Goal: Task Accomplishment & Management: Complete application form

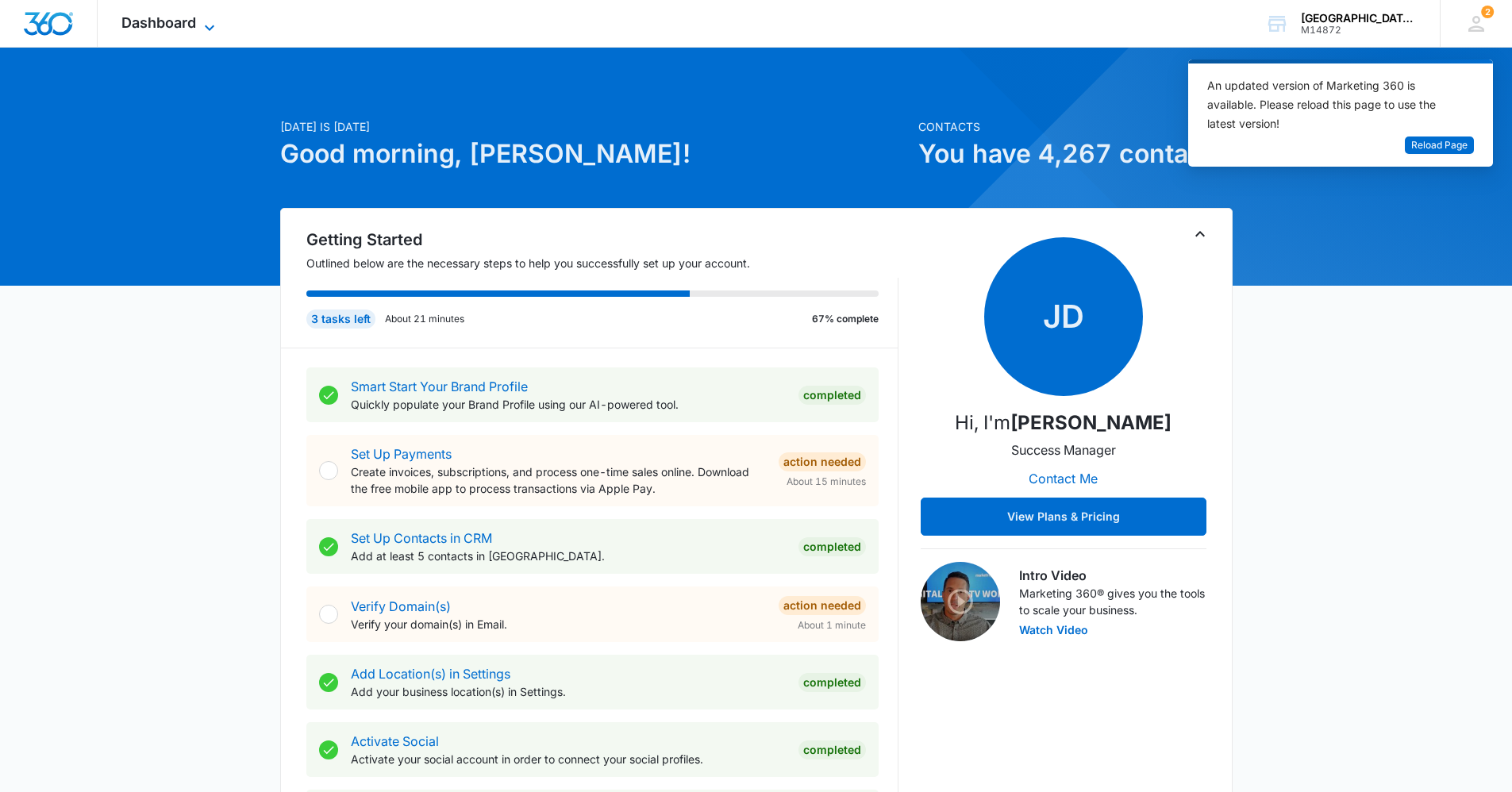
click at [177, 16] on span "Dashboard" at bounding box center [159, 23] width 74 height 17
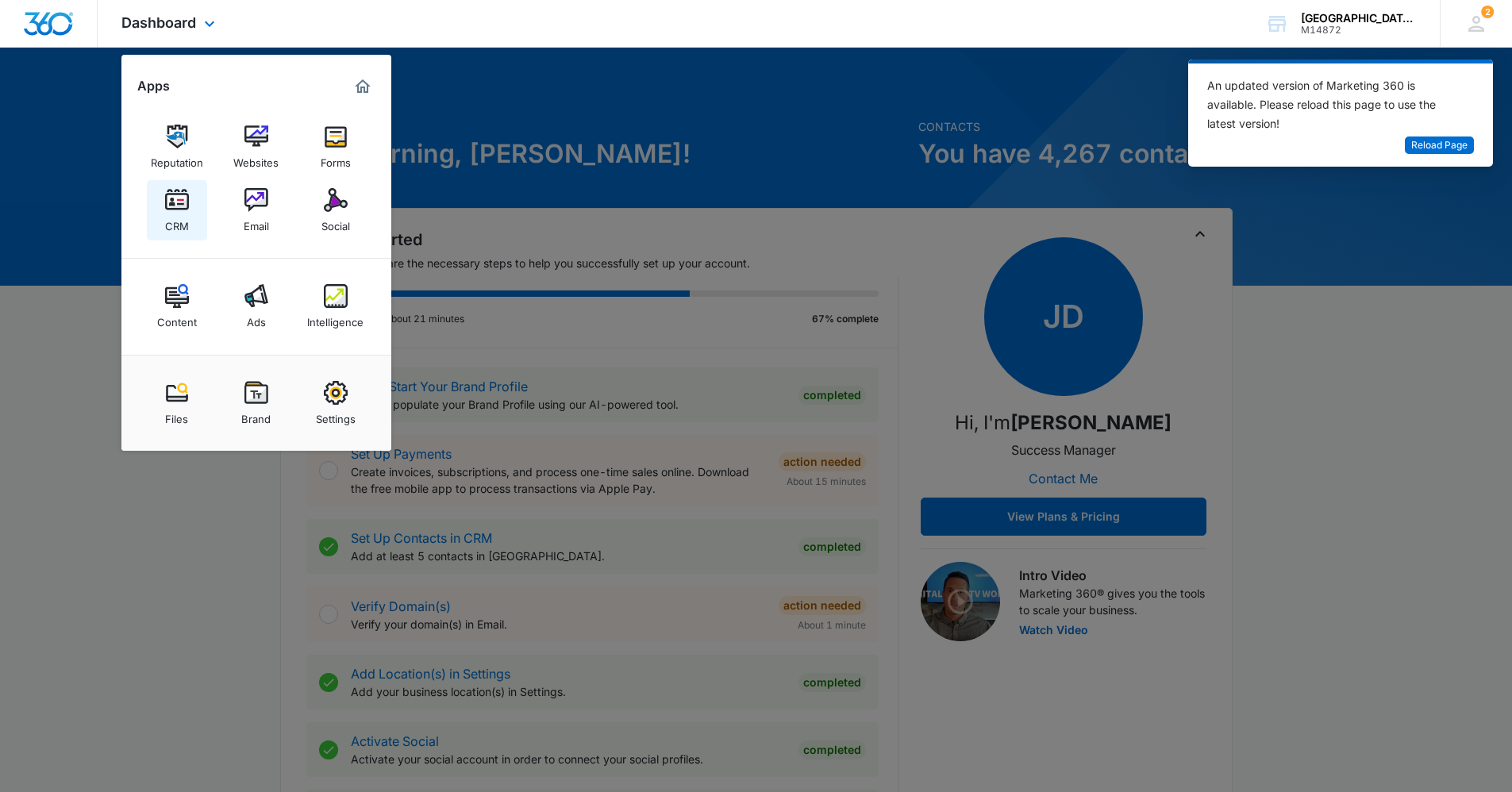
click at [170, 209] on img at bounding box center [177, 200] width 24 height 23
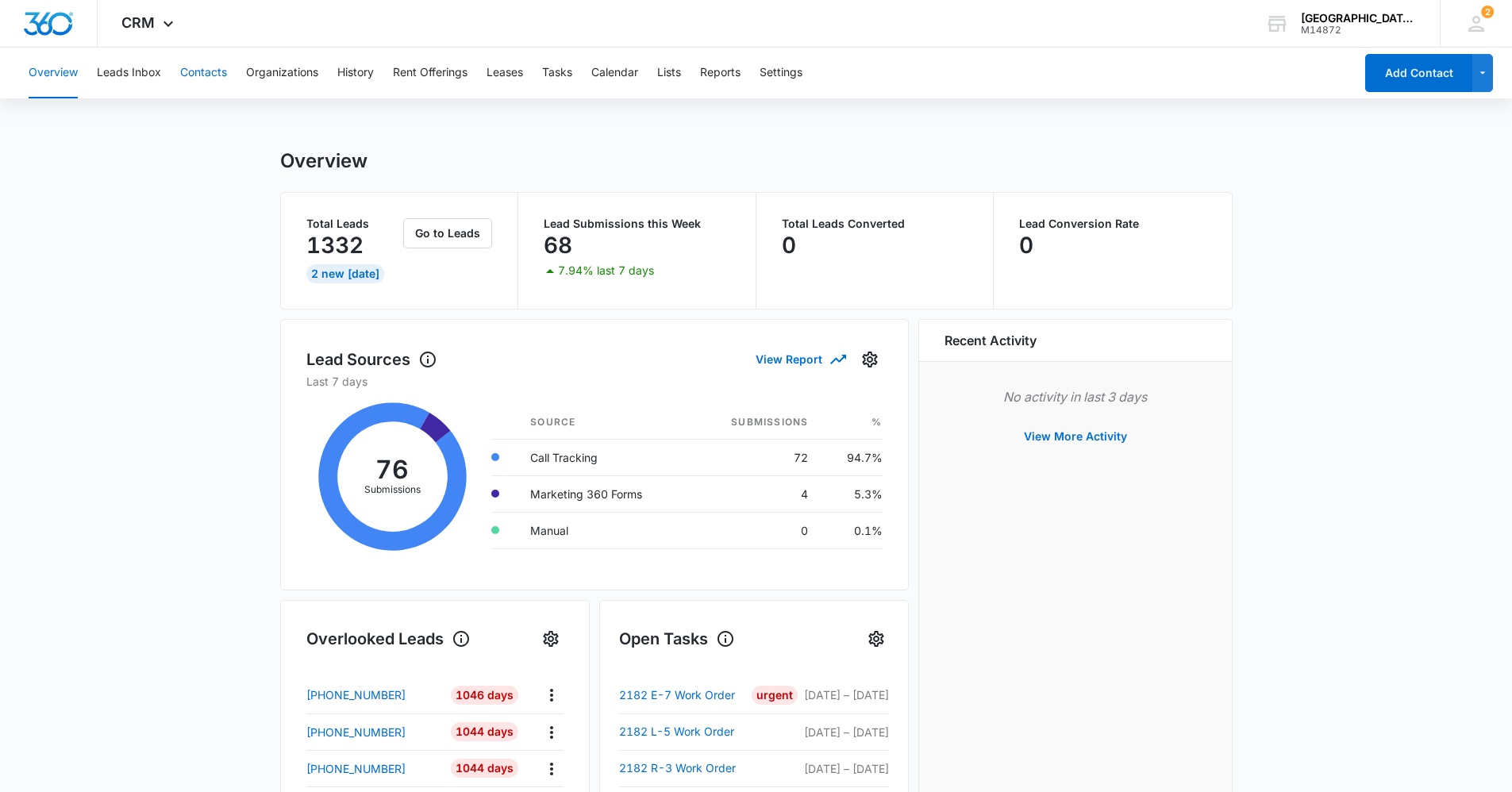
click at [207, 68] on button "Contacts" at bounding box center [204, 73] width 47 height 51
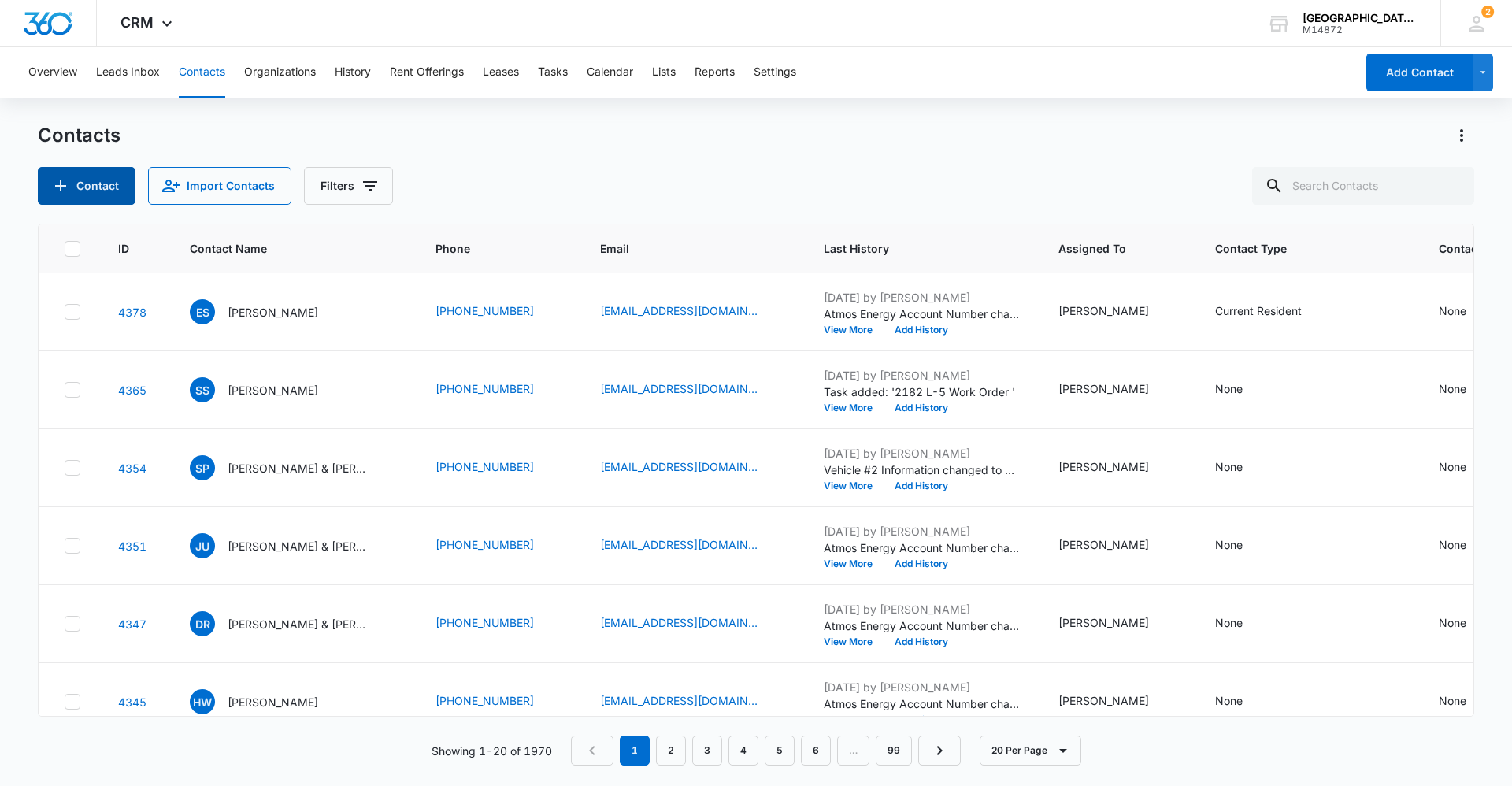
click at [91, 188] on button "Contact" at bounding box center [86, 186] width 97 height 38
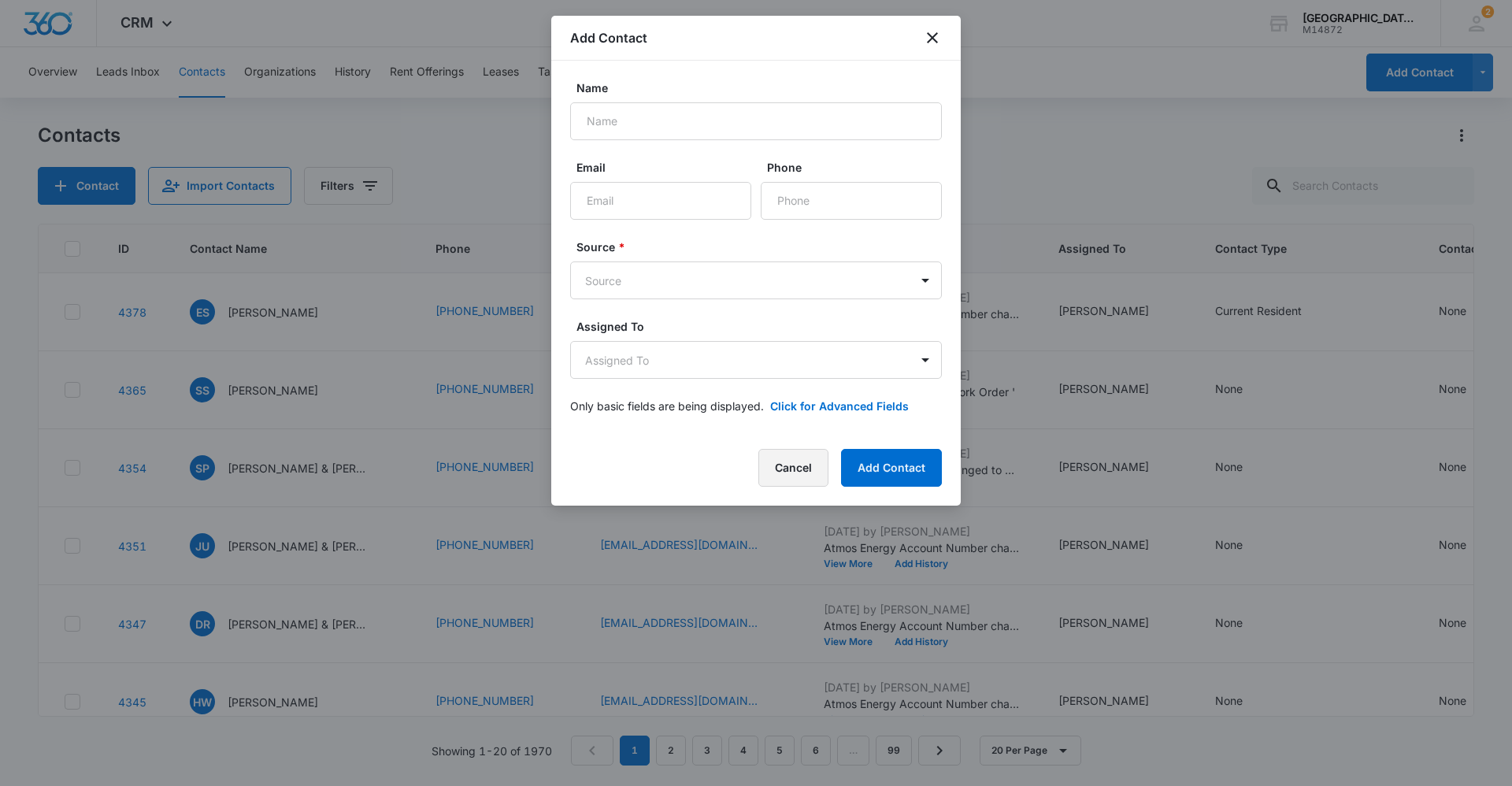
click at [799, 464] on button "Cancel" at bounding box center [793, 467] width 70 height 38
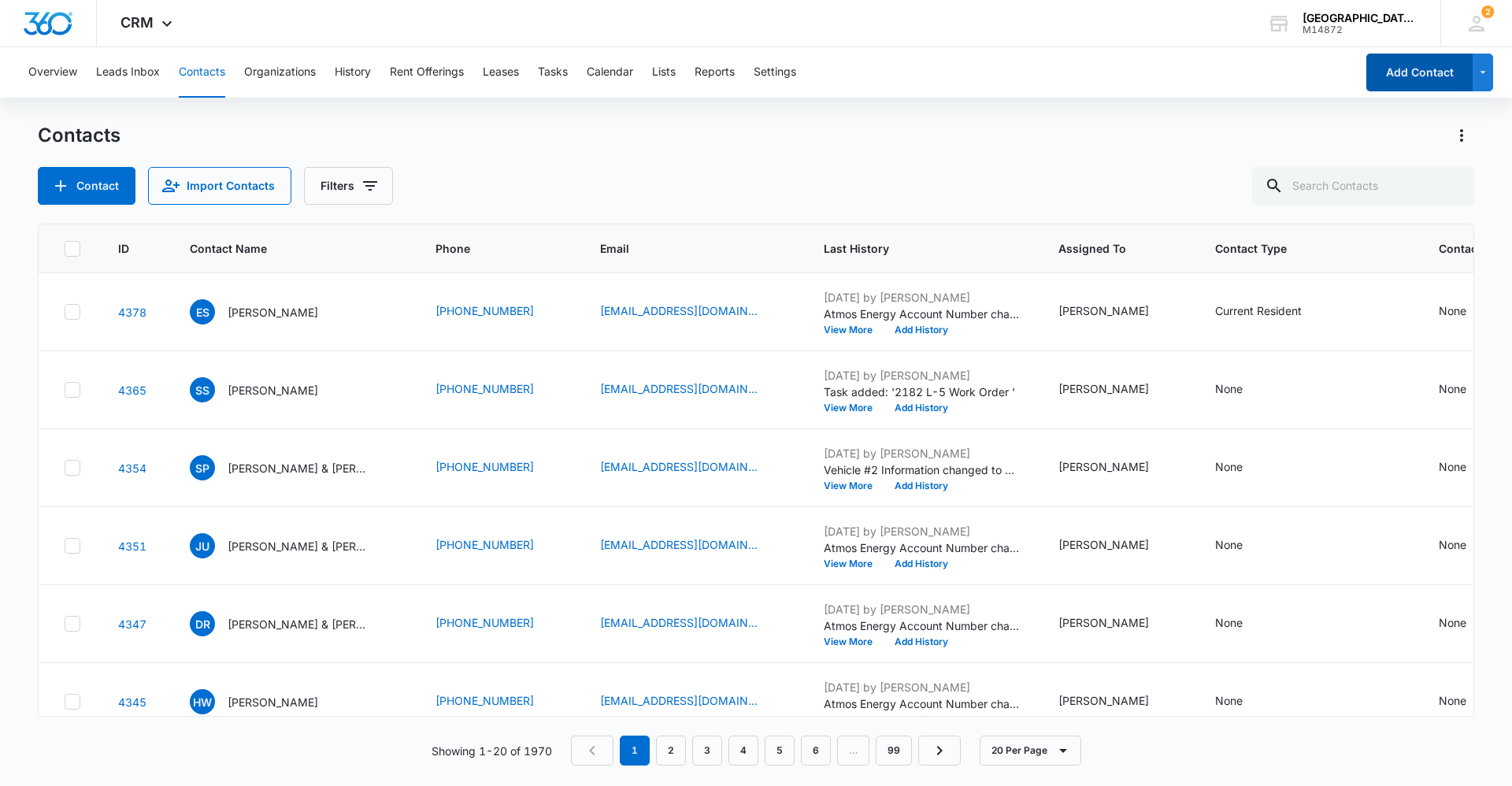
click at [1455, 85] on button "Add Contact" at bounding box center [1419, 72] width 106 height 38
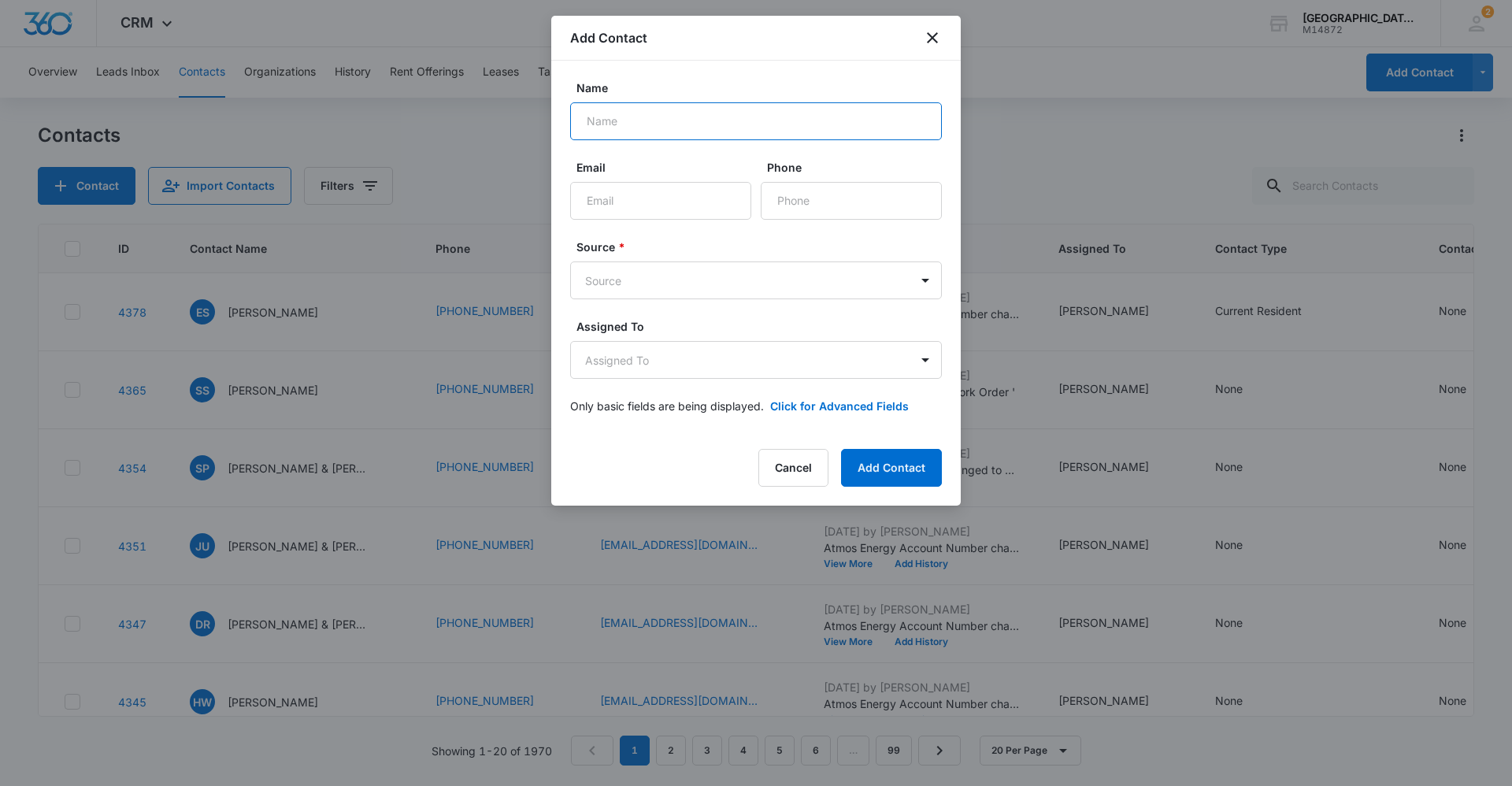
click at [738, 114] on input "Name" at bounding box center [756, 120] width 371 height 38
type input "[PERSON_NAME]"
click at [583, 197] on input "Email" at bounding box center [661, 200] width 181 height 38
type input "[EMAIL_ADDRESS][DOMAIN_NAME]"
click at [819, 201] on input "Phone" at bounding box center [851, 200] width 181 height 38
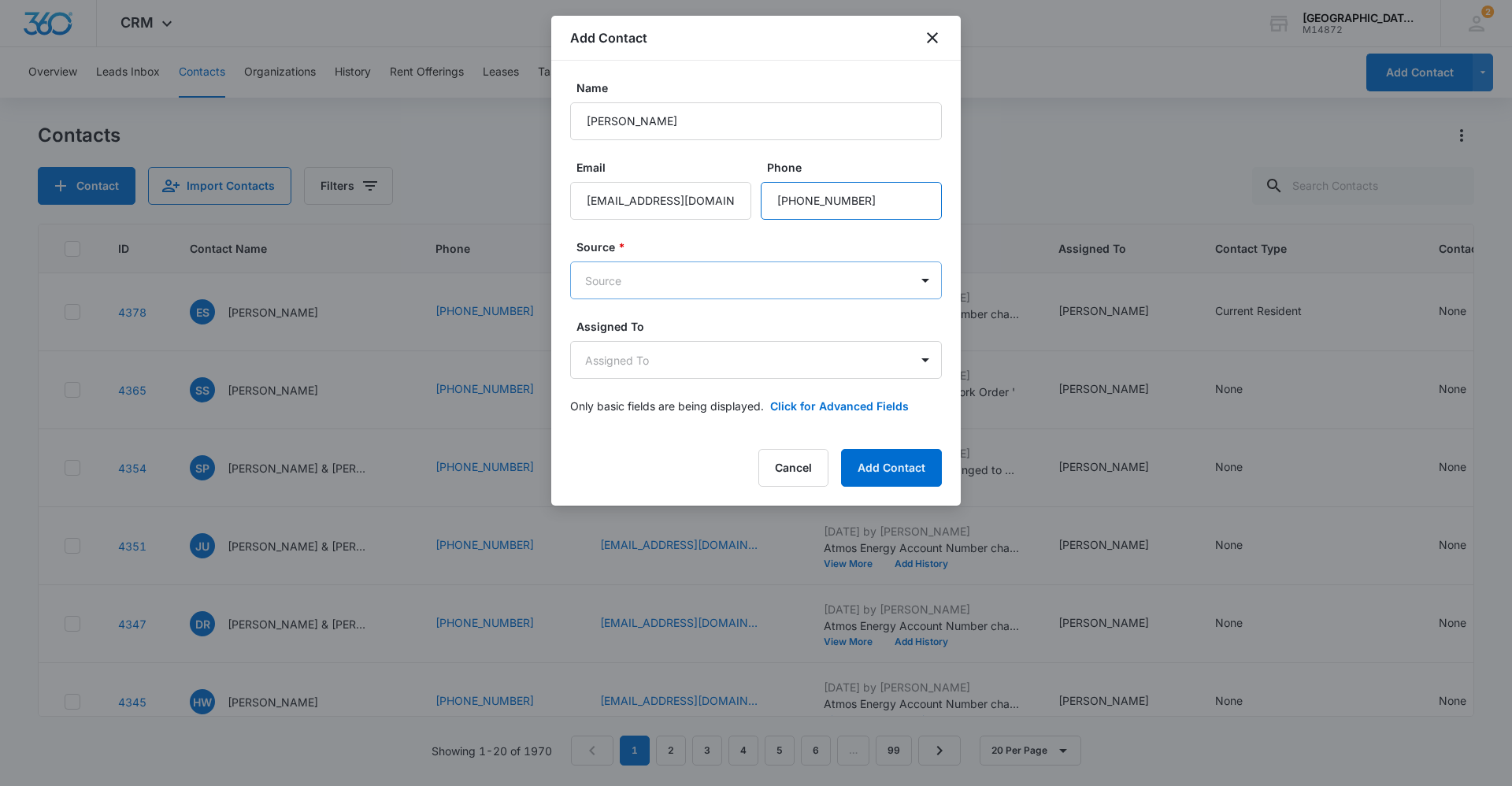
type input "[PHONE_NUMBER]"
click at [748, 270] on body "CRM Apps Reputation Websites Forms CRM Email Social Content Ads Intelligence Fi…" at bounding box center [756, 393] width 1512 height 786
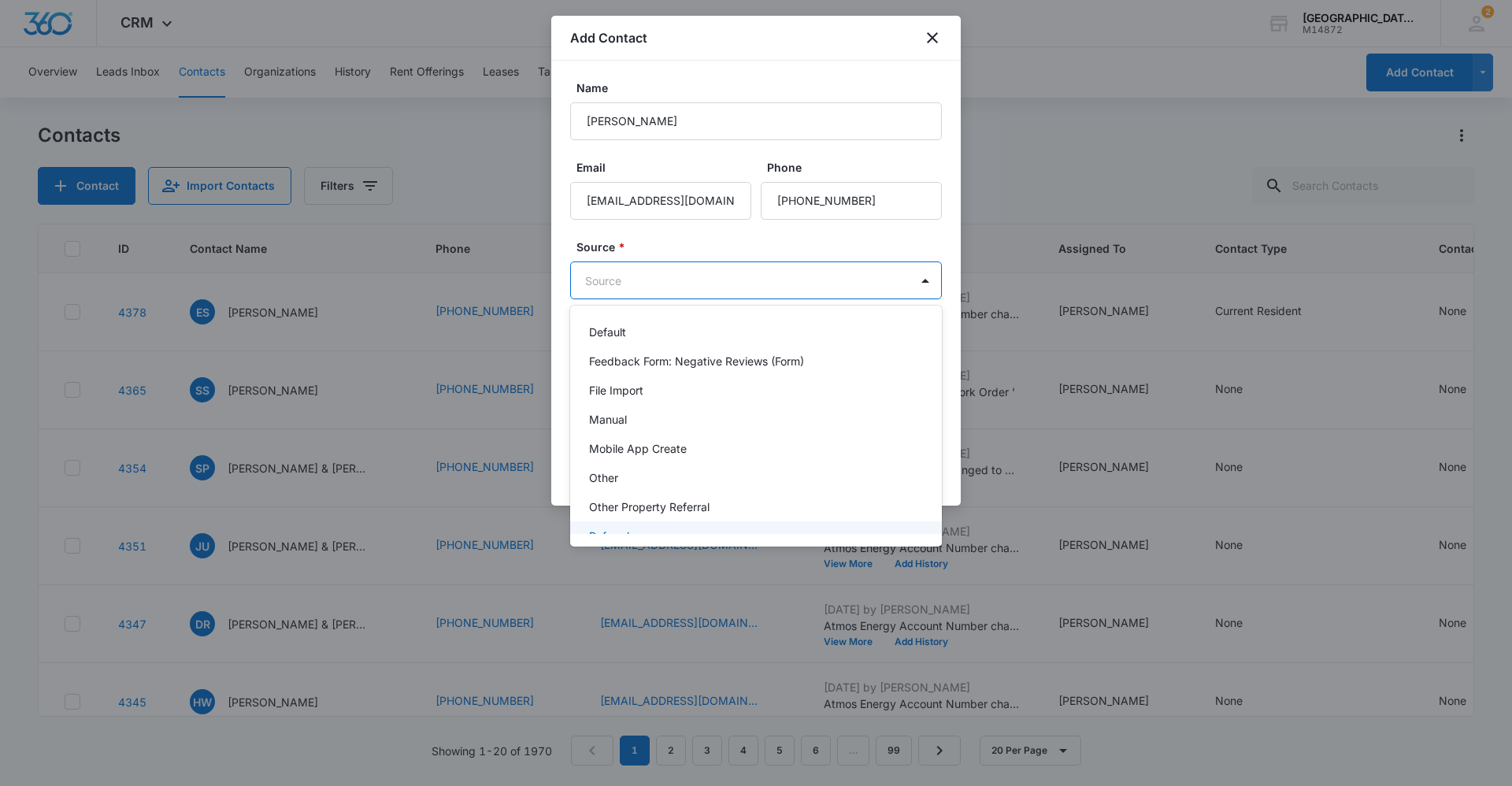
scroll to position [157, 0]
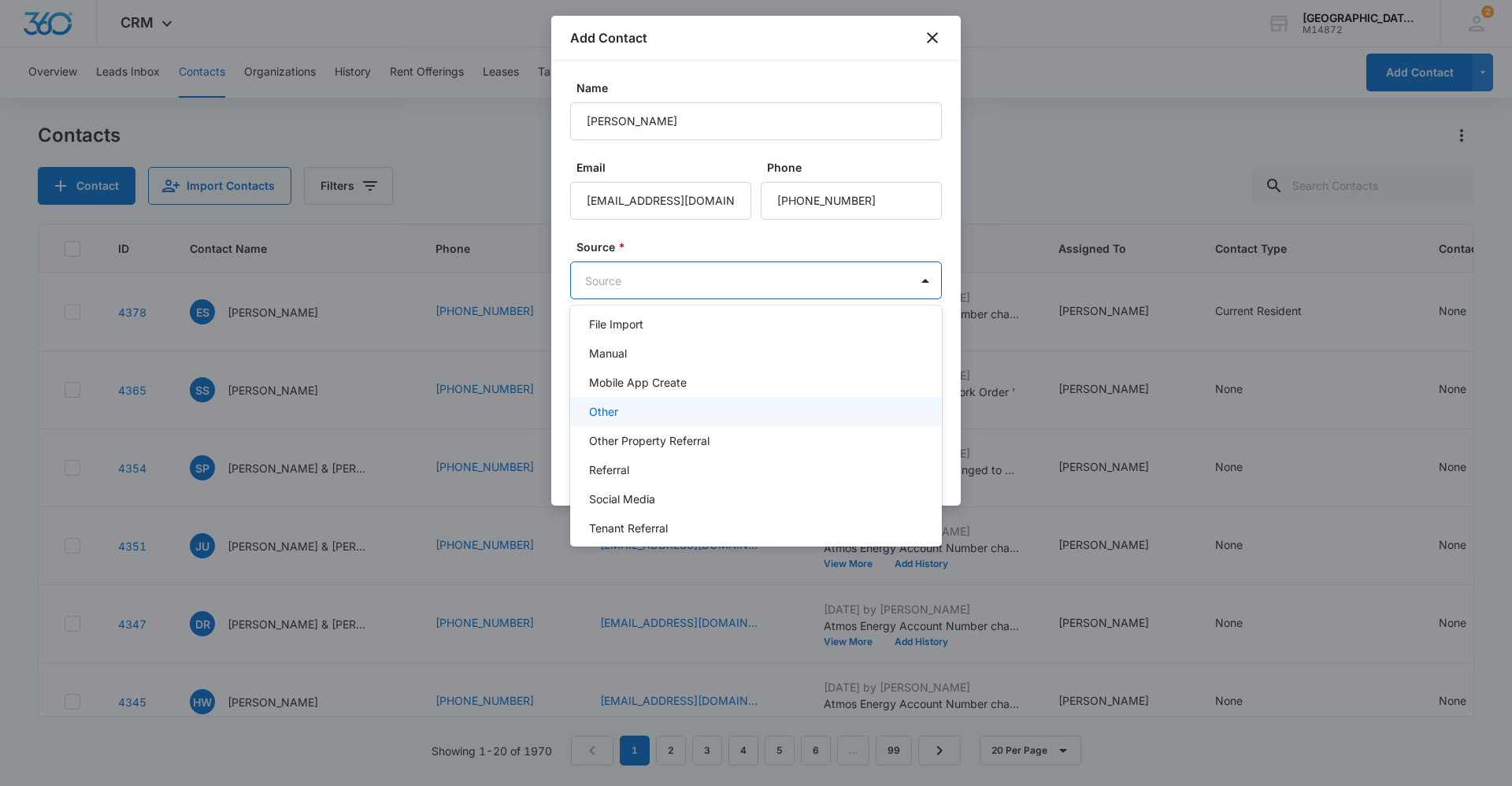
click at [644, 403] on div "Other" at bounding box center [754, 411] width 330 height 17
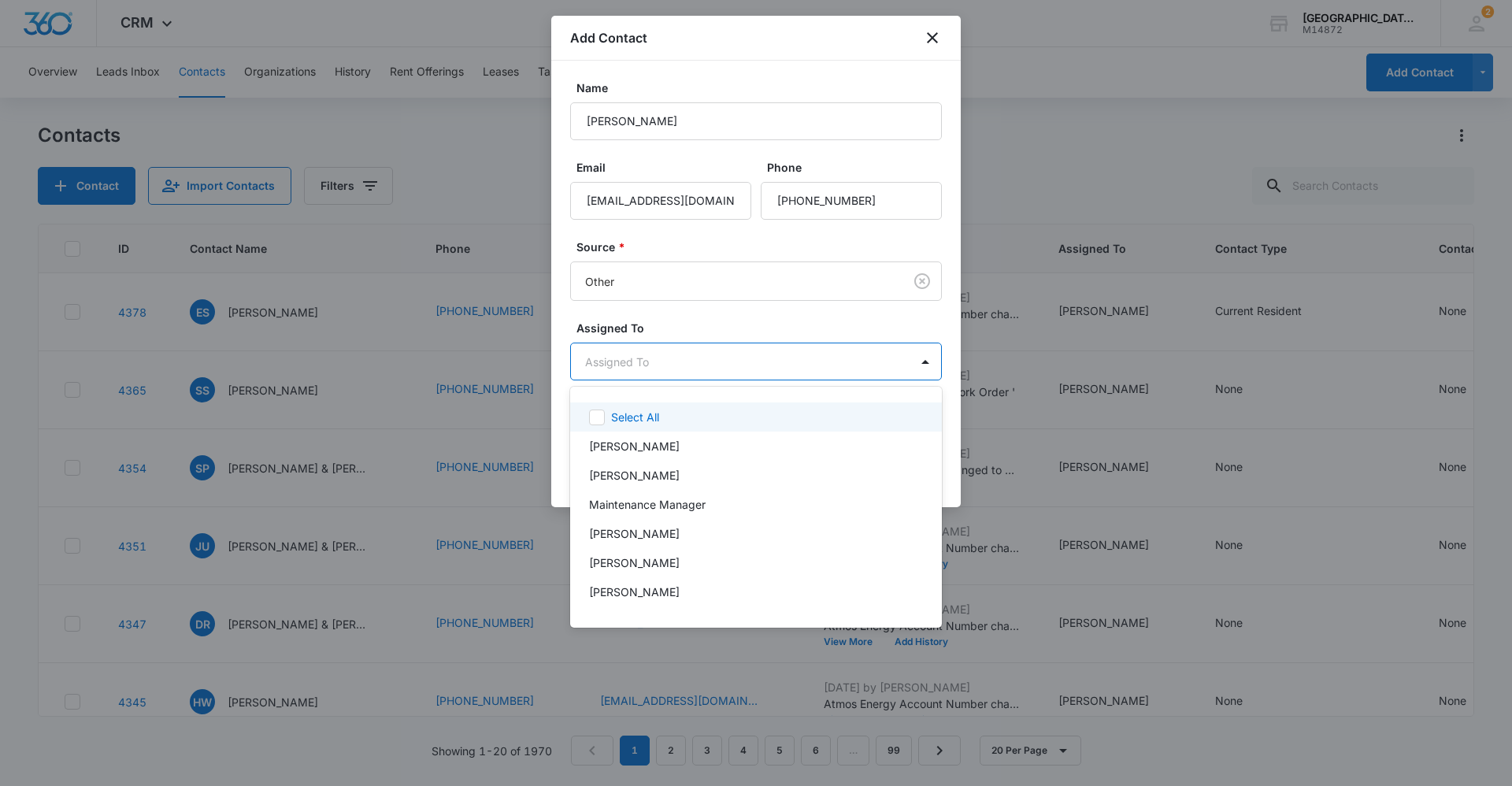
click at [674, 359] on body "CRM Apps Reputation Websites Forms CRM Email Social Content Ads Intelligence Fi…" at bounding box center [756, 393] width 1512 height 786
click at [617, 595] on p "[PERSON_NAME]" at bounding box center [634, 591] width 90 height 17
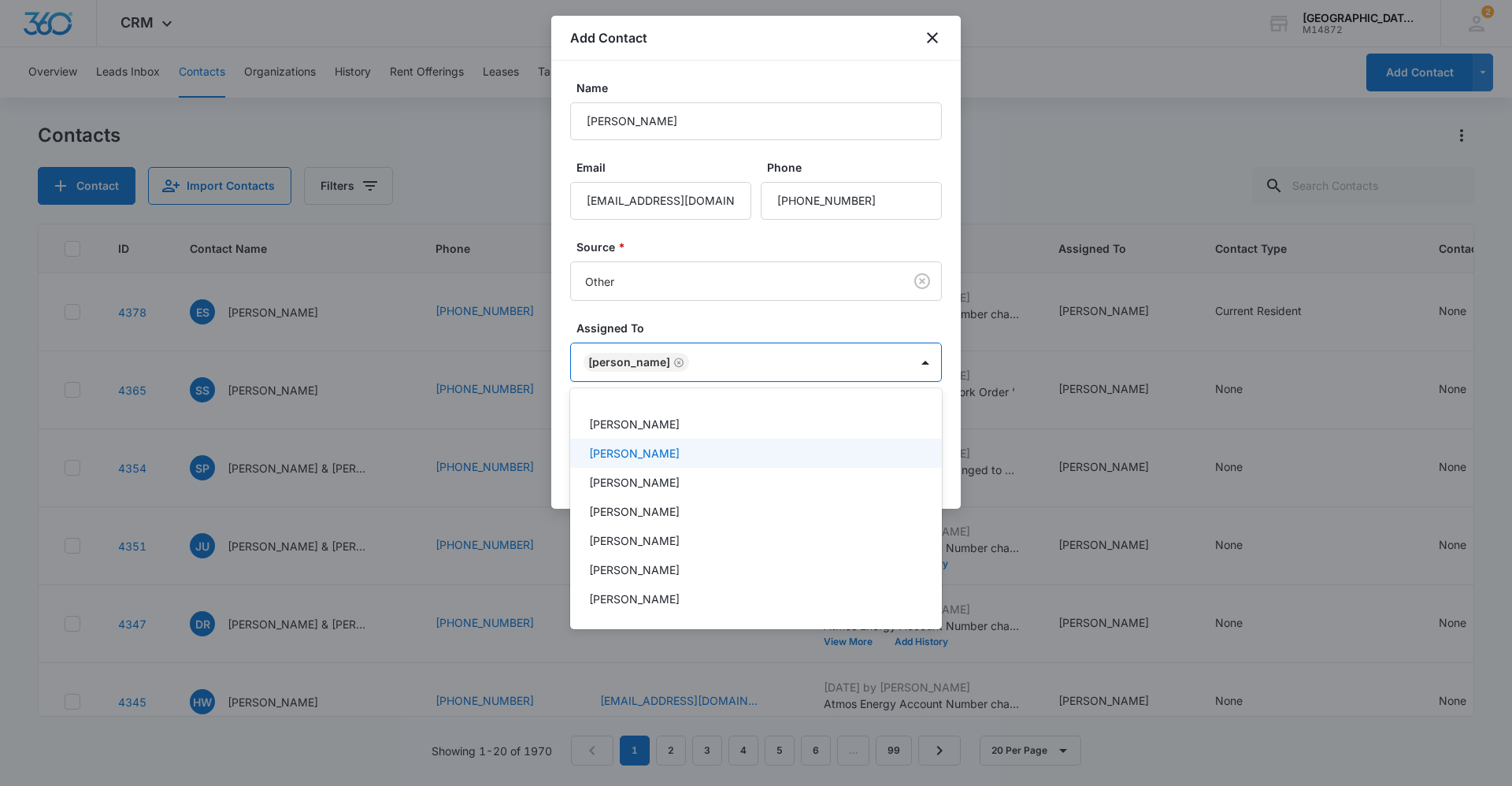
click at [833, 321] on div at bounding box center [756, 393] width 1512 height 786
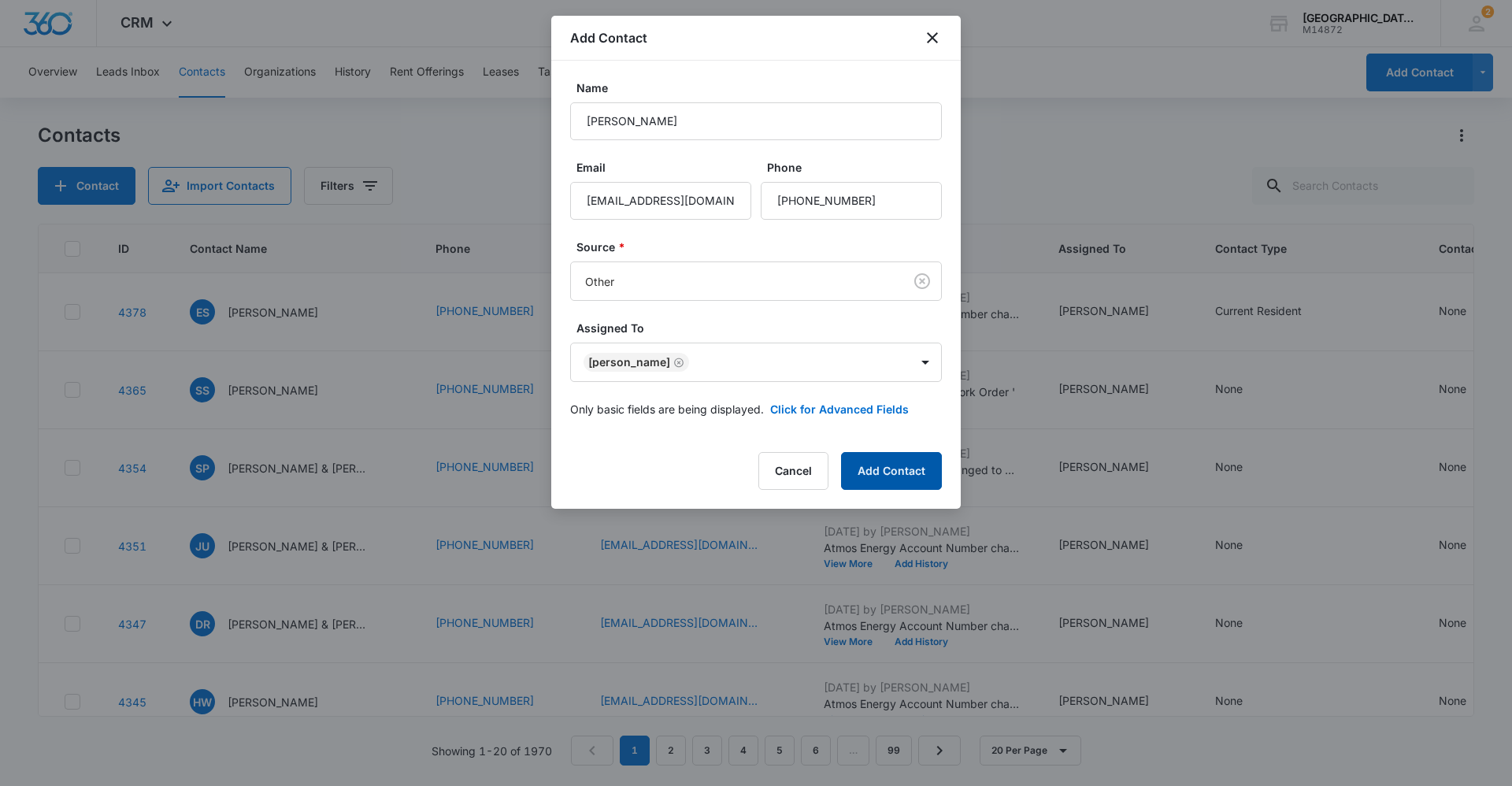
click at [897, 473] on button "Add Contact" at bounding box center [891, 470] width 101 height 38
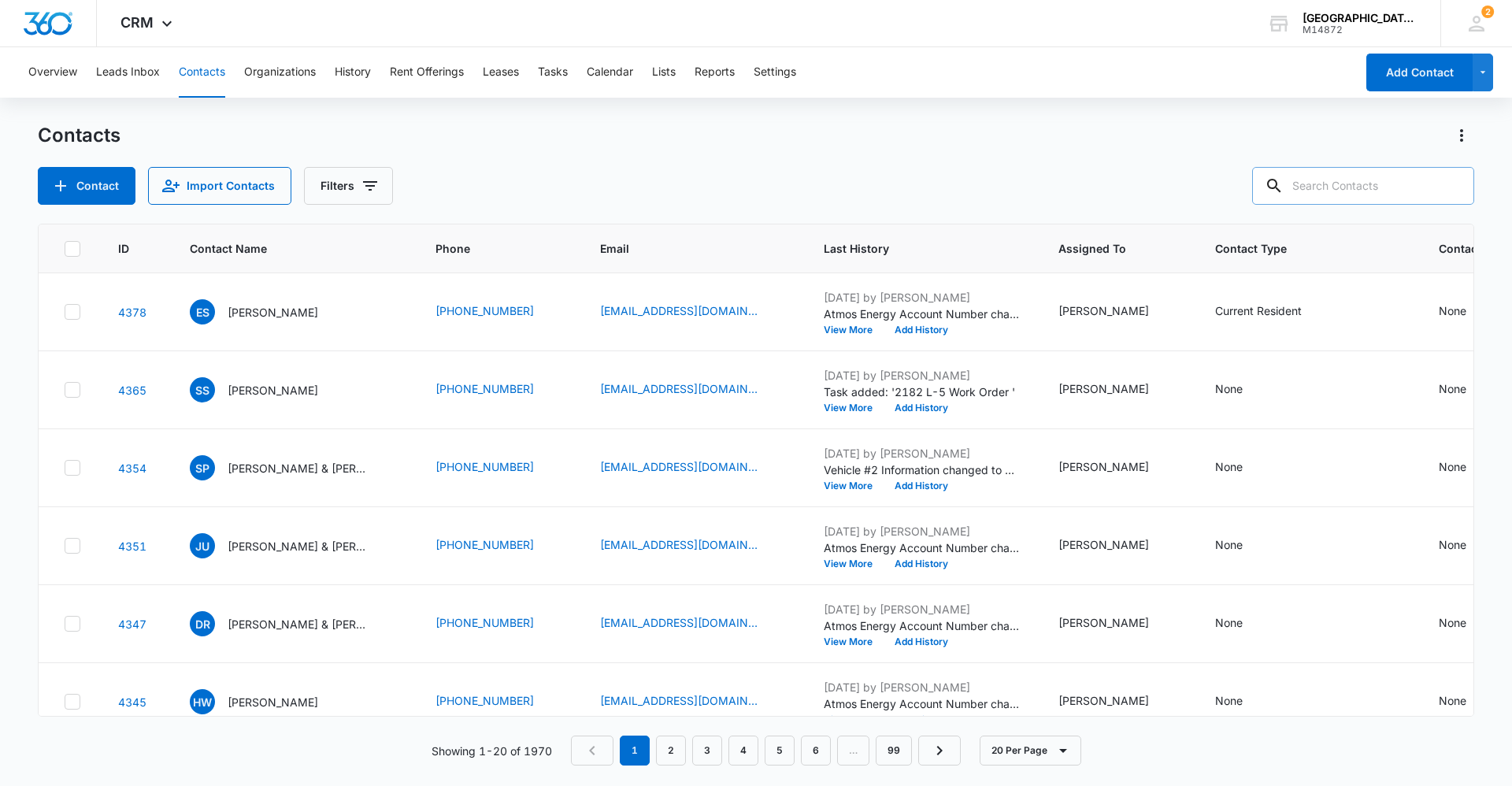
click at [1367, 179] on input "text" at bounding box center [1362, 186] width 222 height 38
type input "[PERSON_NAME]"
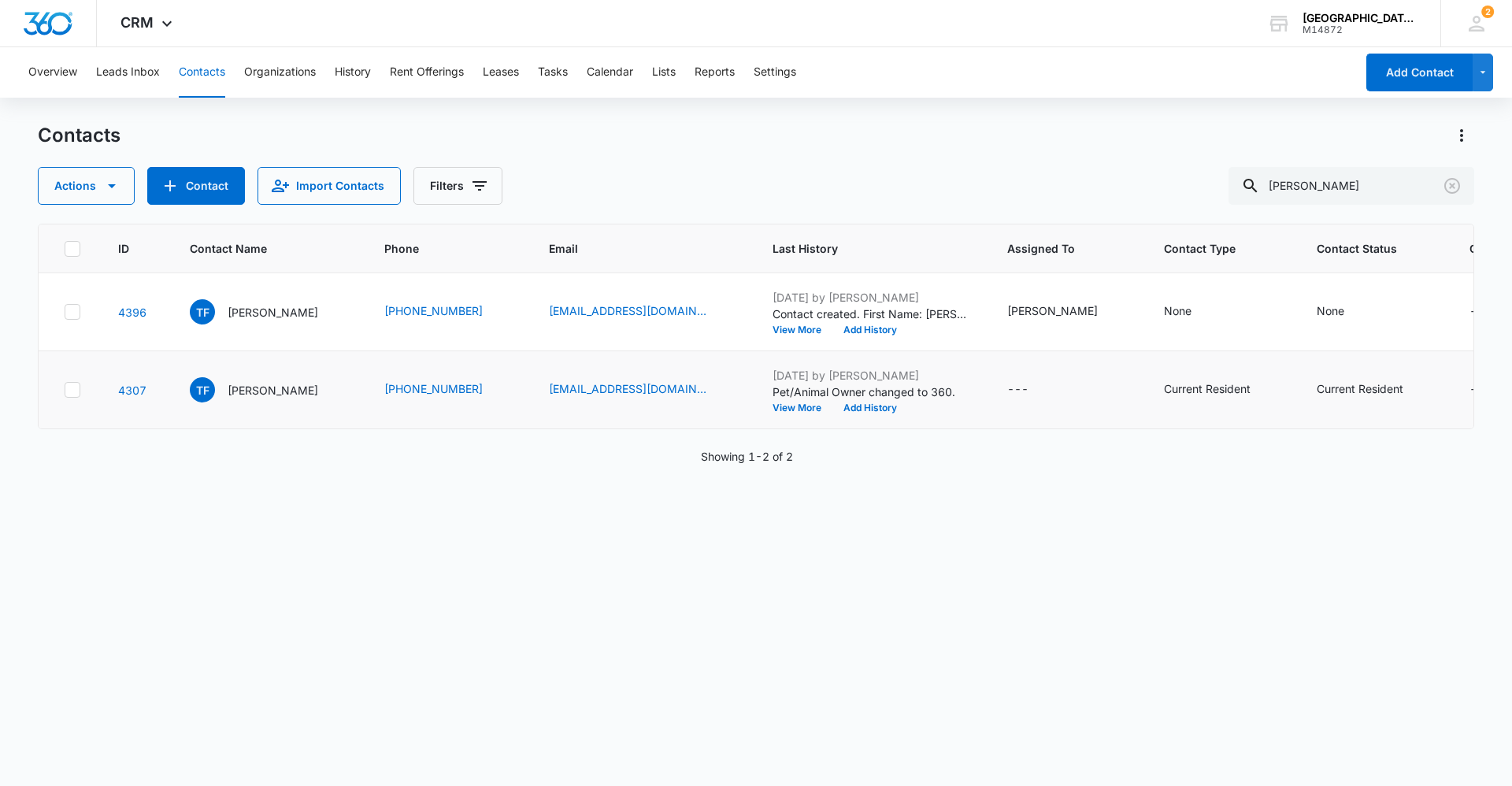
click at [276, 409] on td "TF [PERSON_NAME]" at bounding box center [268, 390] width 194 height 78
click at [290, 394] on p "[PERSON_NAME]" at bounding box center [272, 390] width 90 height 17
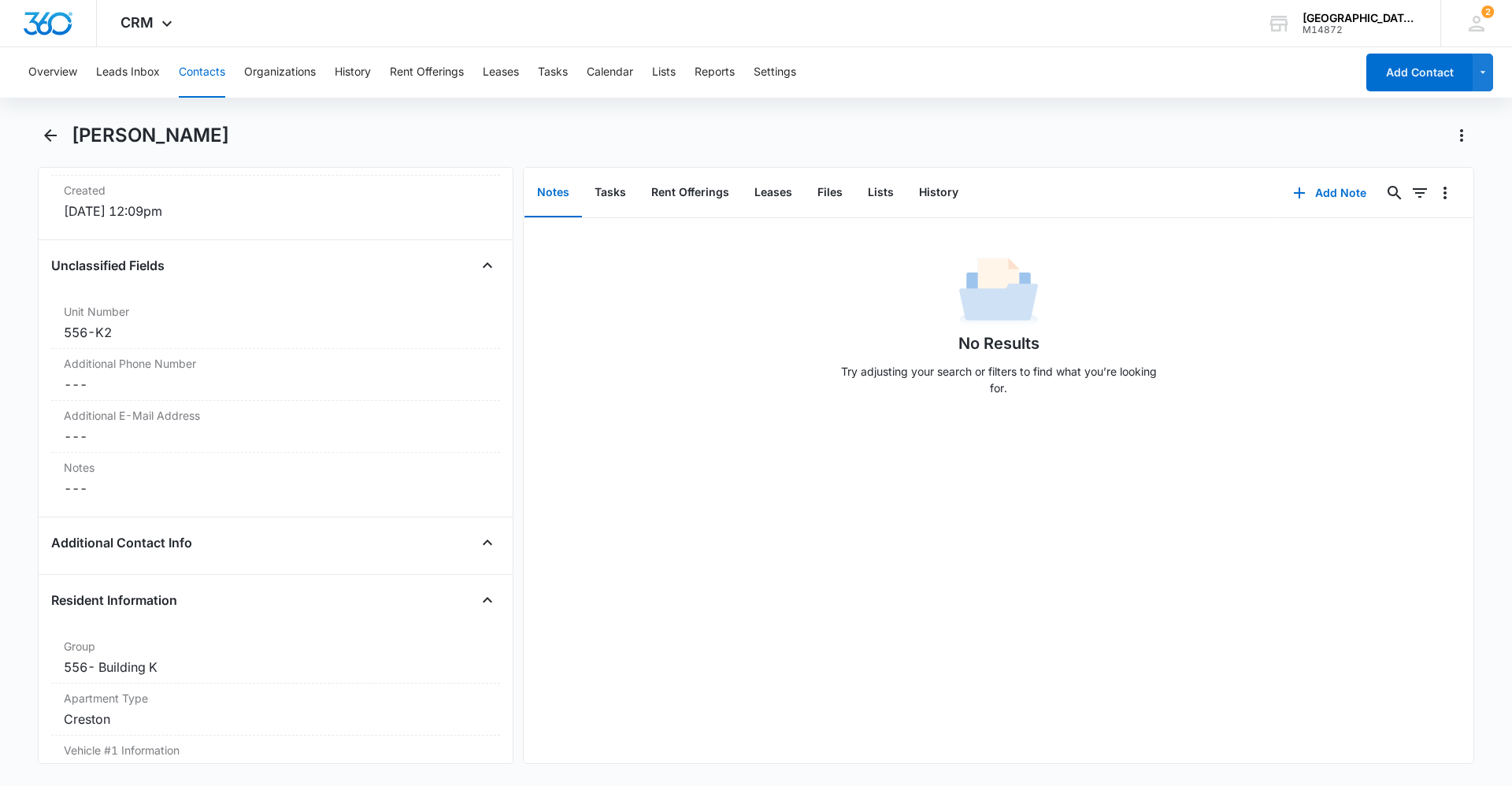
scroll to position [944, 0]
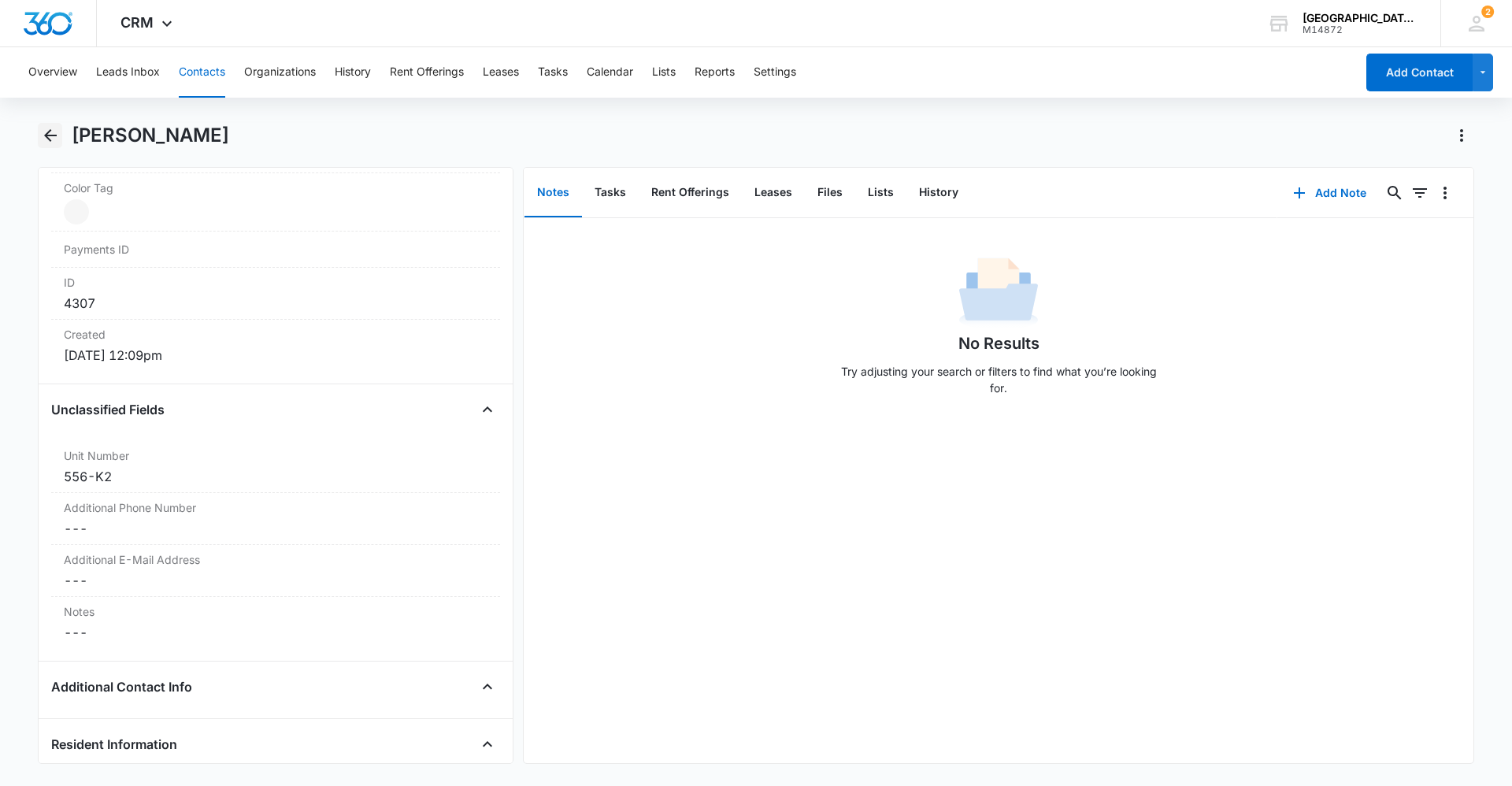
click at [46, 136] on icon "Back" at bounding box center [50, 135] width 13 height 13
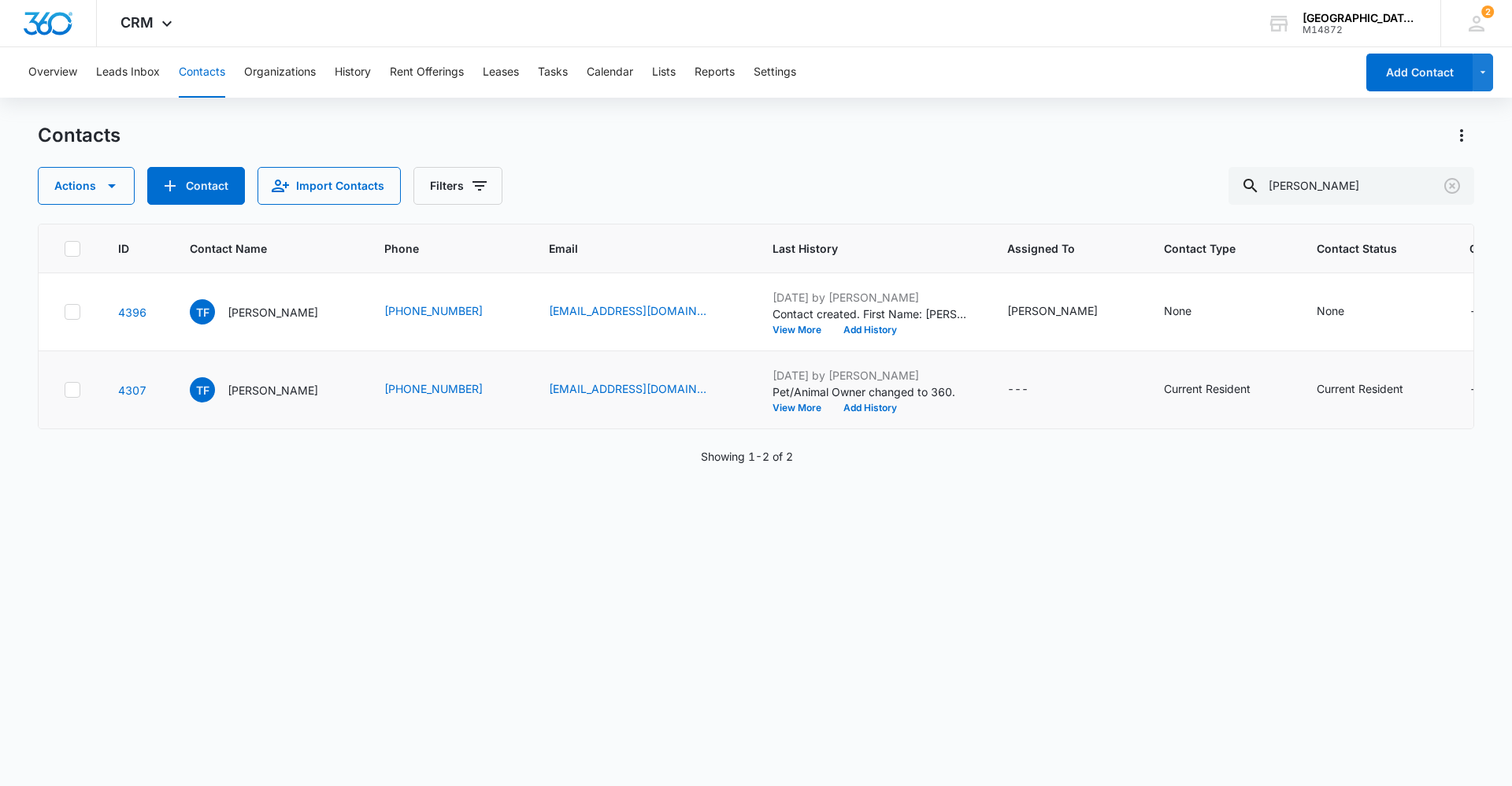
click at [1500, 393] on icon "Organization - - Select to Edit Field" at bounding box center [1509, 389] width 18 height 18
click at [127, 409] on td "4307" at bounding box center [135, 390] width 72 height 78
click at [76, 390] on icon at bounding box center [72, 390] width 15 height 15
click at [64, 390] on input "checkbox" at bounding box center [64, 390] width 1 height 1
drag, startPoint x: 74, startPoint y: 390, endPoint x: 654, endPoint y: 533, distance: 597.4
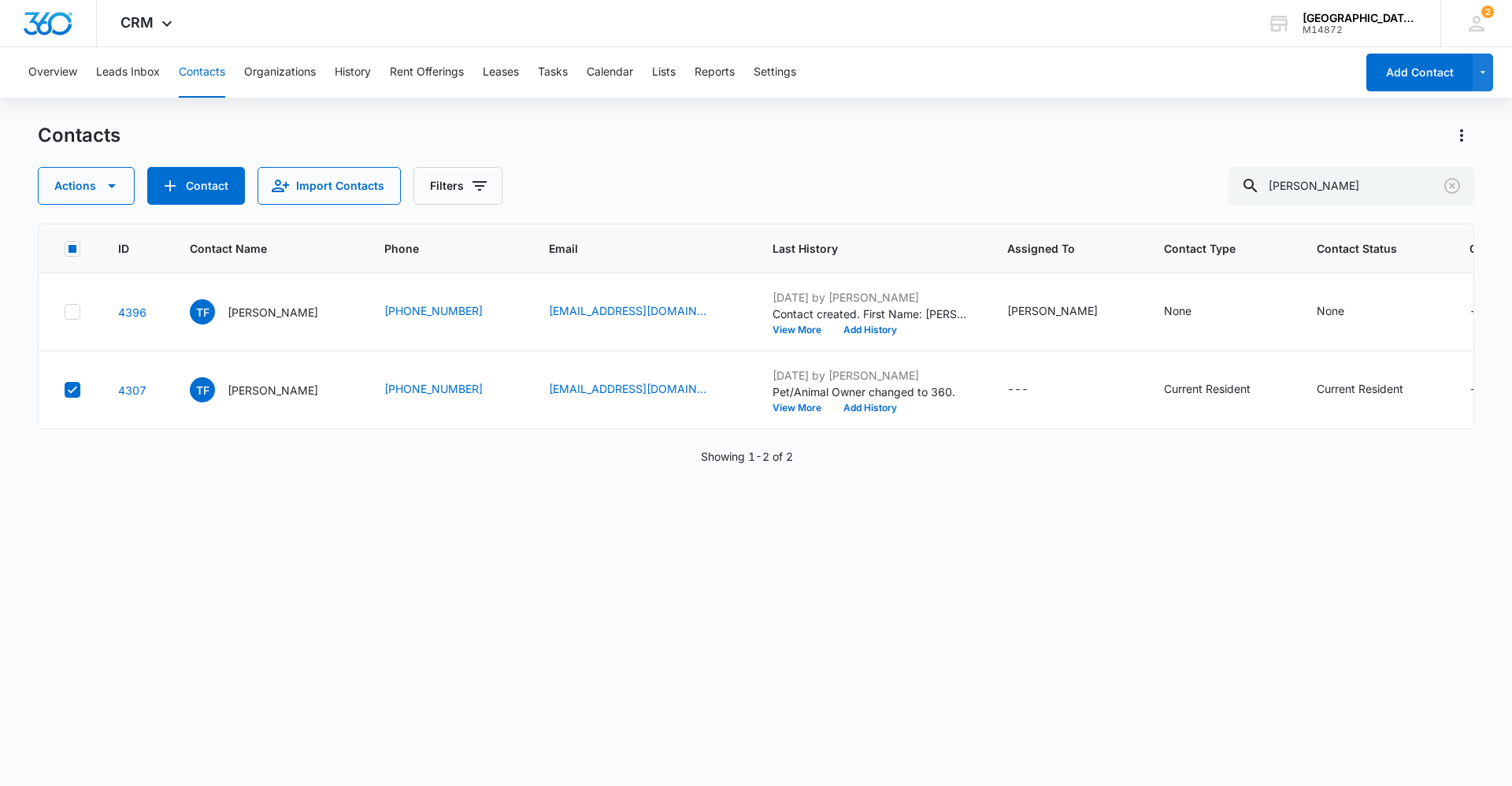
click at [636, 547] on div "ID Contact Name Phone Email Last History Assigned To Contact Type Contact Statu…" at bounding box center [756, 494] width 1436 height 541
click at [865, 375] on p "[DATE] by [PERSON_NAME]" at bounding box center [871, 375] width 197 height 17
click at [842, 373] on p "[DATE] by [PERSON_NAME]" at bounding box center [871, 375] width 197 height 17
click at [1457, 145] on button "Actions" at bounding box center [1461, 135] width 25 height 25
click at [1500, 396] on icon "Organization - - Select to Edit Field" at bounding box center [1509, 389] width 18 height 18
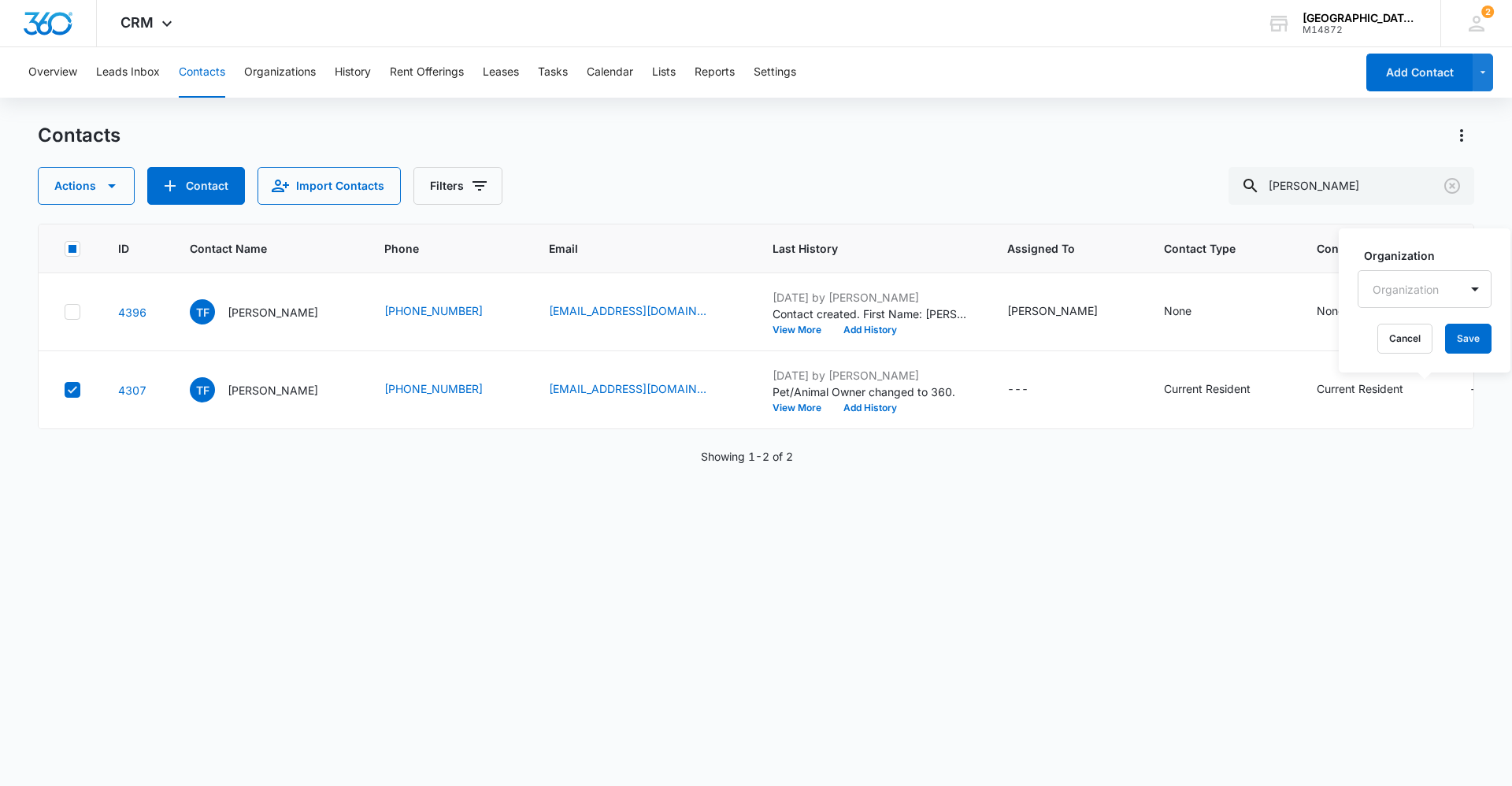
click at [690, 482] on div "ID Contact Name Phone Email Last History Assigned To Contact Type Contact Statu…" at bounding box center [756, 494] width 1436 height 541
click at [71, 385] on icon at bounding box center [72, 390] width 15 height 15
click at [64, 390] on input "checkbox" at bounding box center [64, 390] width 1 height 1
click at [260, 305] on p "[PERSON_NAME]" at bounding box center [272, 312] width 90 height 17
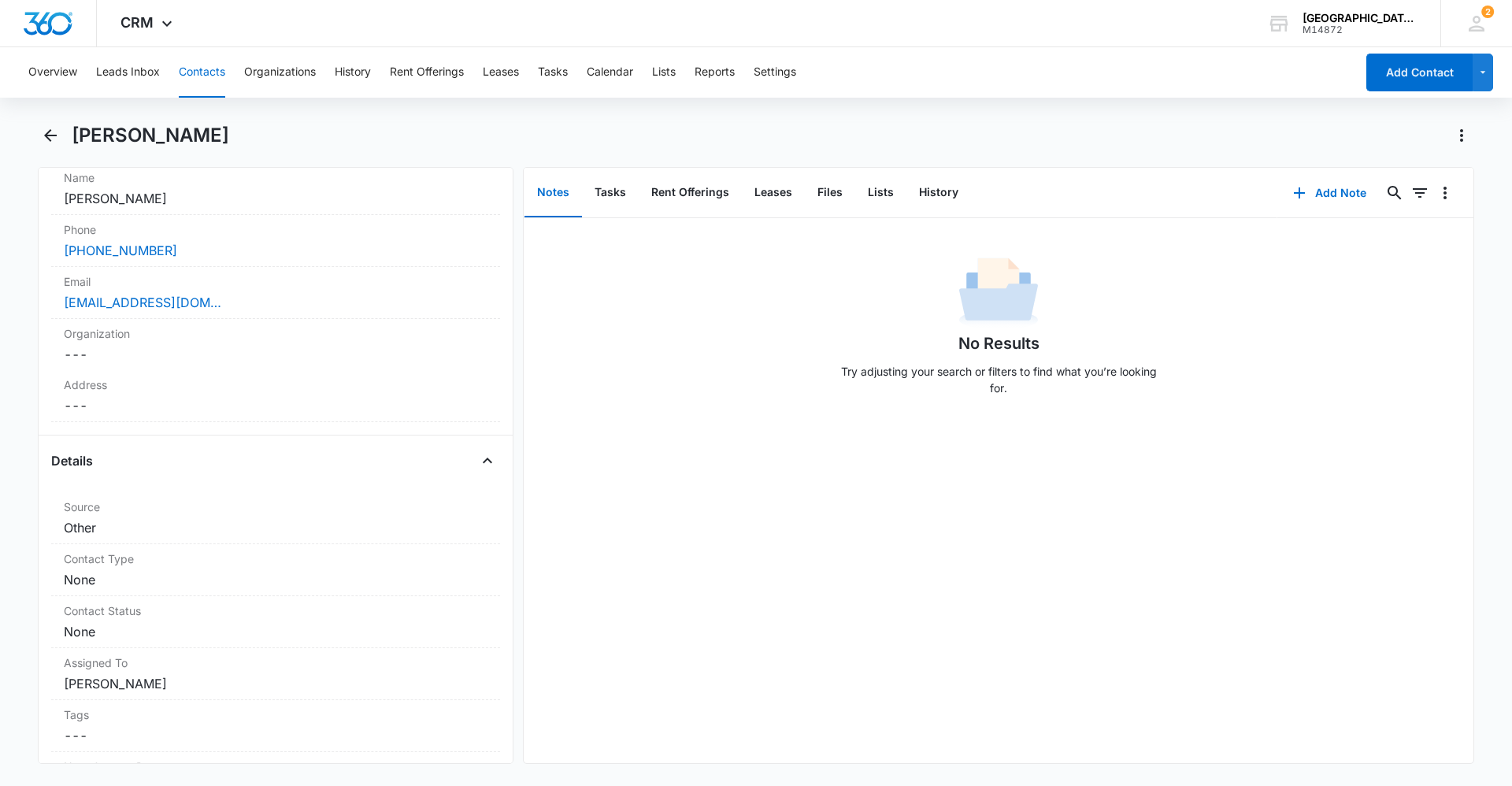
scroll to position [315, 0]
click at [119, 343] on div "Organization Cancel Save Changes ---" at bounding box center [276, 343] width 449 height 51
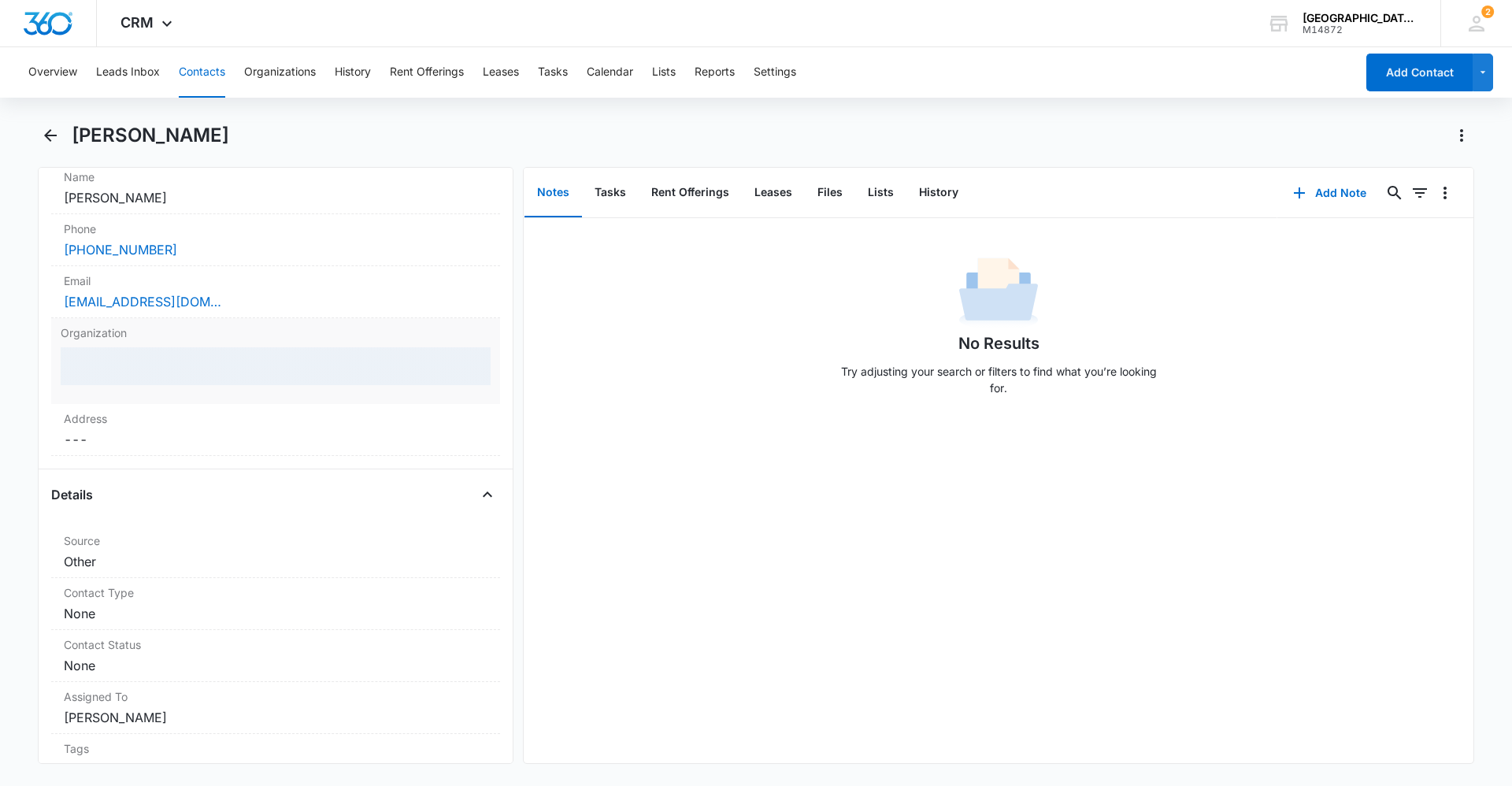
click at [126, 359] on div at bounding box center [275, 365] width 430 height 38
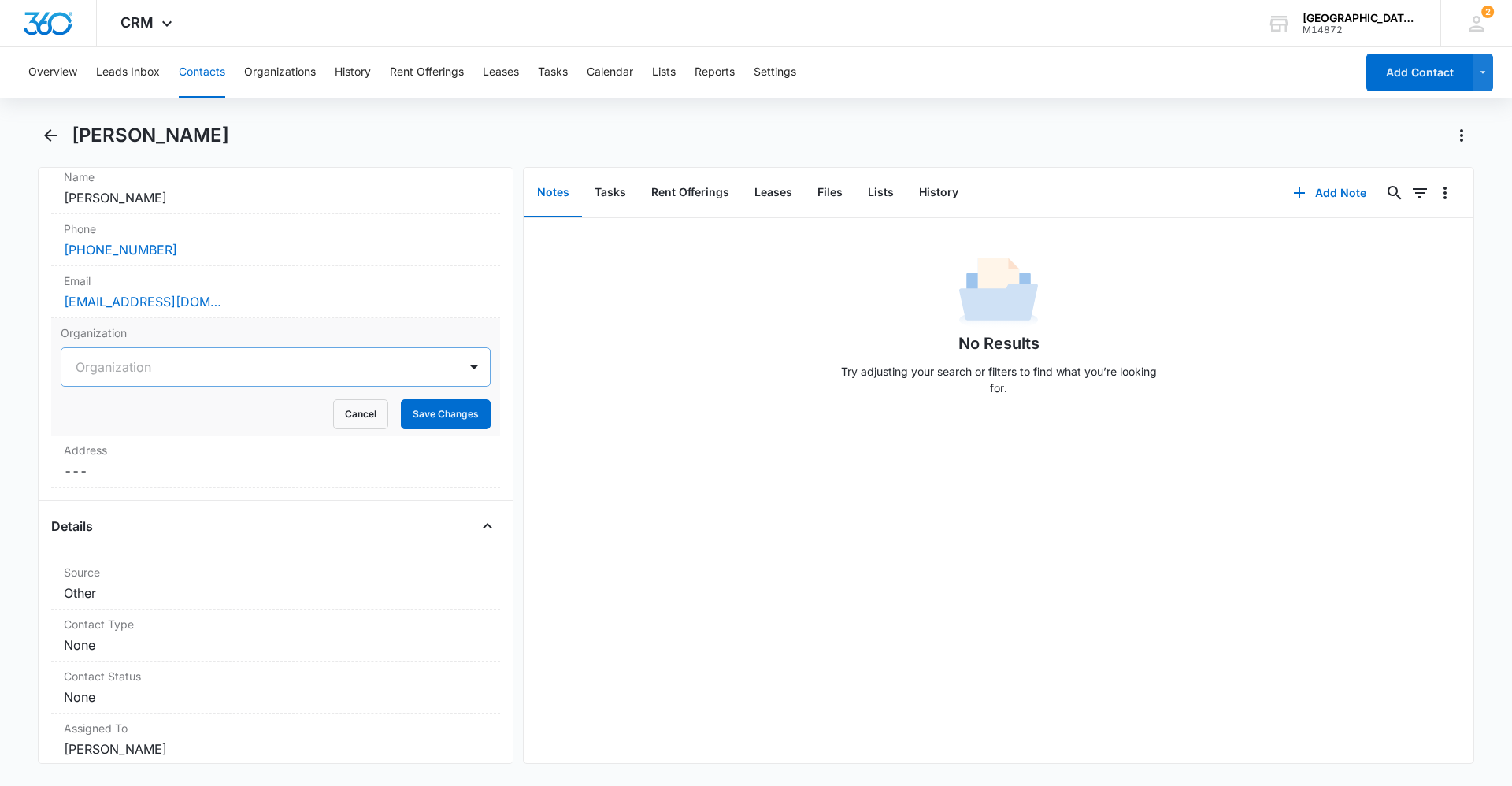
click at [126, 359] on div at bounding box center [257, 366] width 362 height 22
click at [189, 465] on dd "Cancel Save Changes ---" at bounding box center [276, 470] width 424 height 18
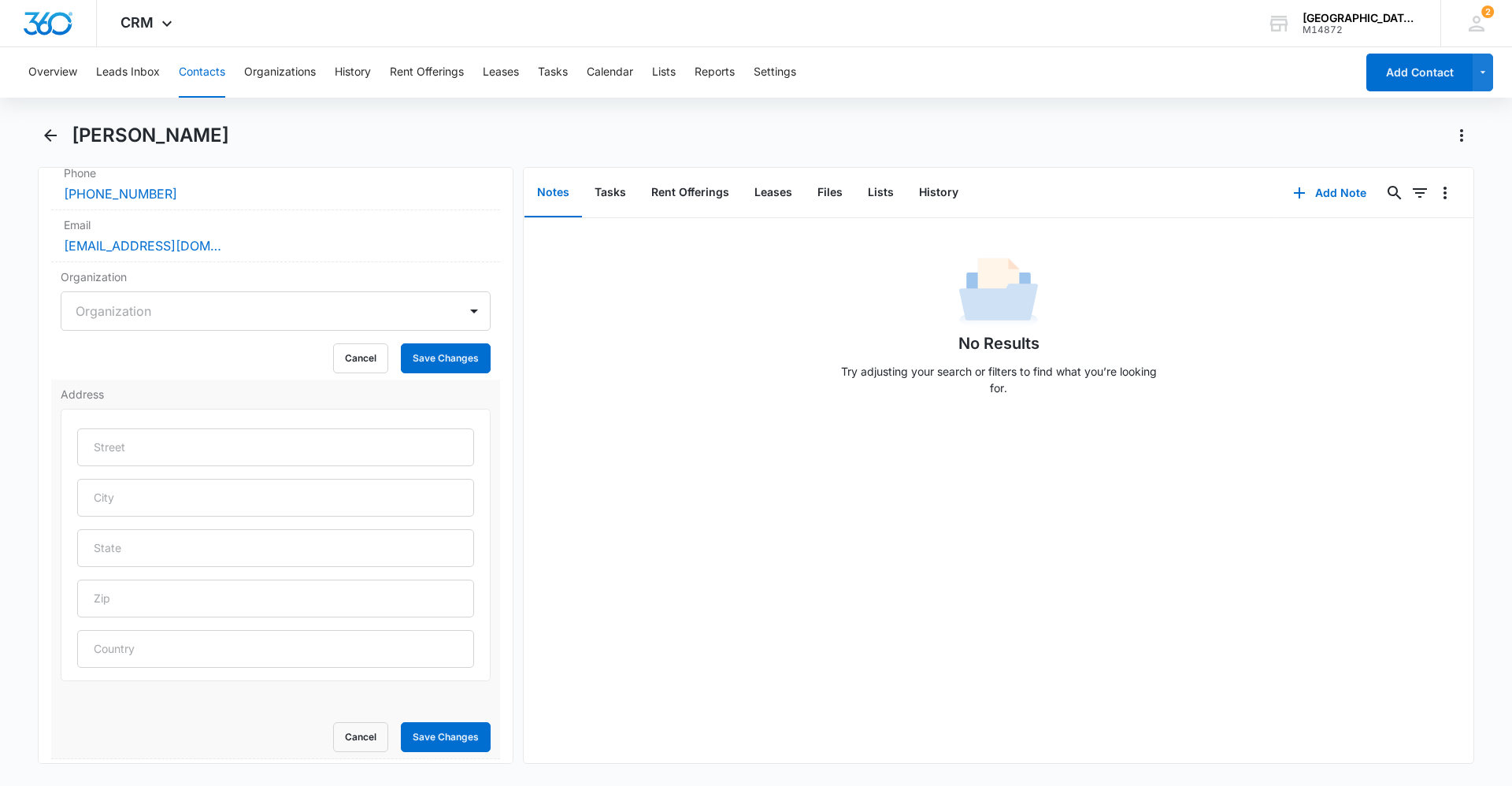
scroll to position [472, 0]
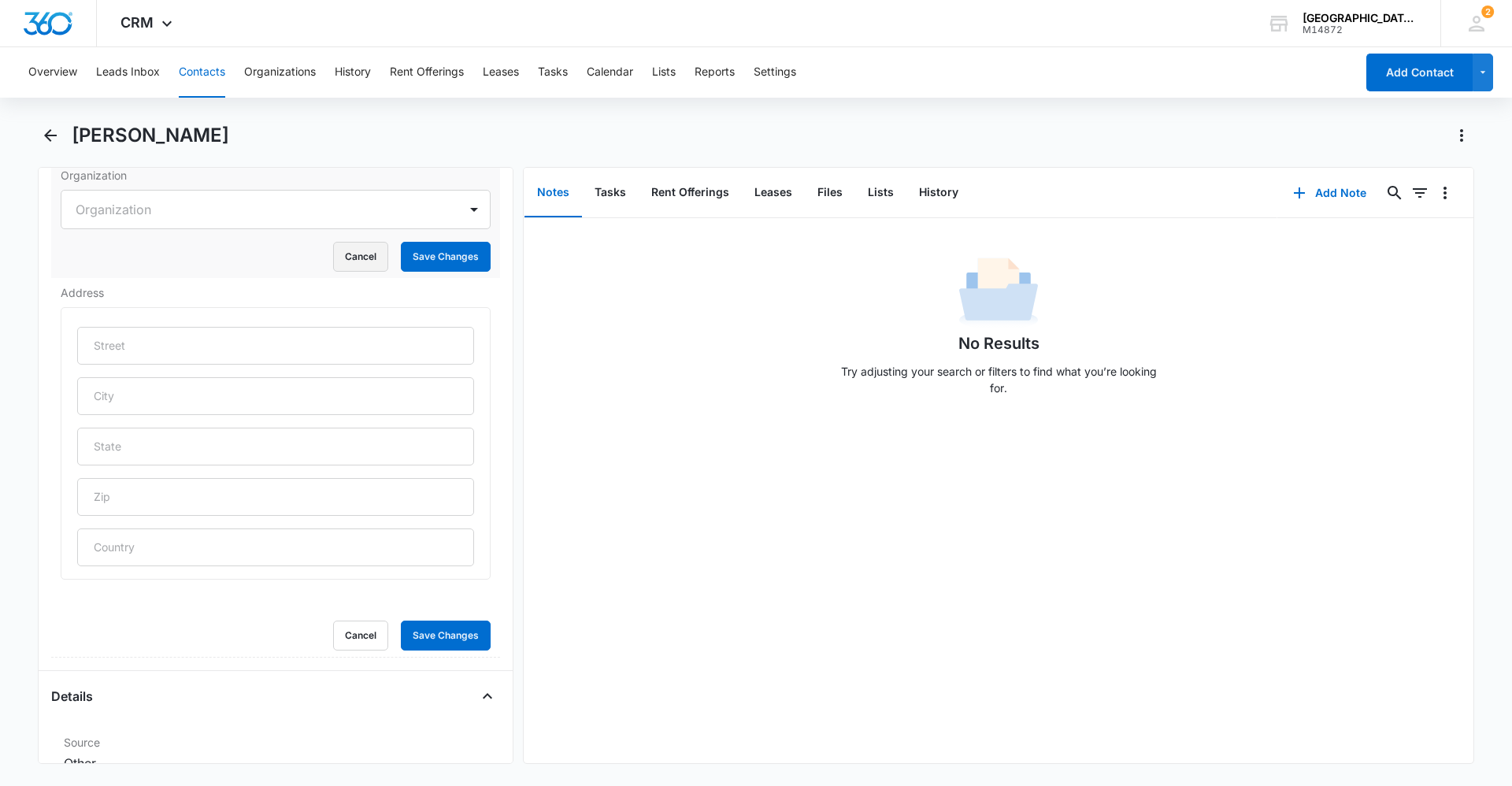
click at [354, 259] on button "Cancel" at bounding box center [361, 256] width 55 height 30
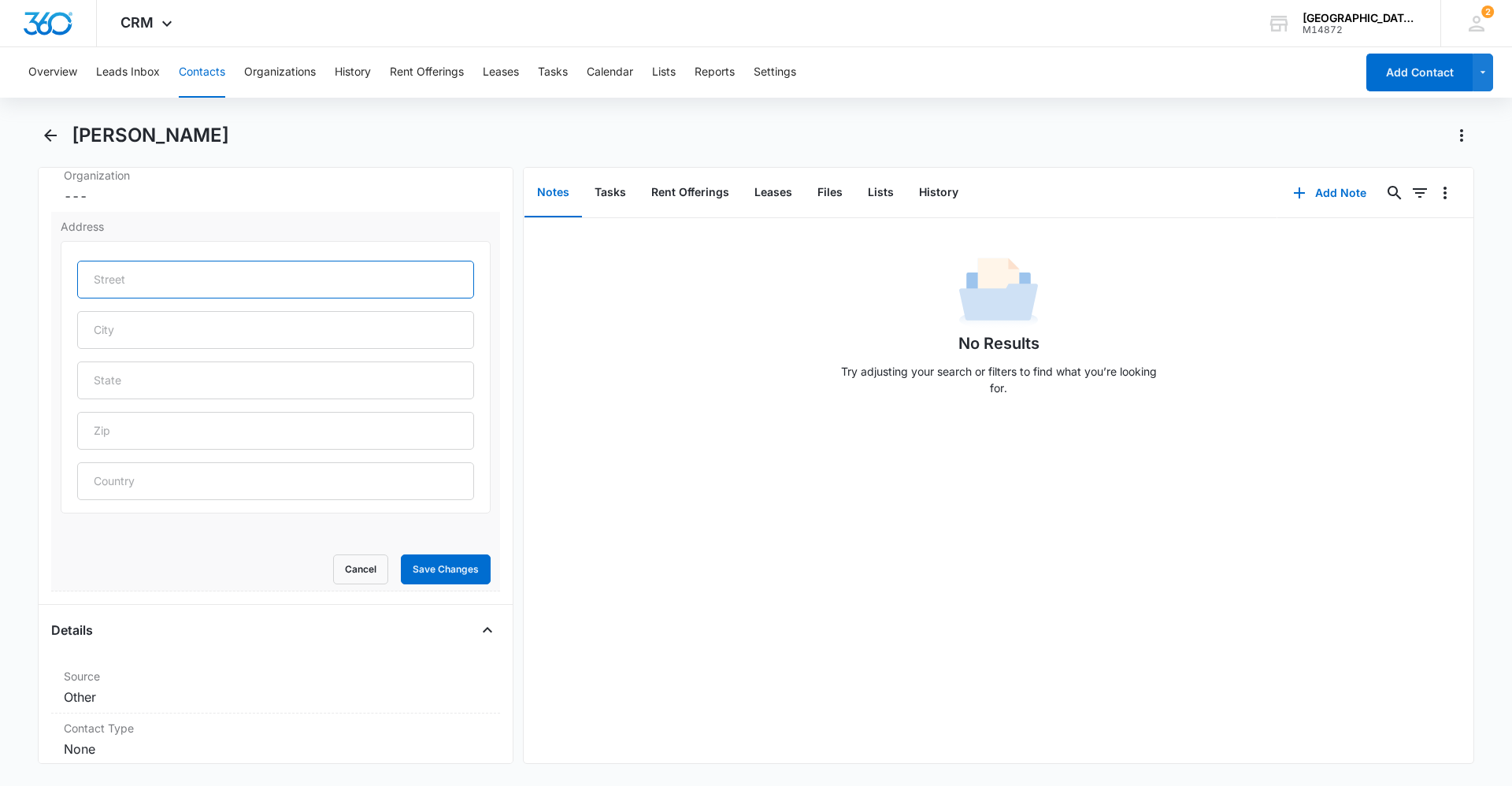
click at [219, 271] on input "text" at bounding box center [275, 279] width 396 height 38
type input "[STREET_ADDRESS]"
type input "[GEOGRAPHIC_DATA]"
type input "CO"
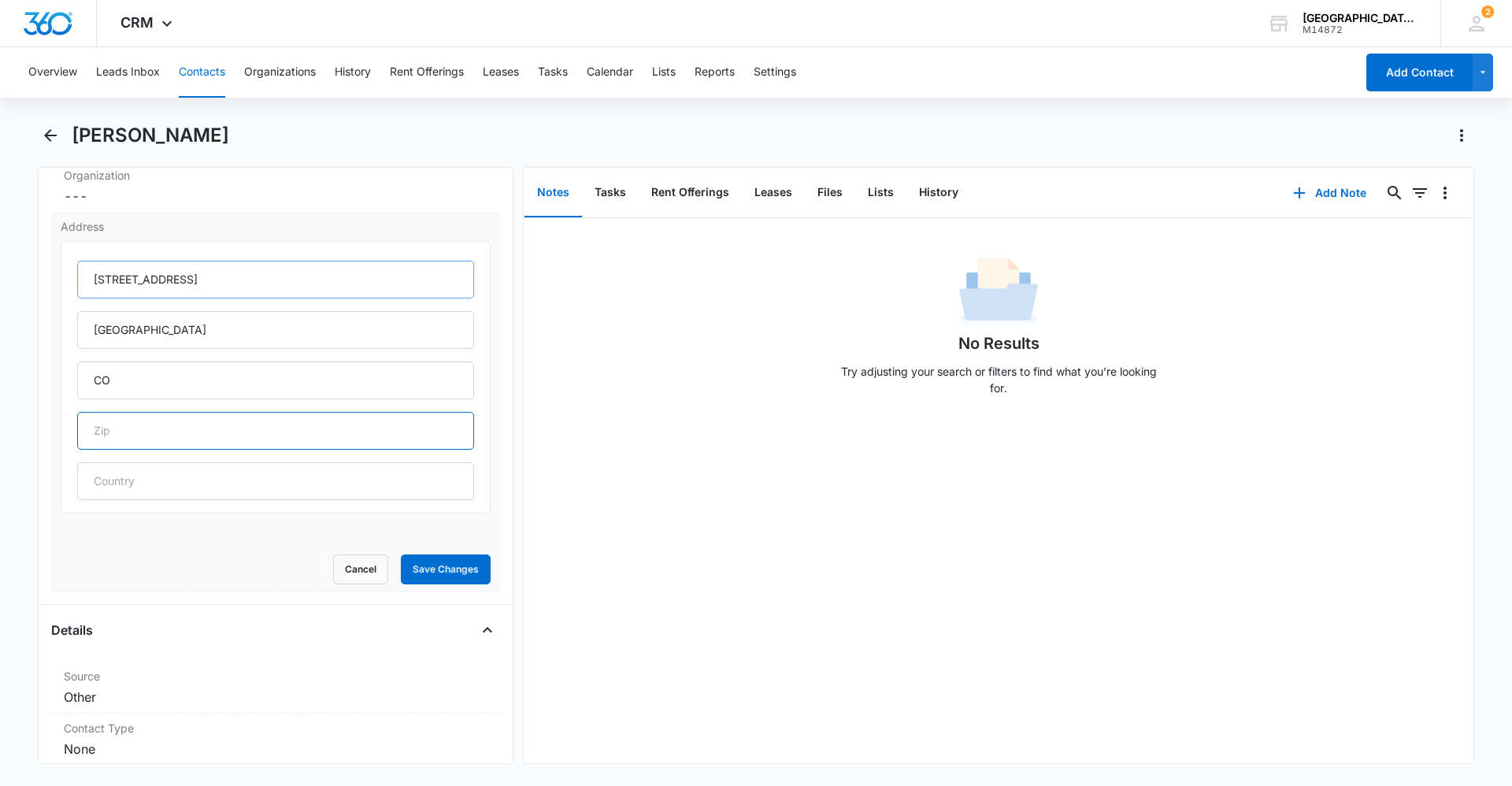
type input "80550"
type input "[GEOGRAPHIC_DATA]"
type input "[STREET_ADDRESS]"
click at [411, 564] on button "Save Changes" at bounding box center [445, 568] width 89 height 30
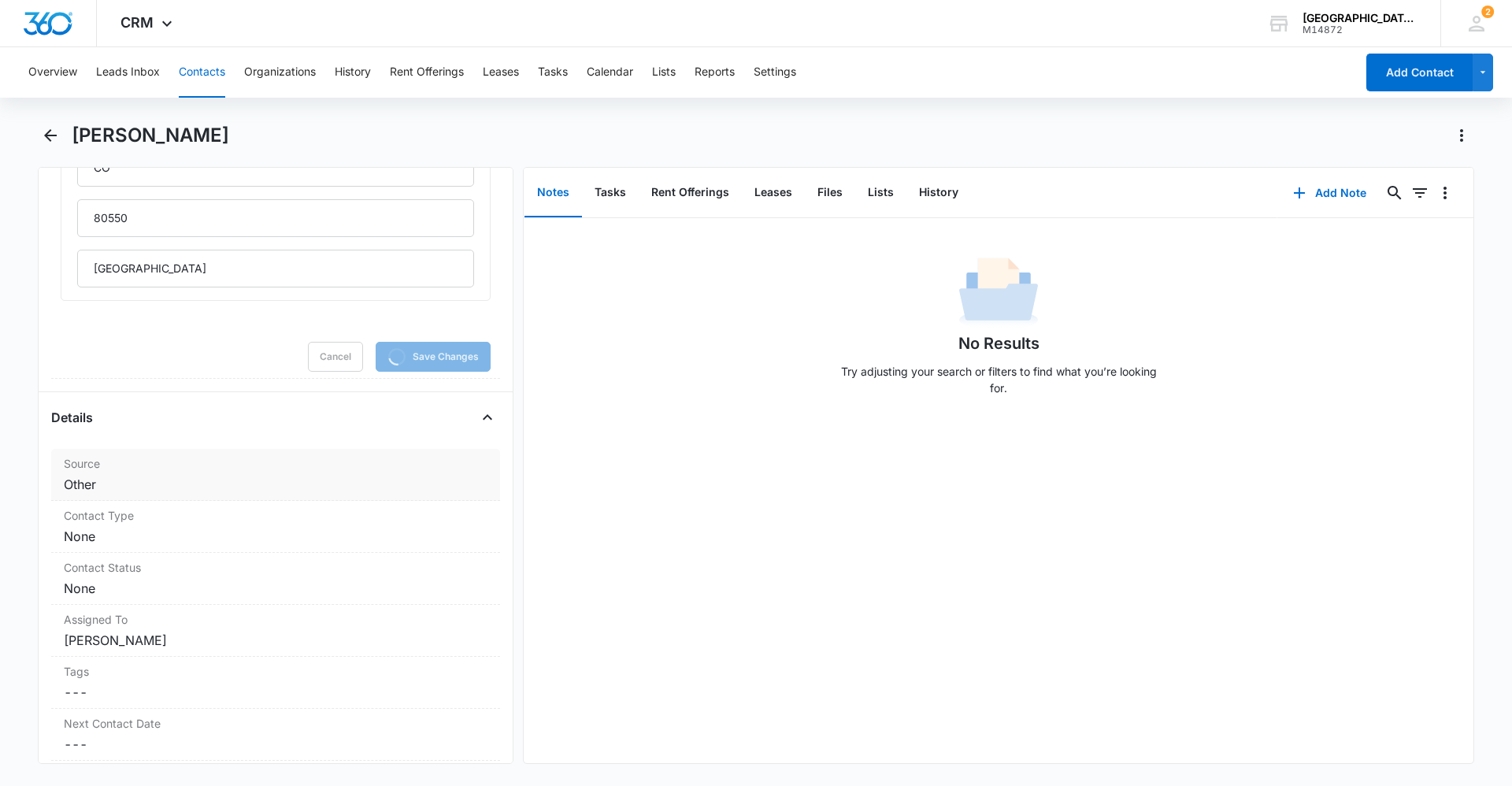
scroll to position [708, 0]
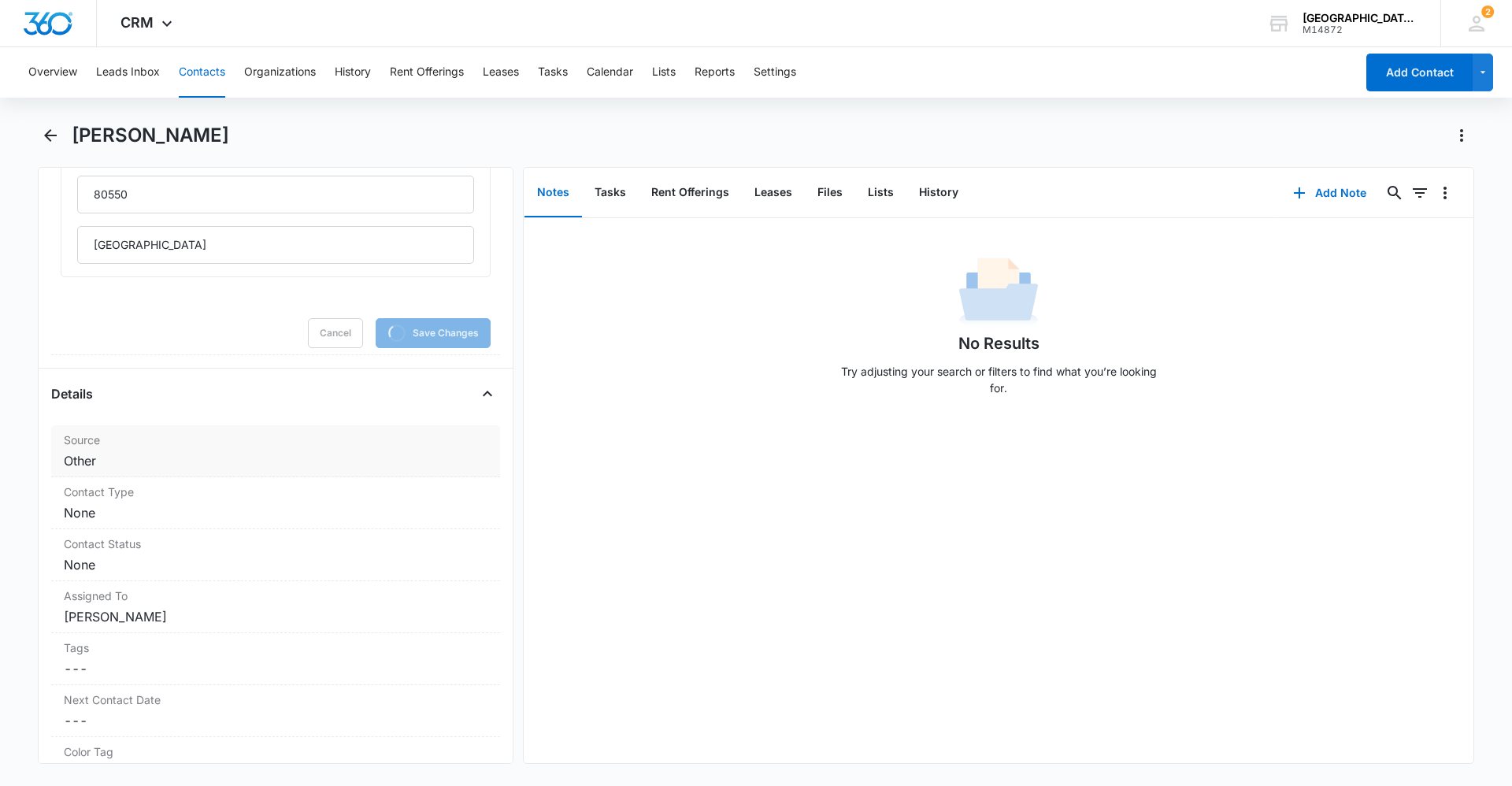
click at [156, 450] on div "Source Cancel Save Changes Other" at bounding box center [276, 451] width 449 height 51
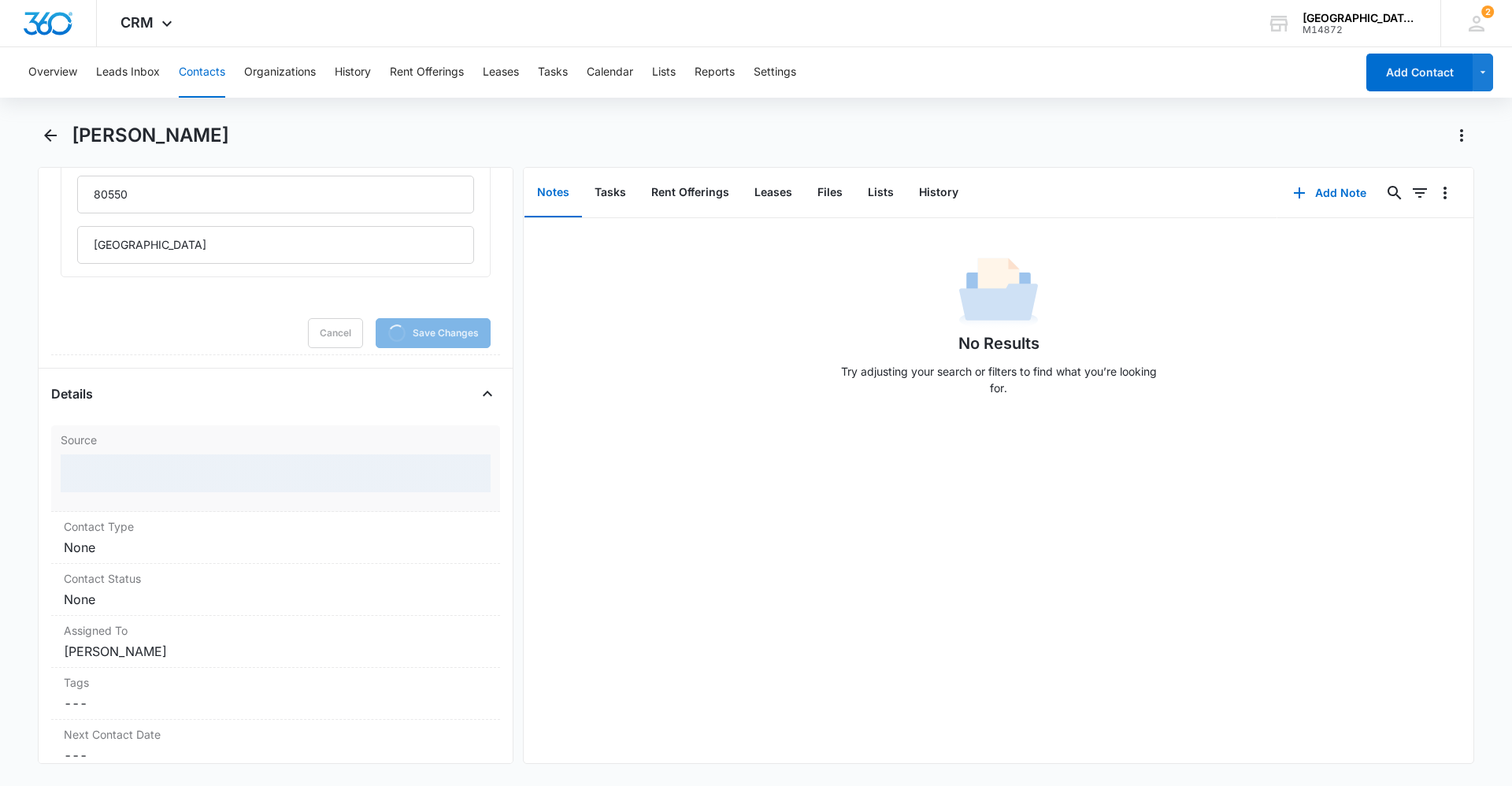
click at [158, 479] on div at bounding box center [275, 473] width 430 height 38
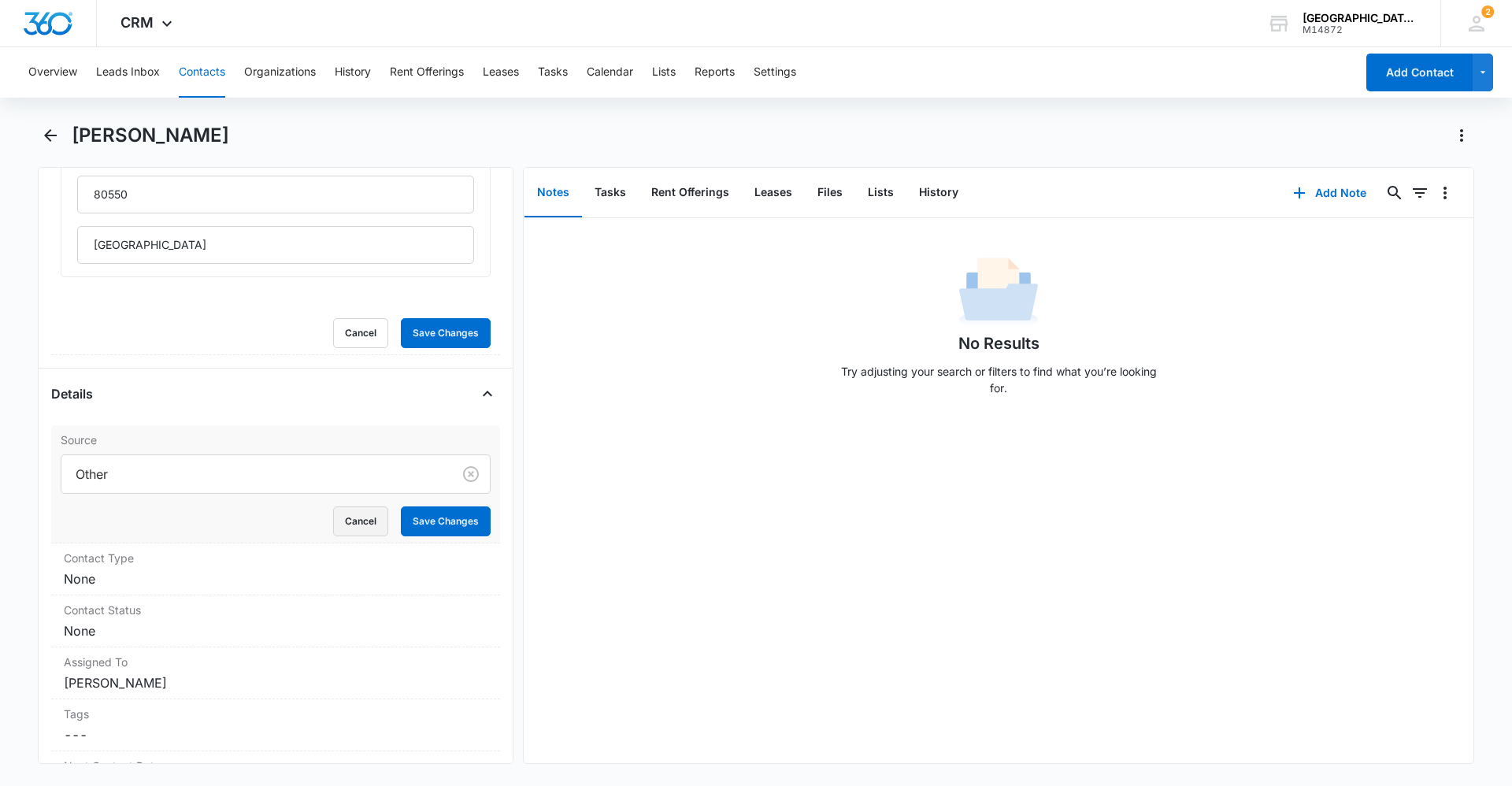
click at [372, 530] on button "Cancel" at bounding box center [361, 521] width 55 height 30
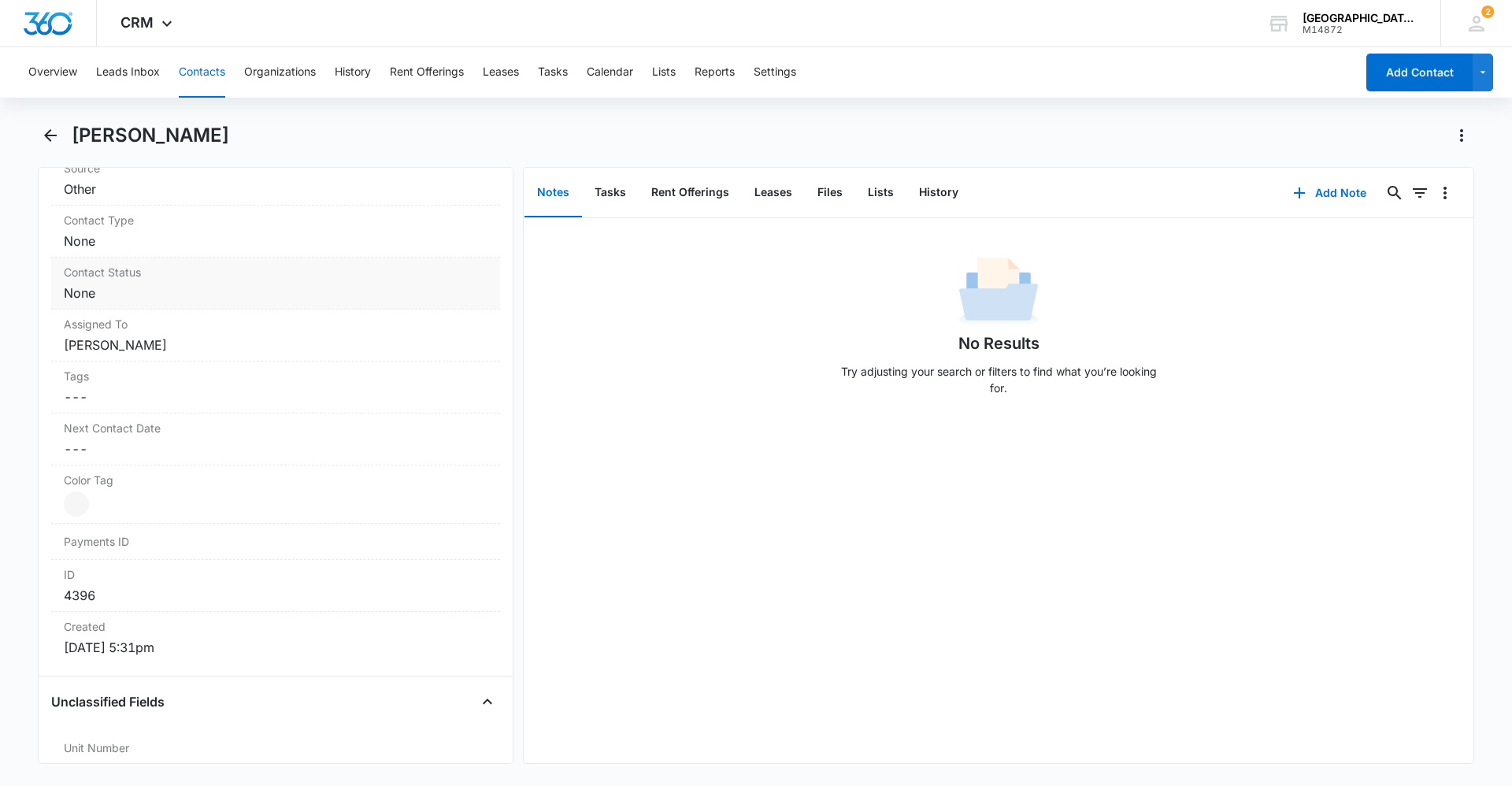
scroll to position [521, 0]
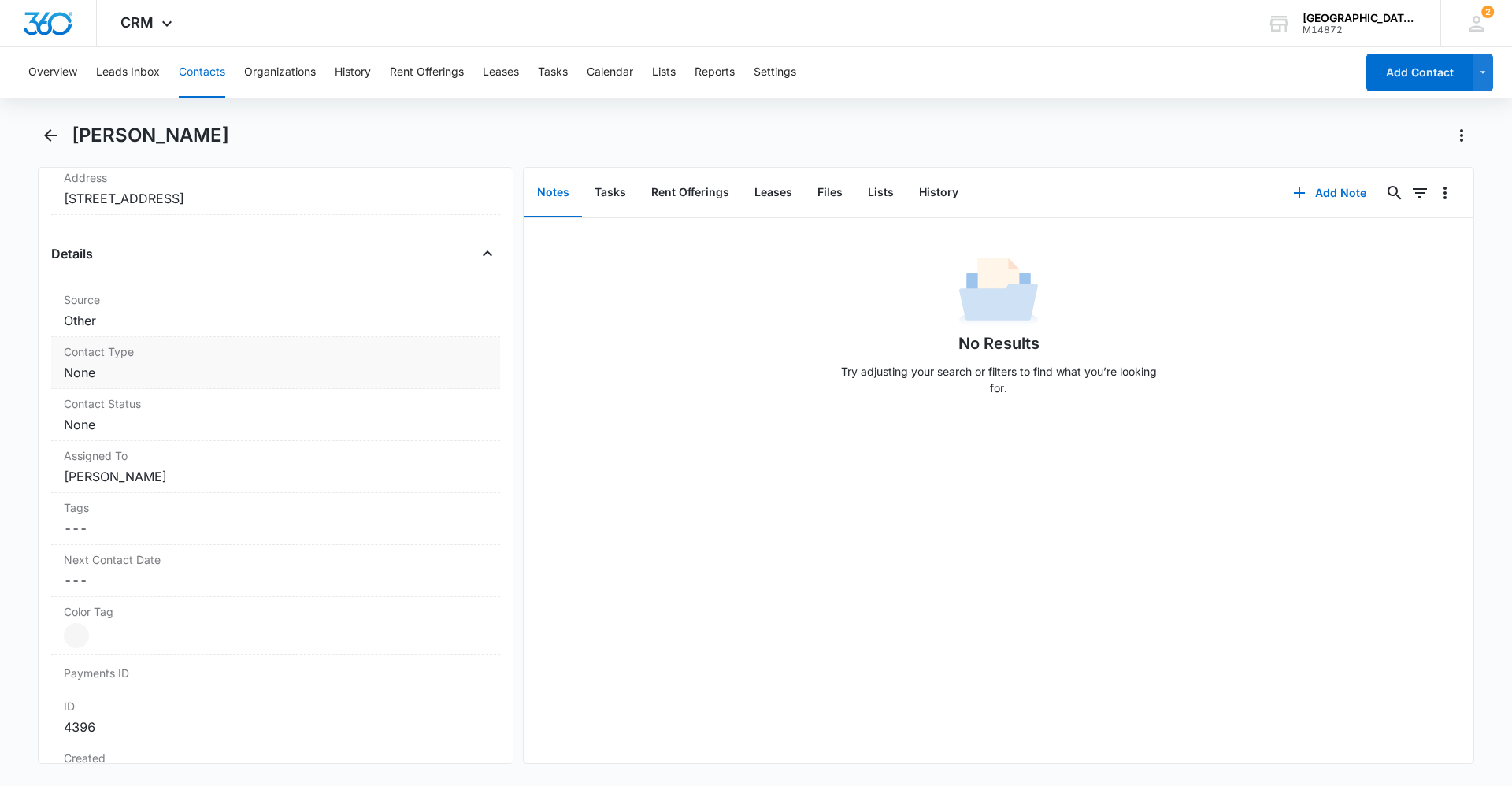
click at [111, 367] on dd "Cancel Save Changes None" at bounding box center [276, 372] width 424 height 18
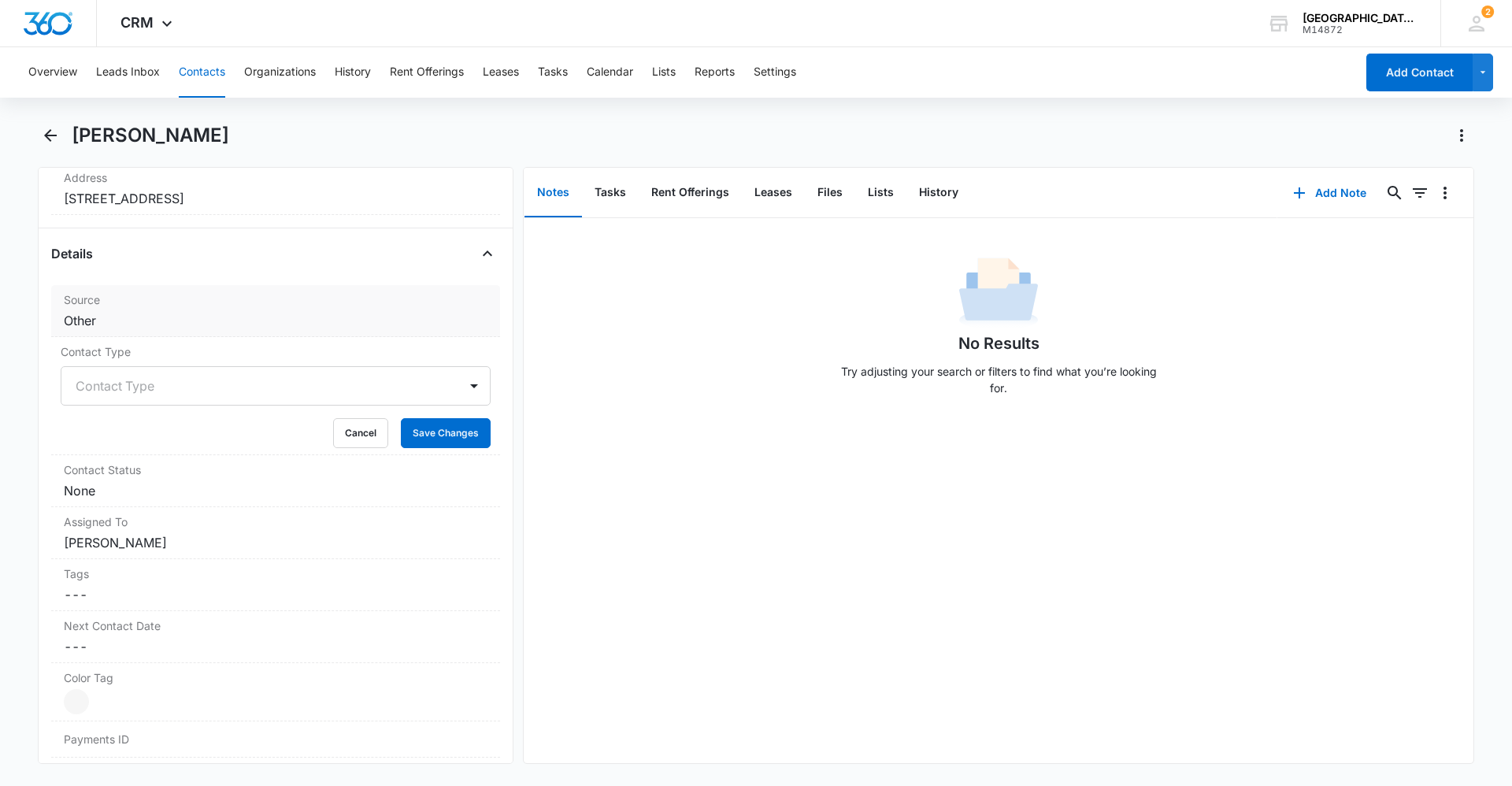
click at [93, 320] on dd "Cancel Save Changes Other" at bounding box center [276, 320] width 424 height 18
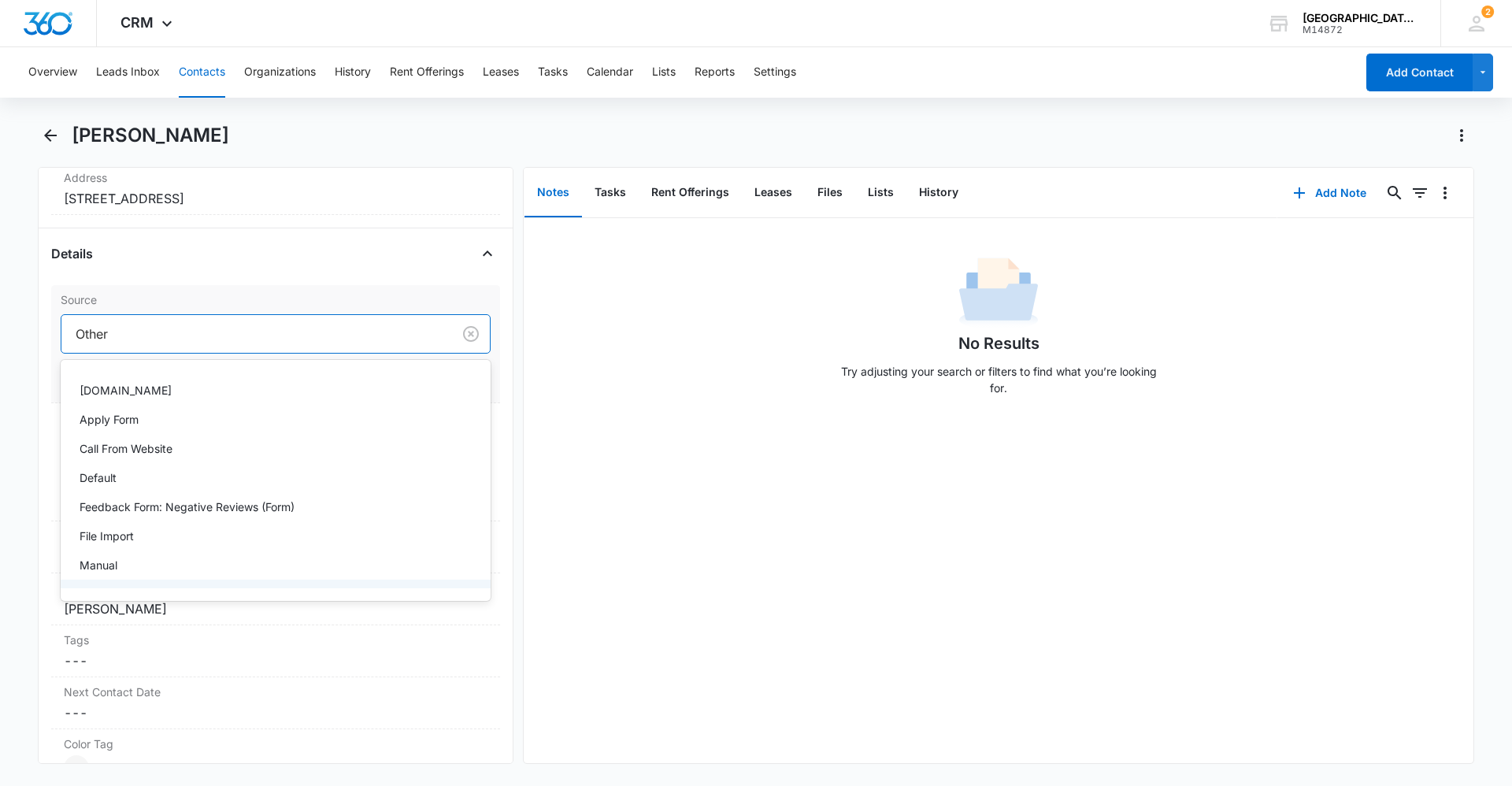
click at [132, 344] on div at bounding box center [254, 333] width 356 height 22
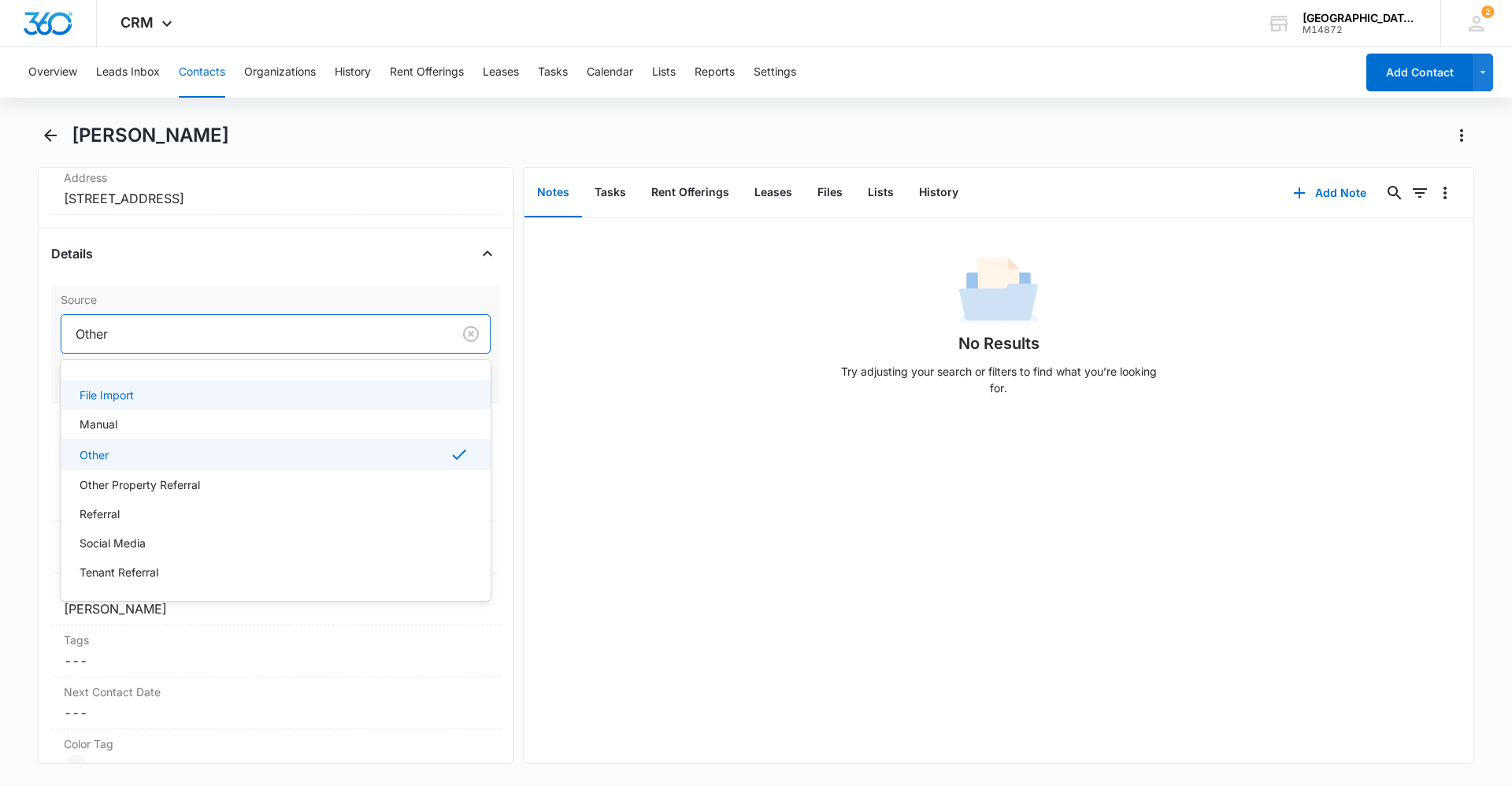
scroll to position [201, 0]
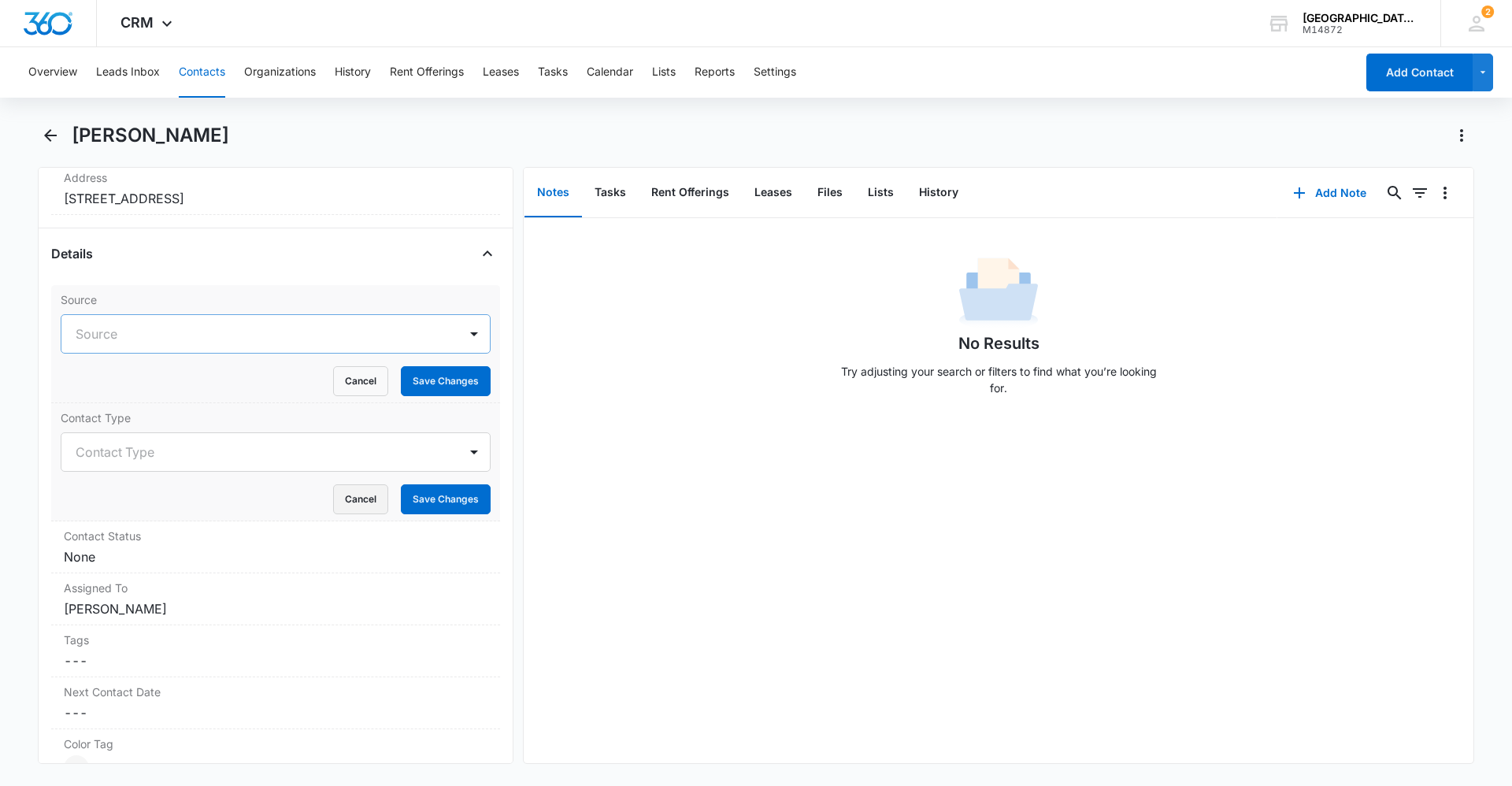
click at [345, 496] on button "Cancel" at bounding box center [361, 498] width 55 height 30
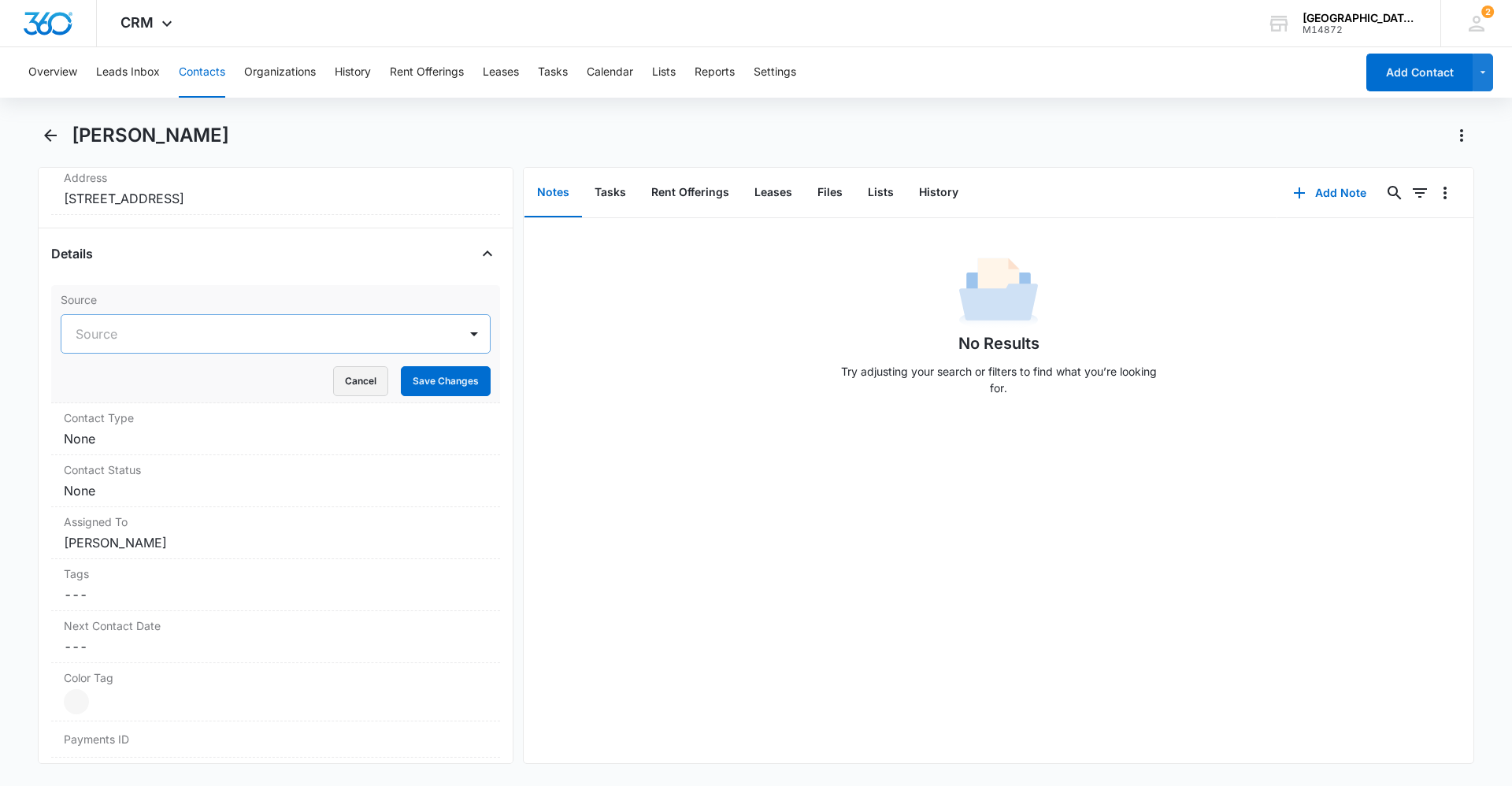
click at [339, 375] on button "Cancel" at bounding box center [361, 381] width 55 height 30
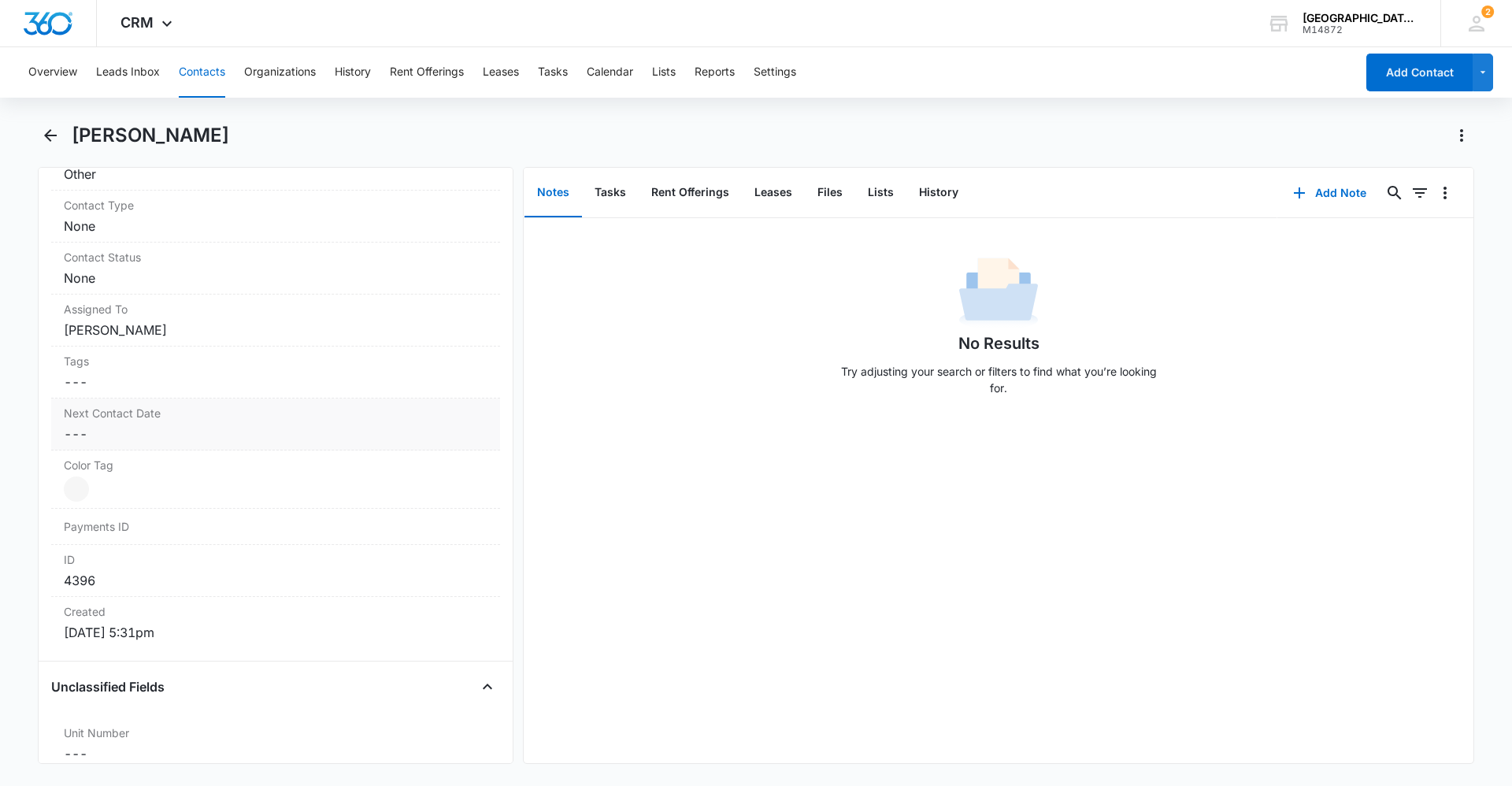
scroll to position [678, 0]
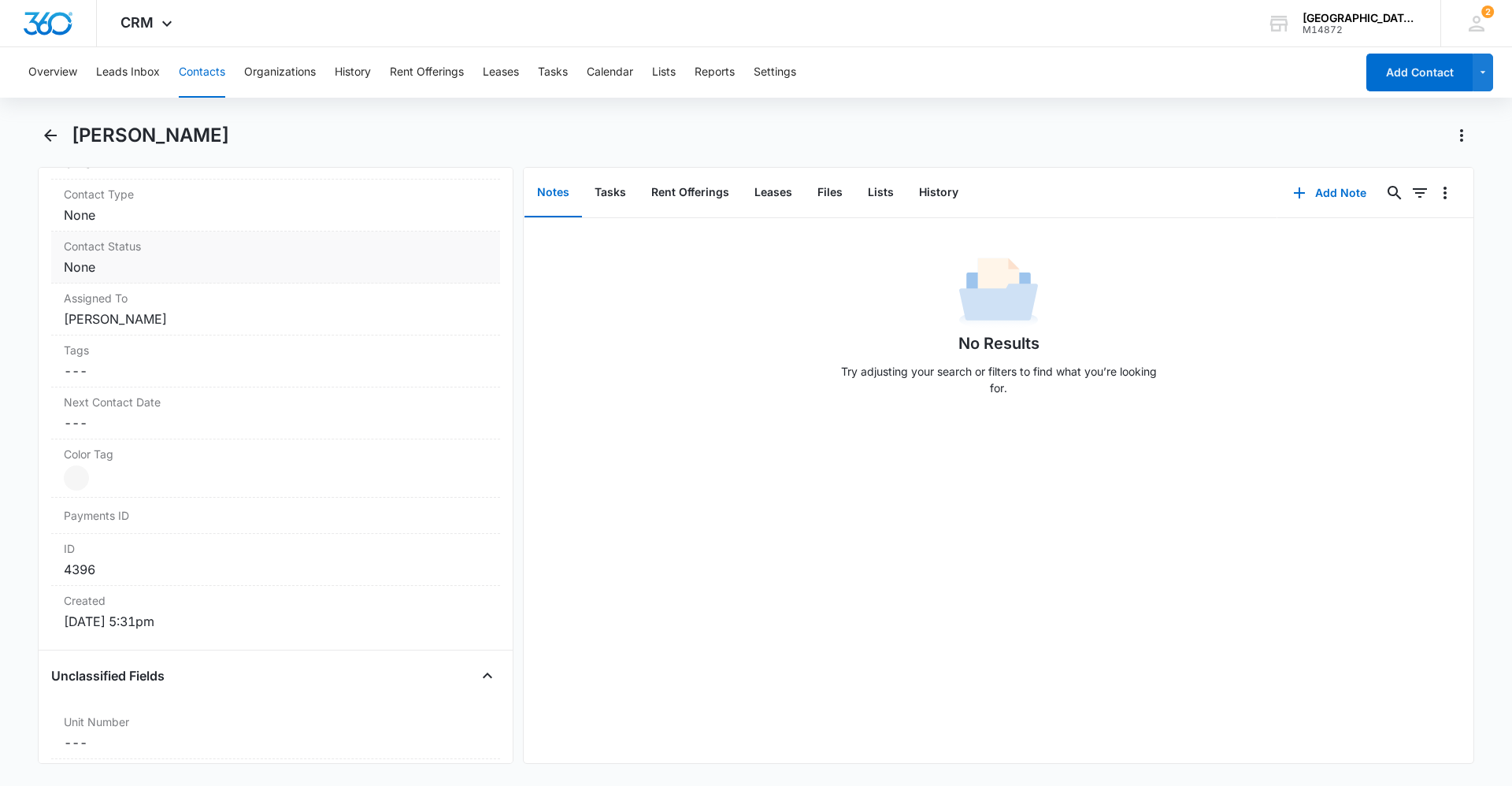
click at [189, 264] on dd "Cancel Save Changes None" at bounding box center [276, 266] width 424 height 18
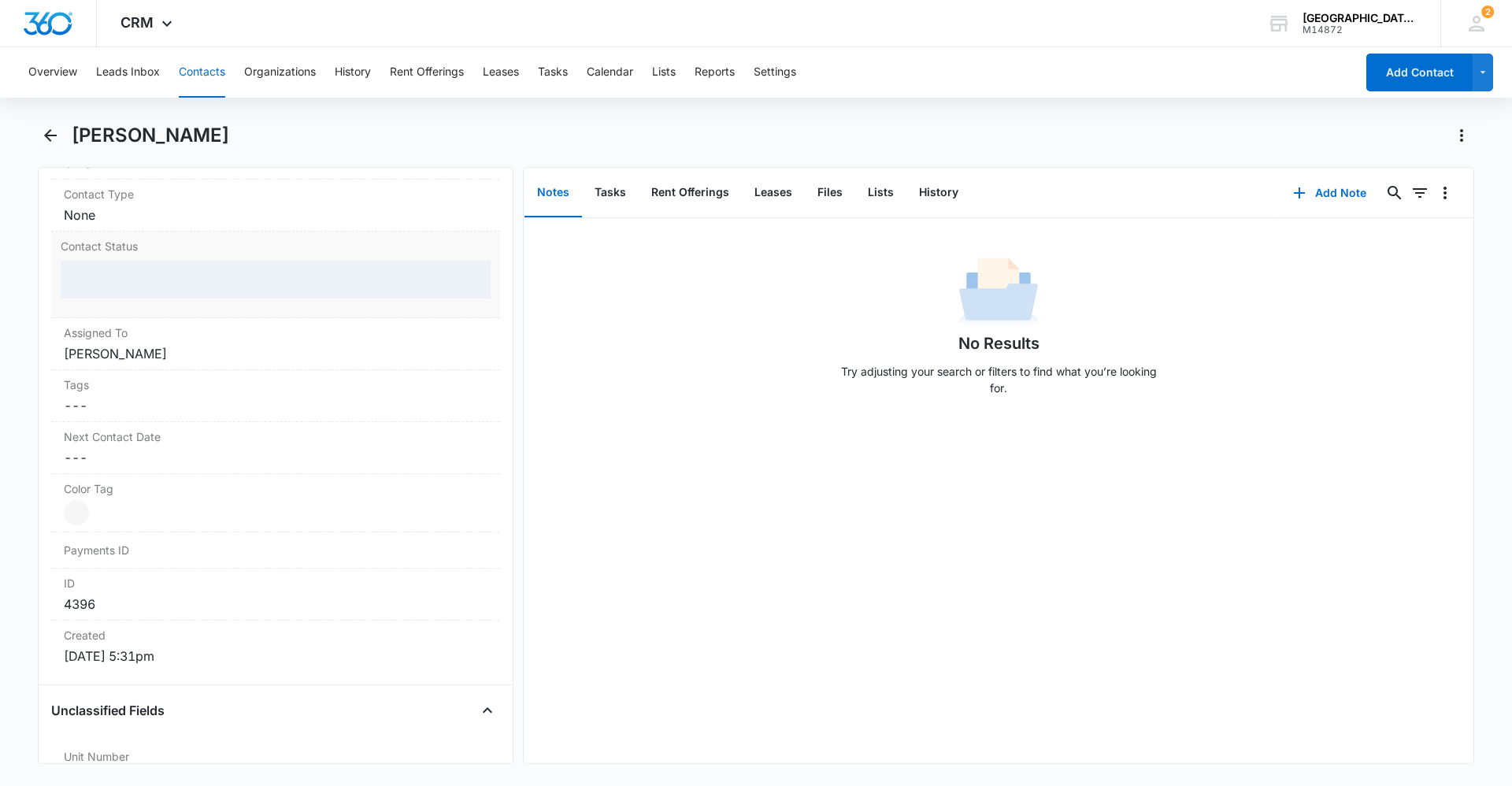
click at [186, 289] on div at bounding box center [275, 279] width 430 height 38
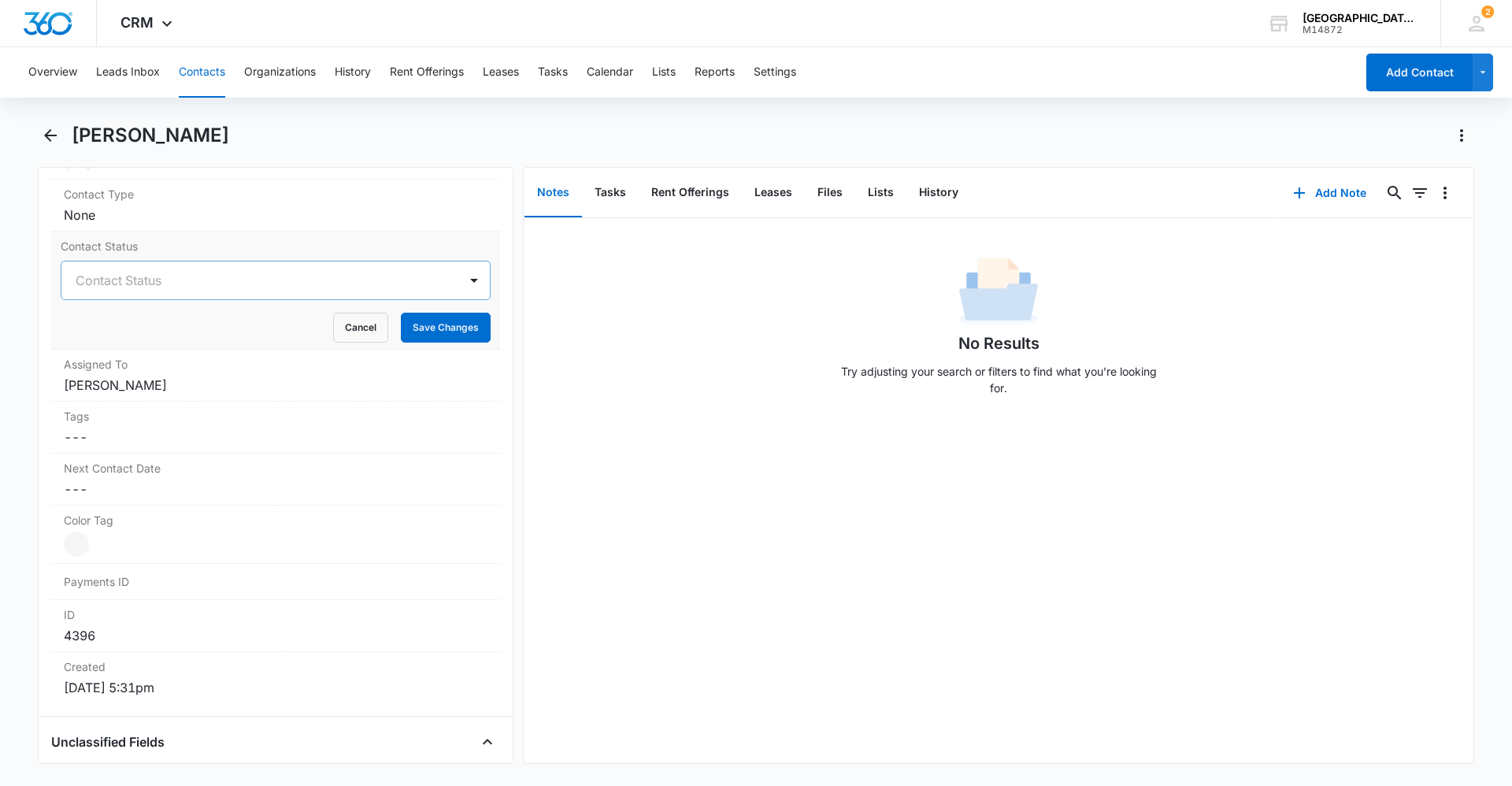
click at [189, 285] on div at bounding box center [257, 280] width 362 height 22
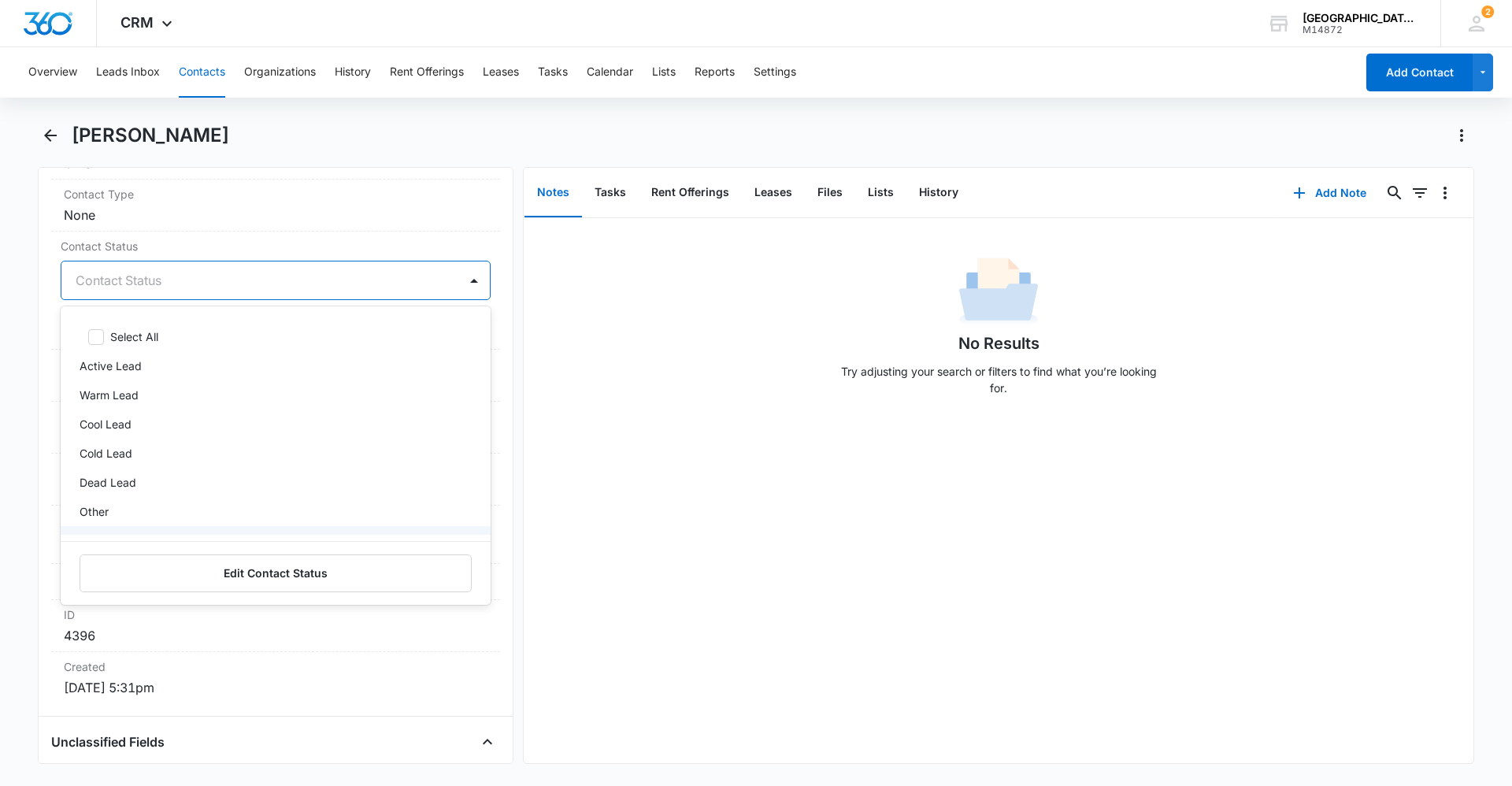
click at [635, 624] on div "No Results Try adjusting your search or filters to find what you’re looking for." at bounding box center [998, 490] width 949 height 545
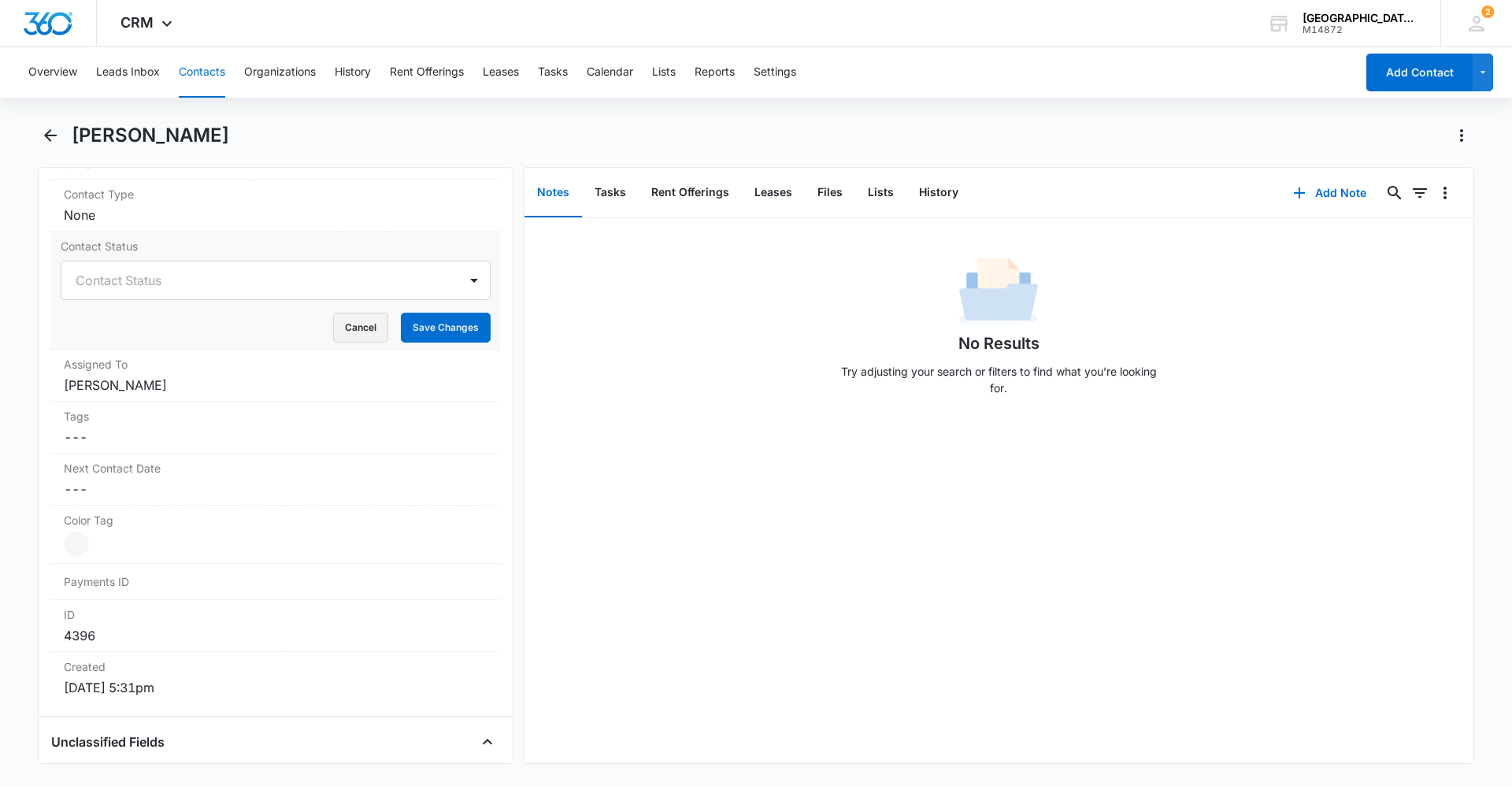
click at [340, 325] on button "Cancel" at bounding box center [361, 327] width 55 height 30
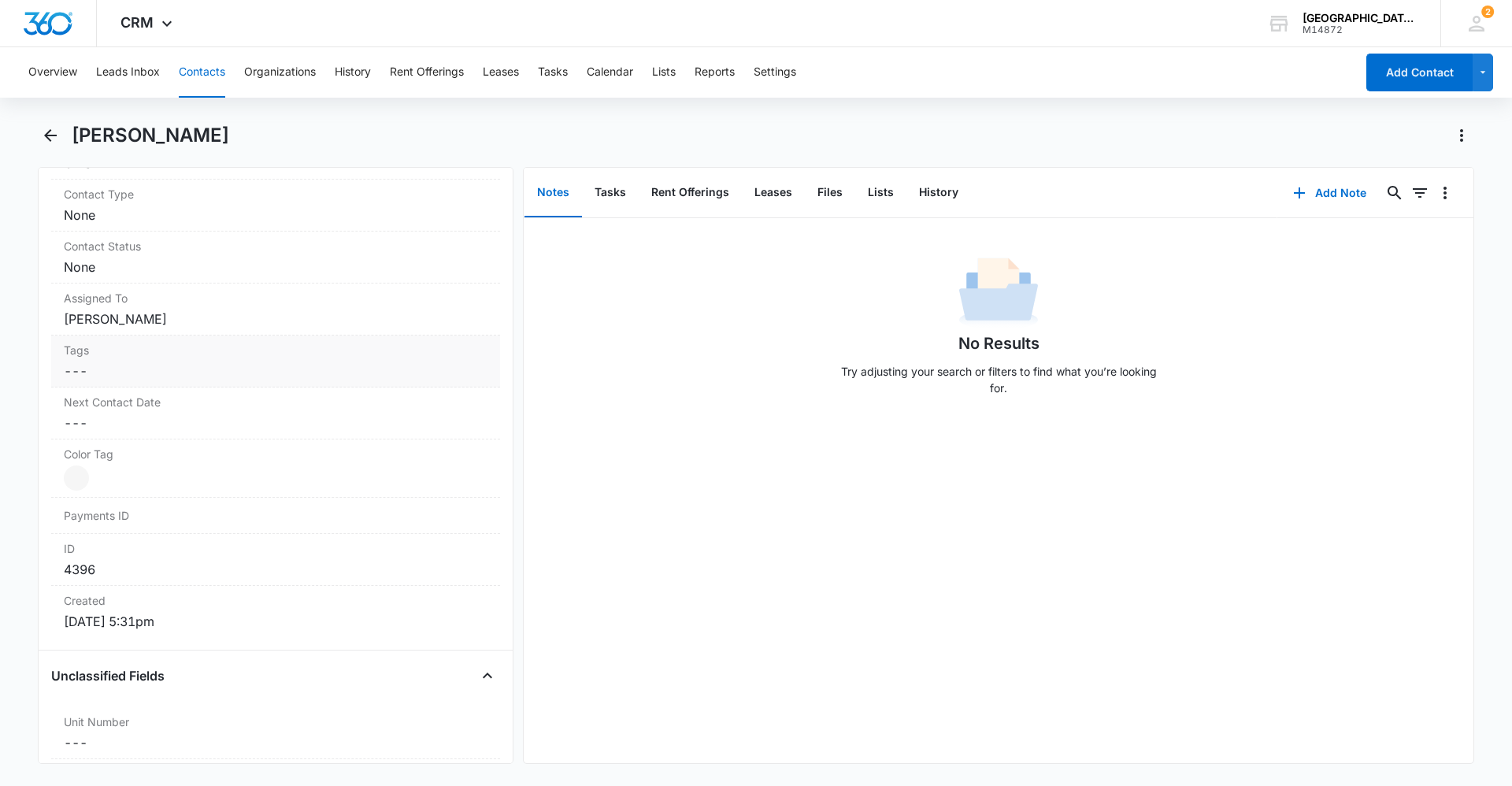
click at [165, 366] on dd "Cancel Save Changes ---" at bounding box center [276, 370] width 424 height 18
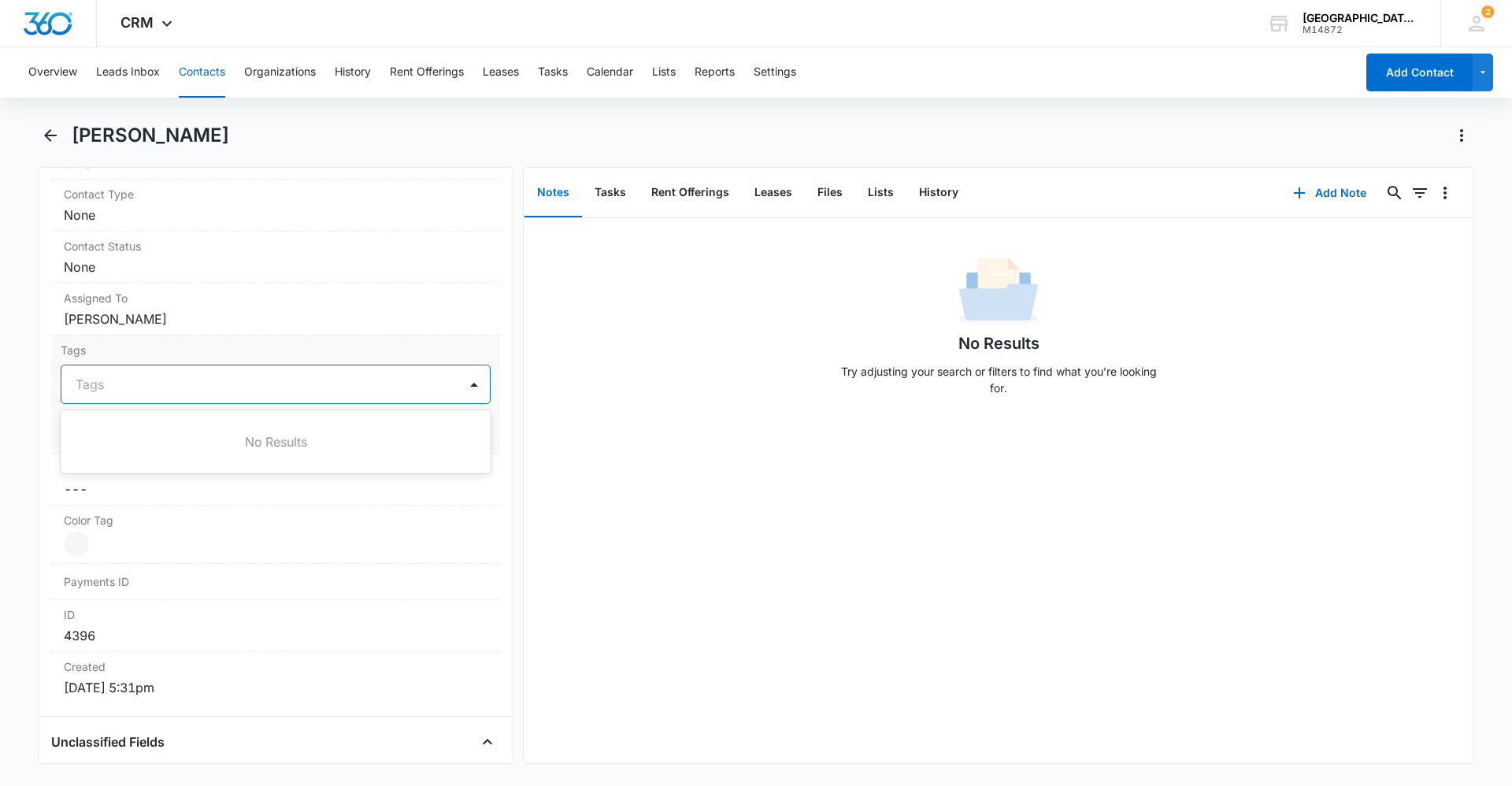
click at [325, 395] on div "Tags" at bounding box center [259, 384] width 396 height 38
click at [407, 391] on div at bounding box center [266, 384] width 381 height 22
click at [341, 421] on button "Cancel" at bounding box center [361, 431] width 55 height 30
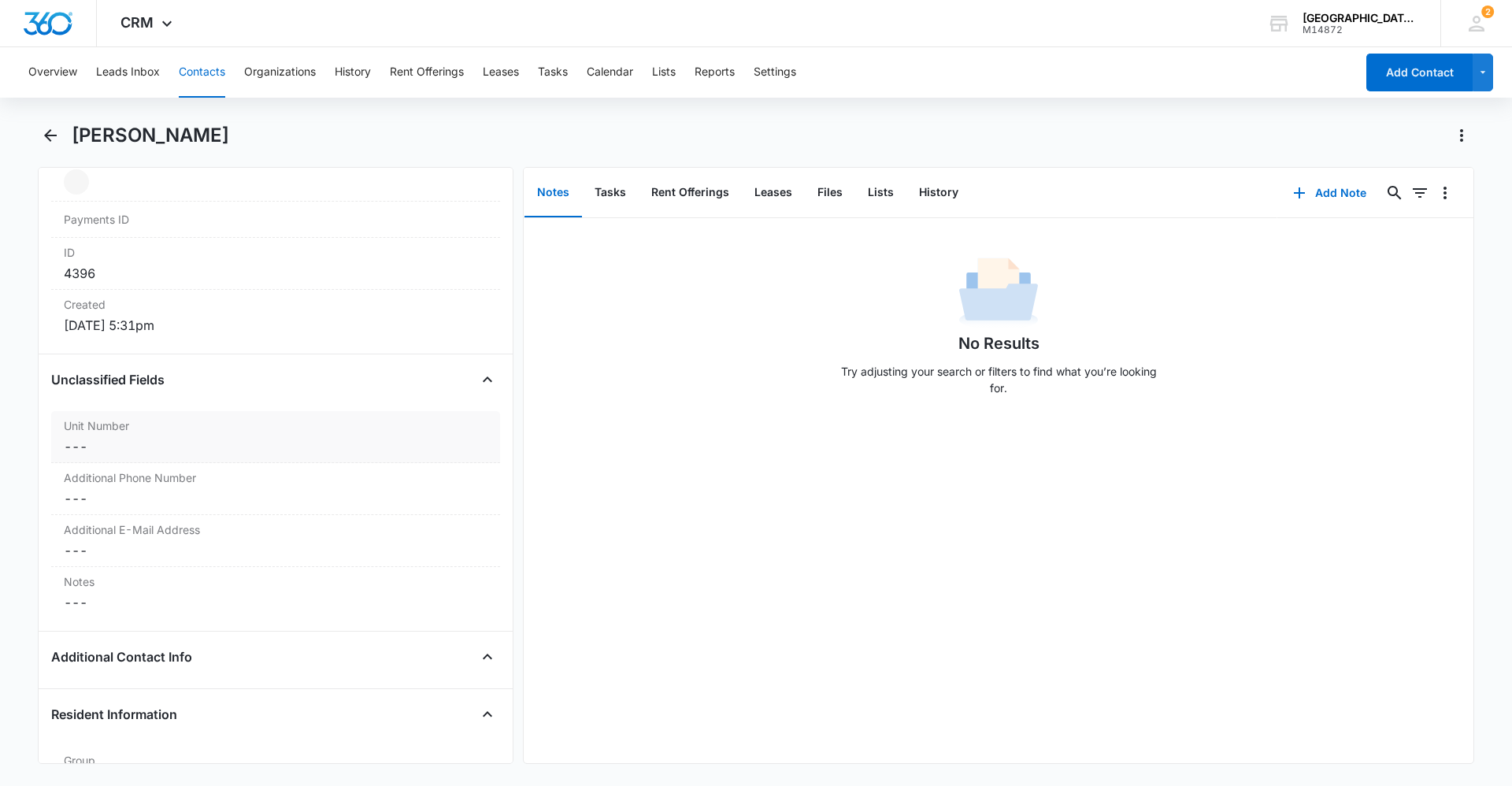
scroll to position [994, 0]
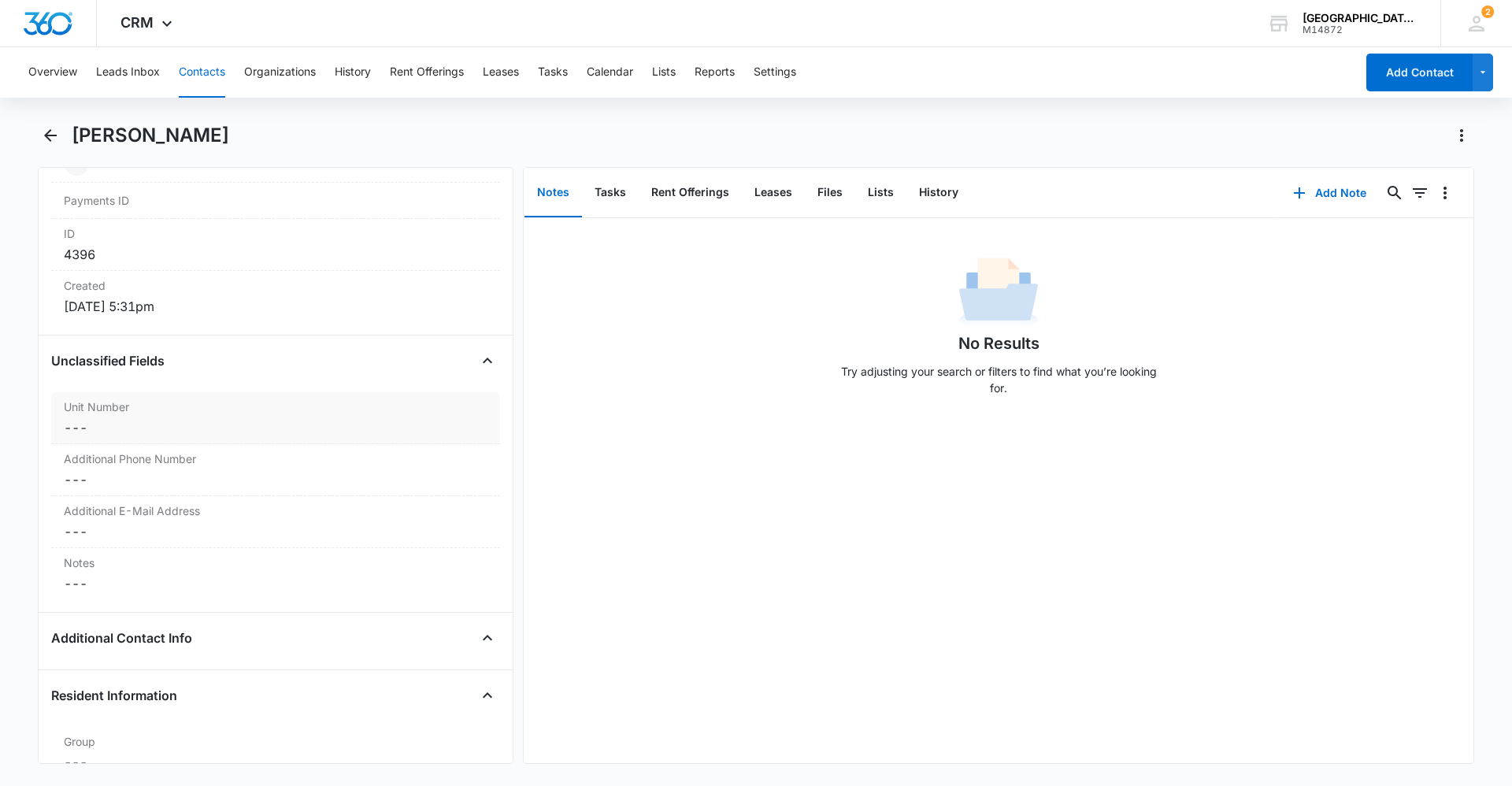
click at [234, 417] on div "Unit Number Cancel Save Changes ---" at bounding box center [276, 418] width 449 height 51
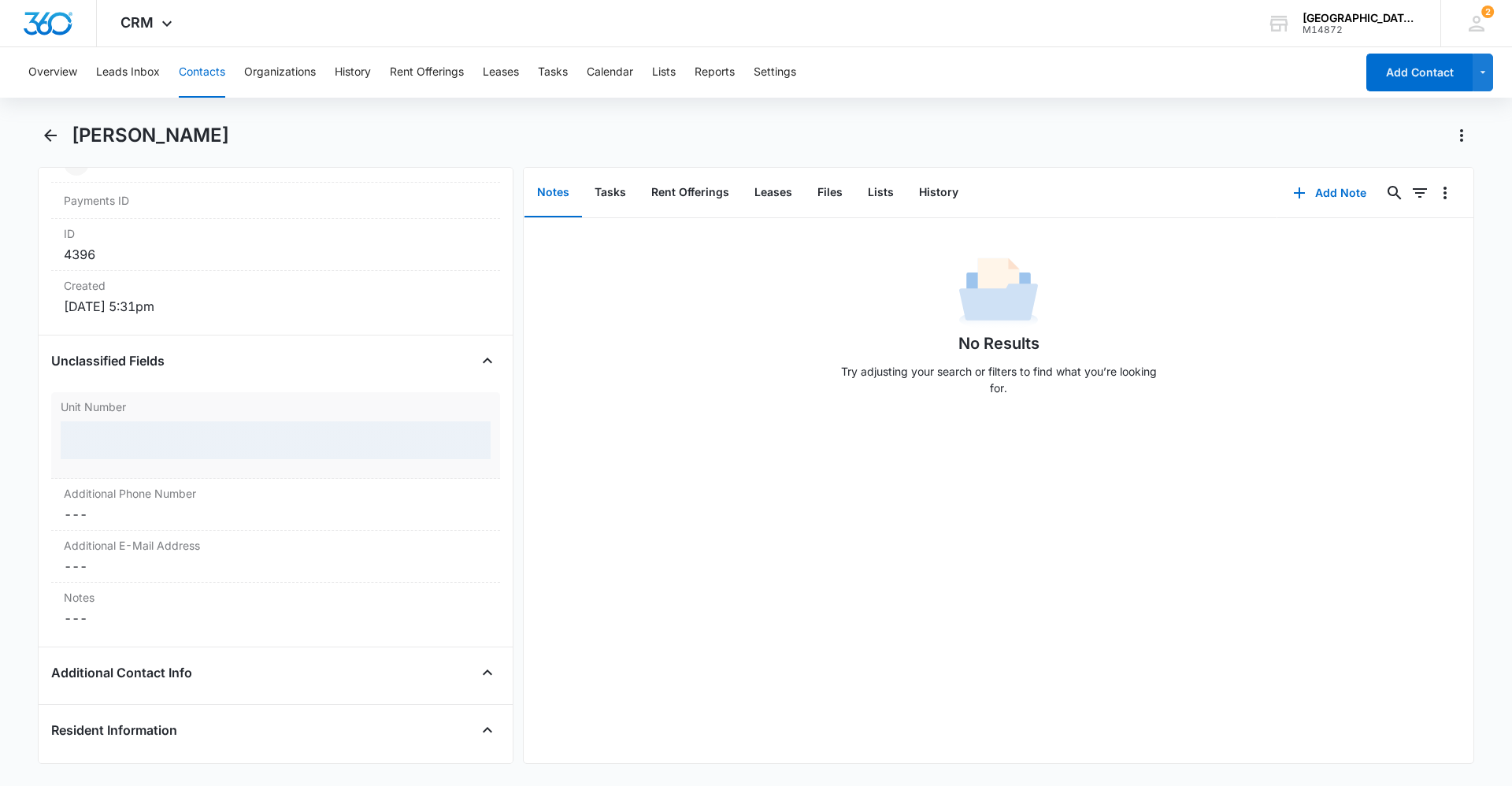
click at [216, 437] on div at bounding box center [275, 439] width 430 height 38
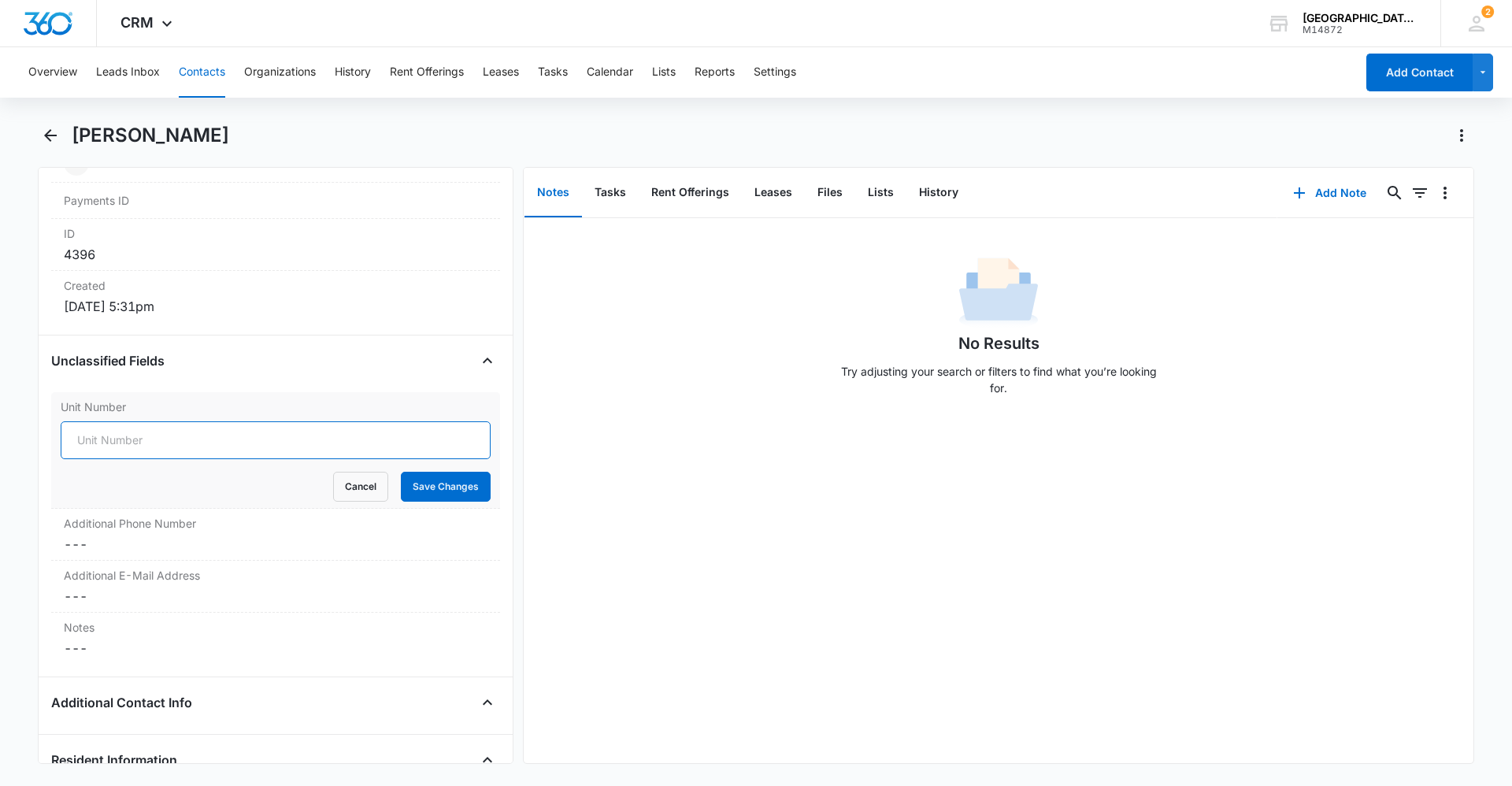
click at [214, 453] on input "Unit Number" at bounding box center [275, 439] width 430 height 38
type input "K-2"
click at [468, 492] on button "Save Changes" at bounding box center [445, 486] width 89 height 30
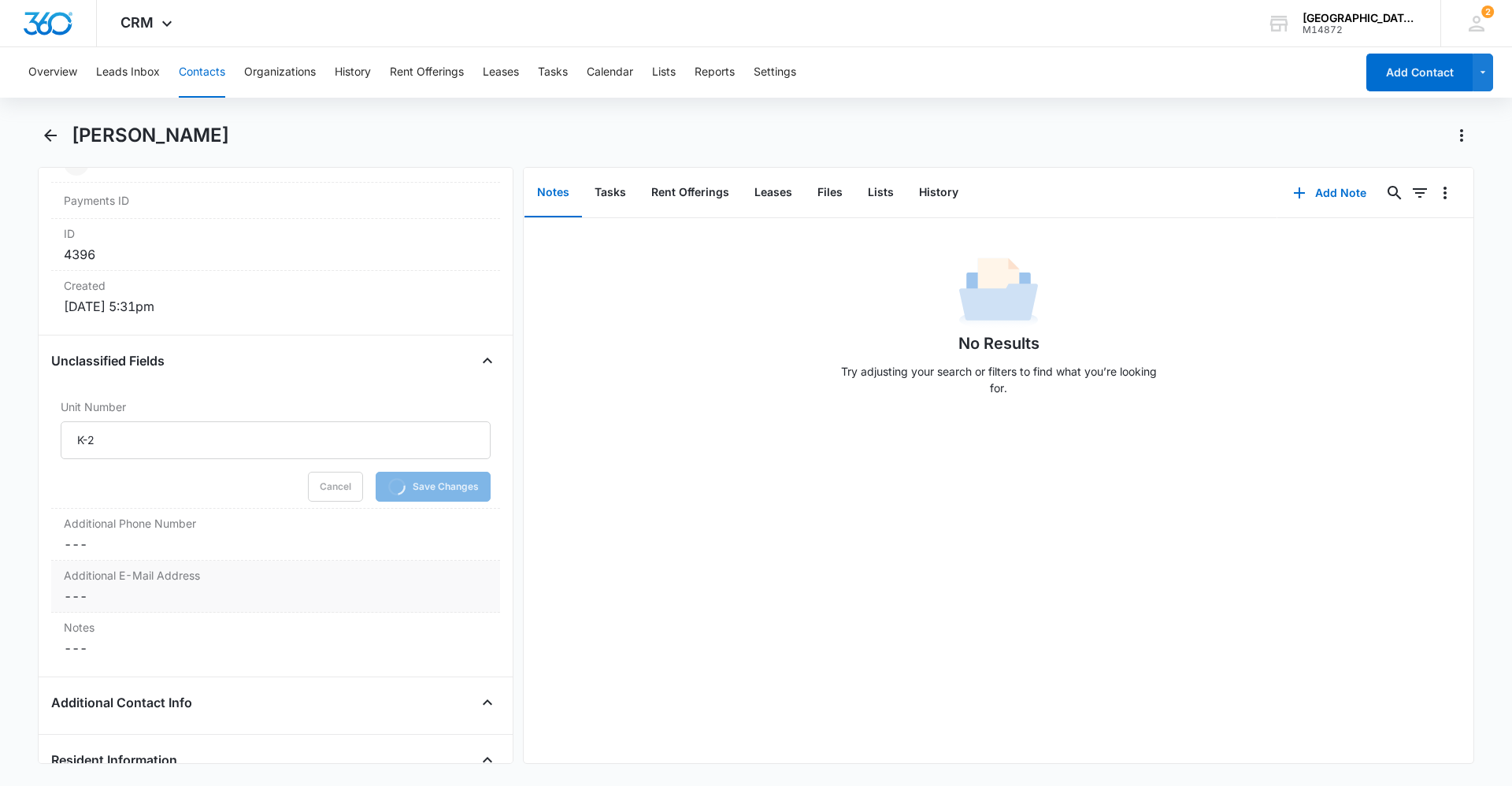
scroll to position [1151, 0]
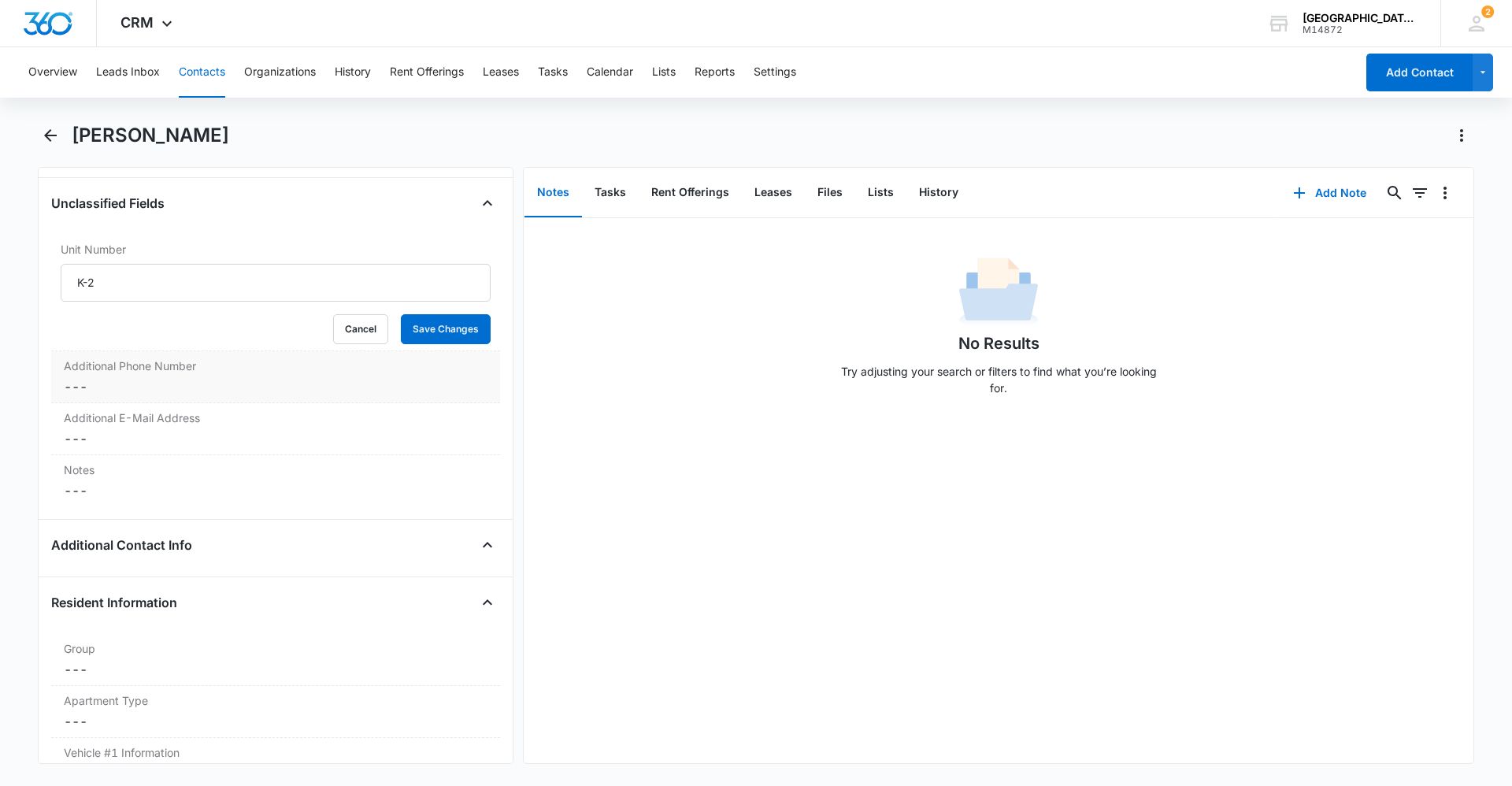
click at [138, 376] on div "Additional Phone Number Cancel Save Changes ---" at bounding box center [276, 376] width 449 height 51
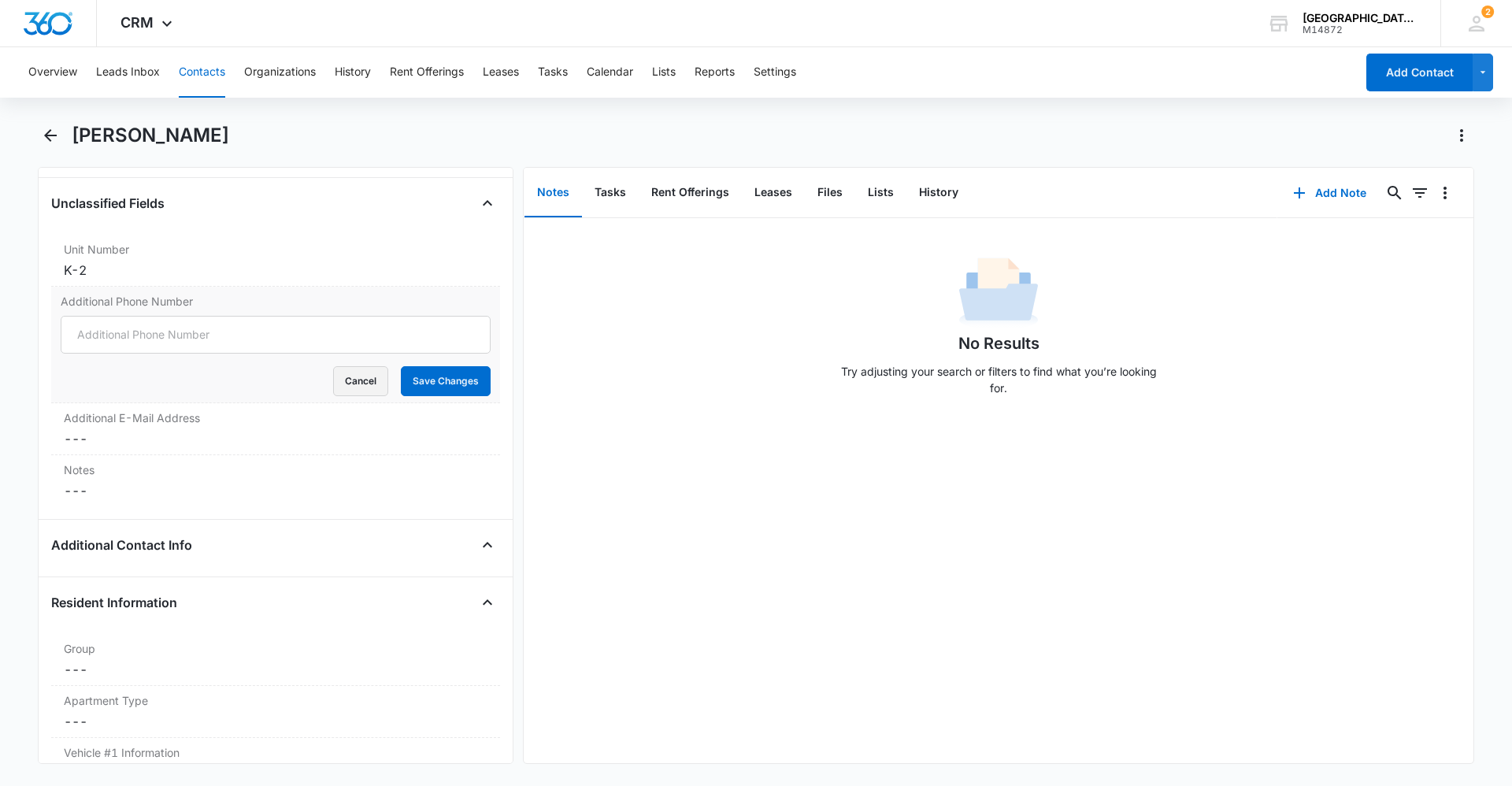
click at [350, 374] on button "Cancel" at bounding box center [361, 381] width 55 height 30
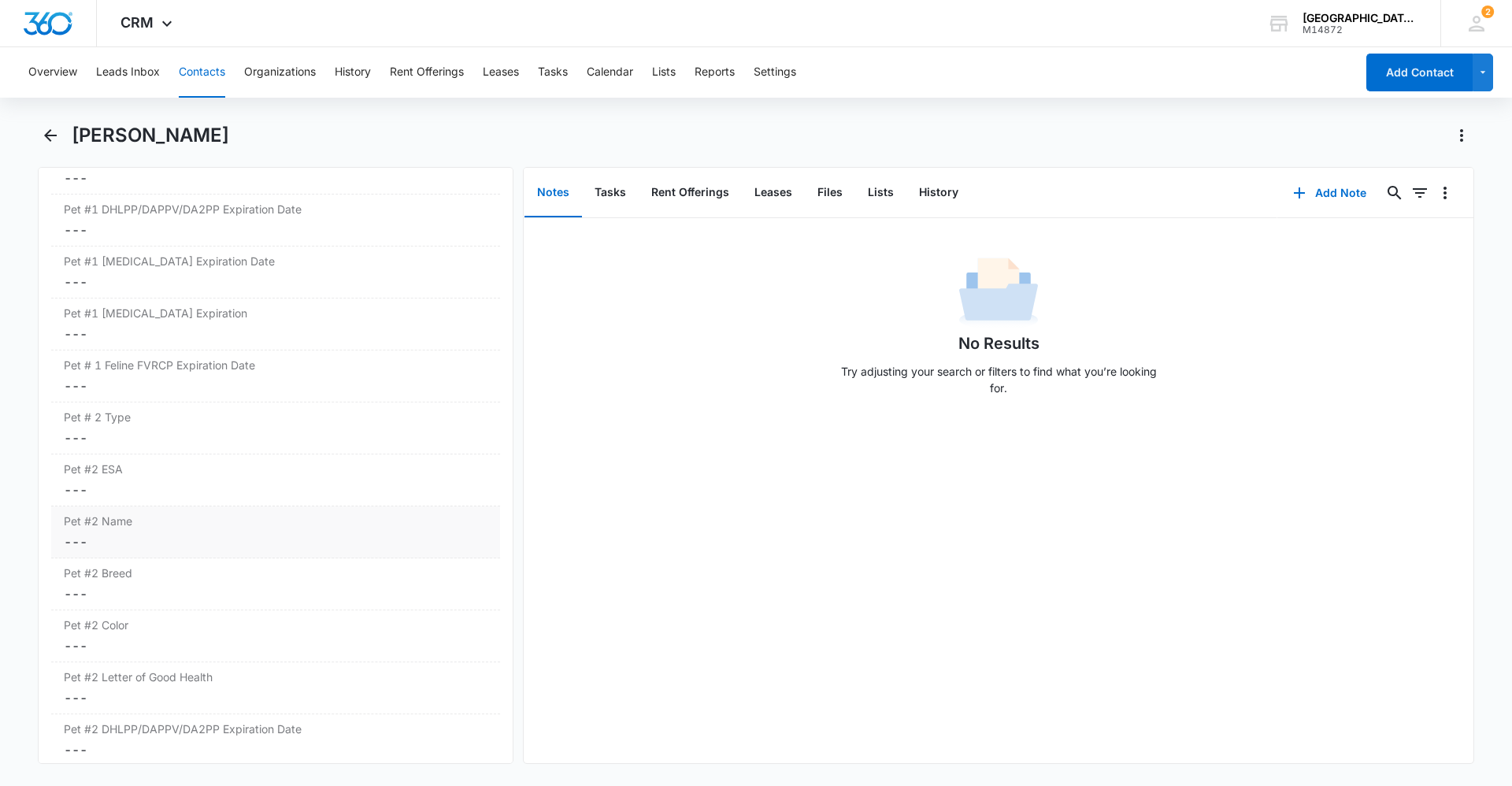
scroll to position [2568, 0]
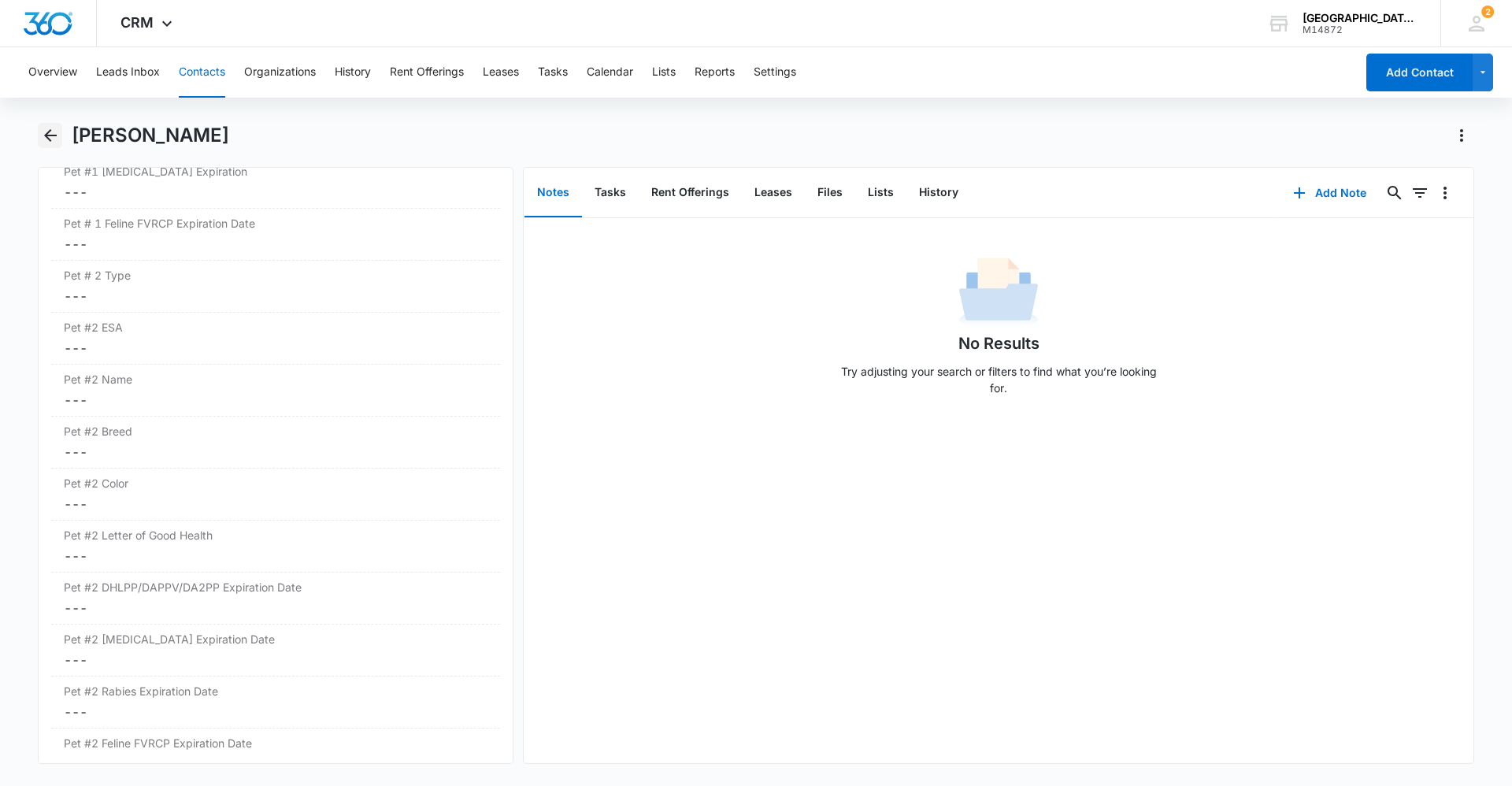
click at [53, 140] on icon "Back" at bounding box center [50, 135] width 18 height 18
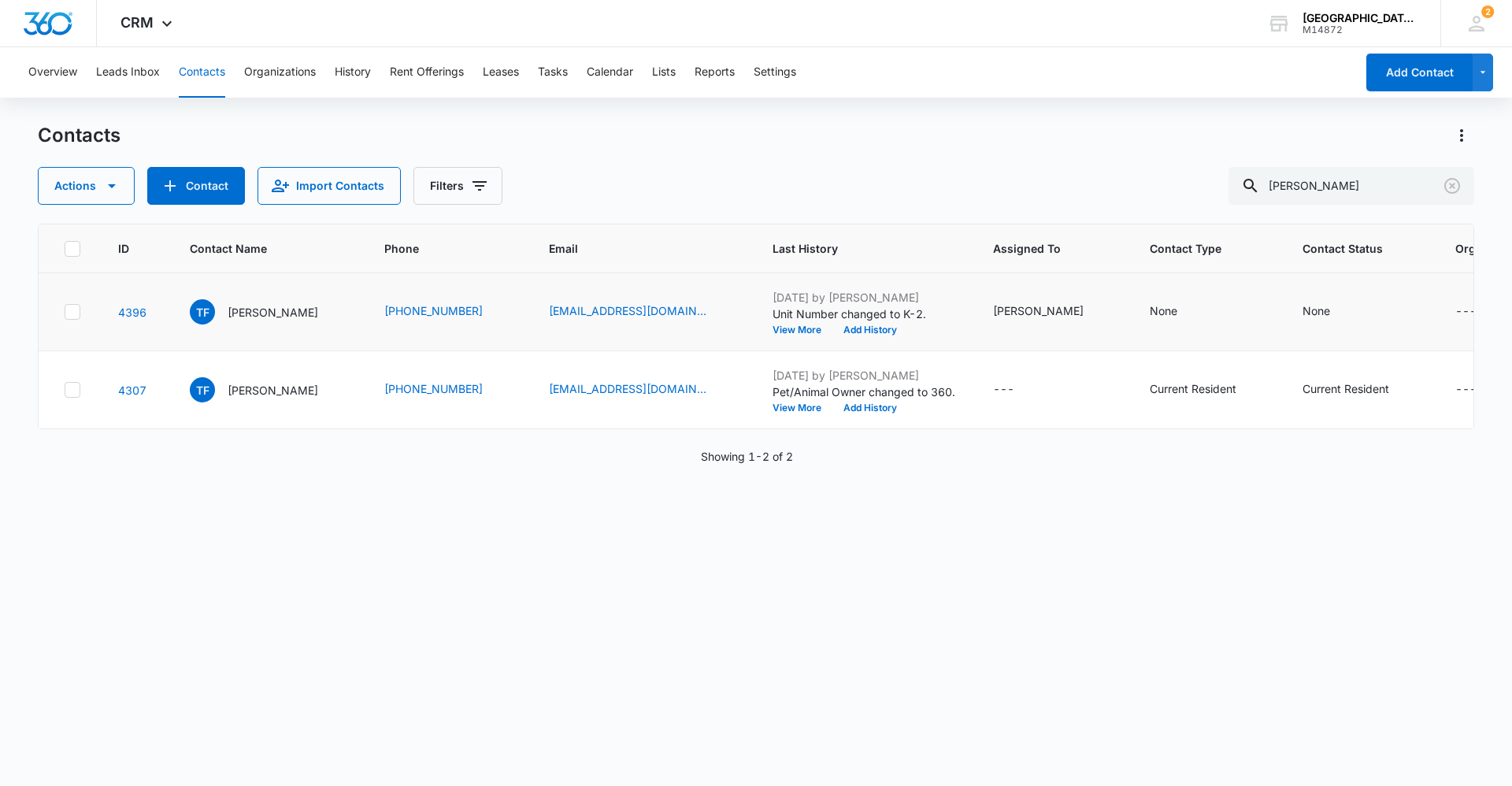
click at [75, 310] on icon at bounding box center [73, 311] width 10 height 7
click at [64, 312] on input "checkbox" at bounding box center [64, 312] width 1 height 1
click at [1488, 318] on icon "Organization - - Select to Edit Field" at bounding box center [1495, 312] width 15 height 15
click at [1392, 271] on button "Cancel" at bounding box center [1391, 260] width 55 height 30
drag, startPoint x: 148, startPoint y: 311, endPoint x: 81, endPoint y: 308, distance: 67.1
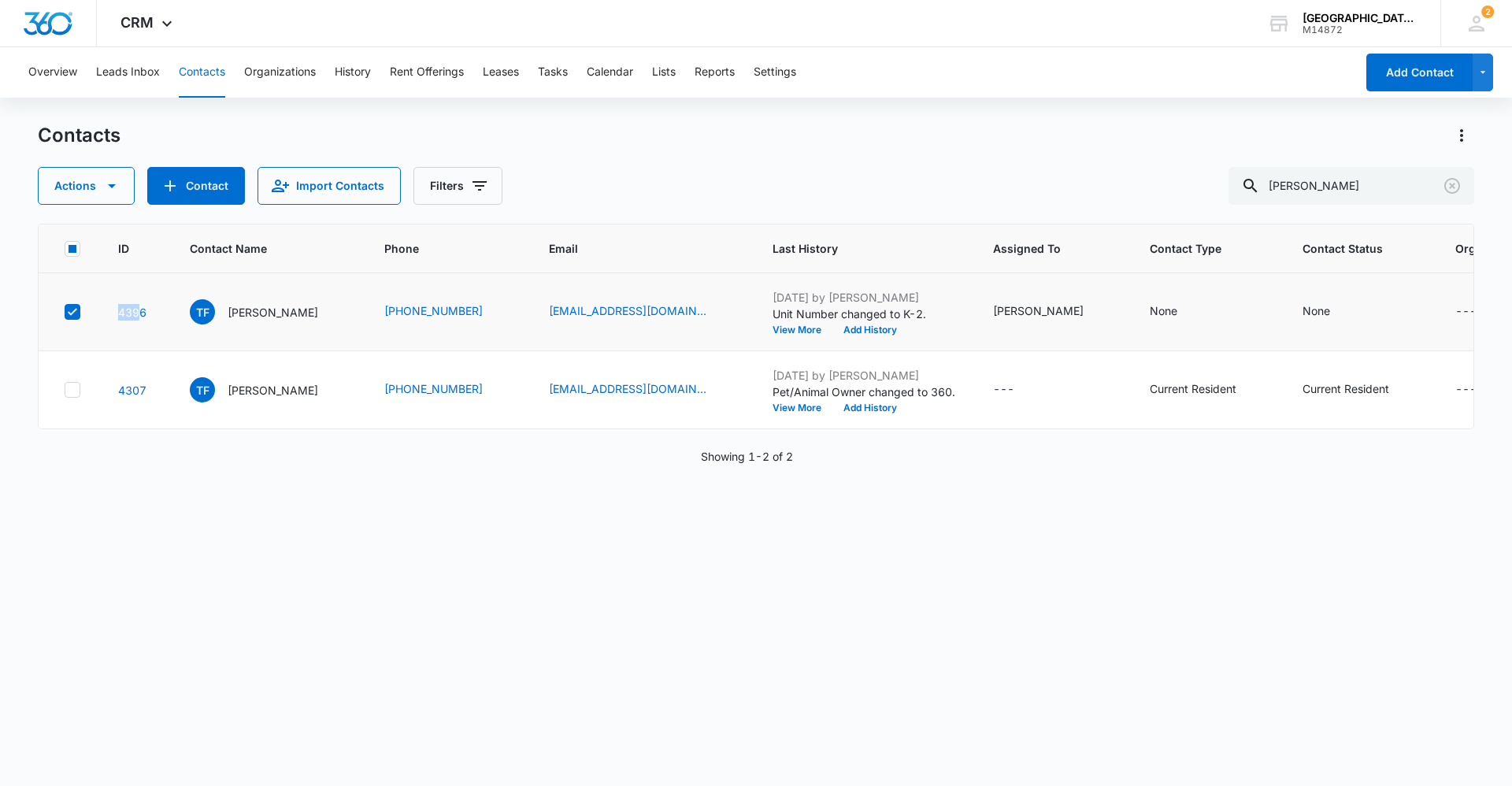
click at [81, 308] on tr "4396 TF [PERSON_NAME] [PHONE_NUMBER] [EMAIL_ADDRESS][DOMAIN_NAME] [DATE] by [PE…" at bounding box center [807, 312] width 1535 height 78
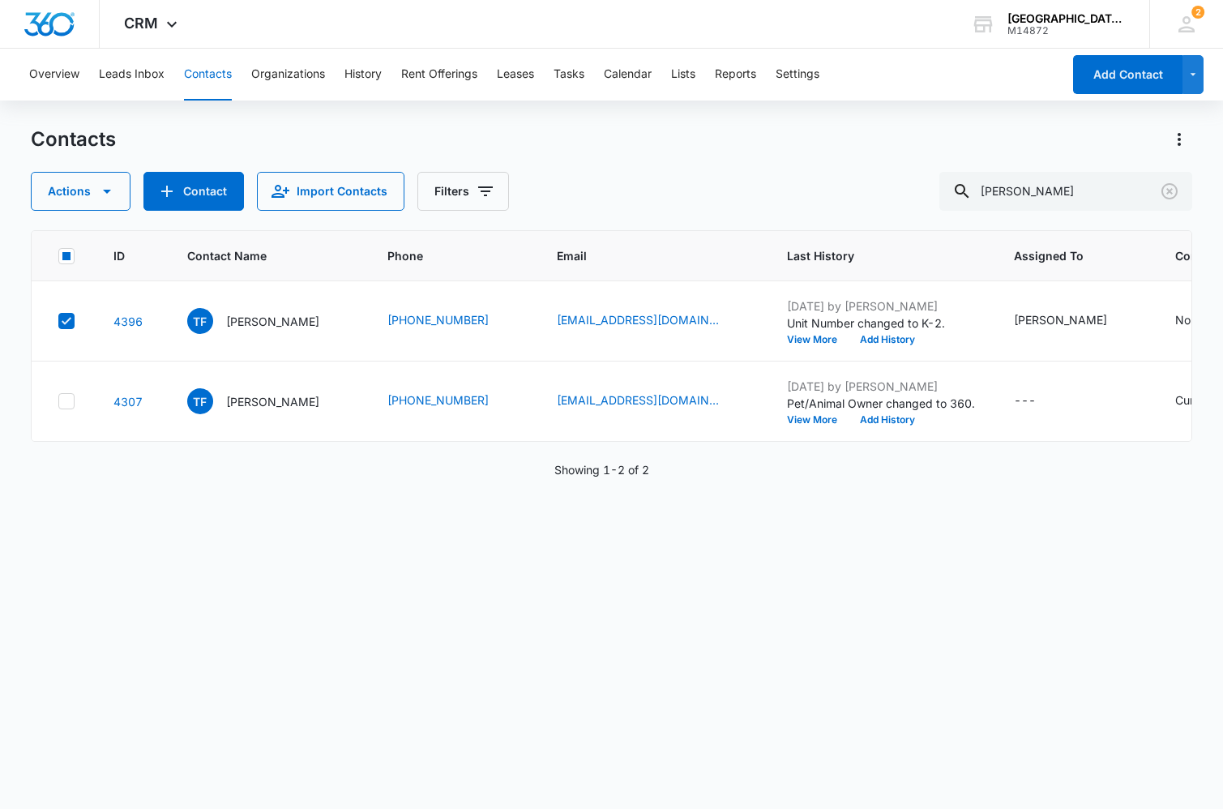
click at [1153, 478] on div "Showing 1-2 of 2" at bounding box center [612, 469] width 1162 height 17
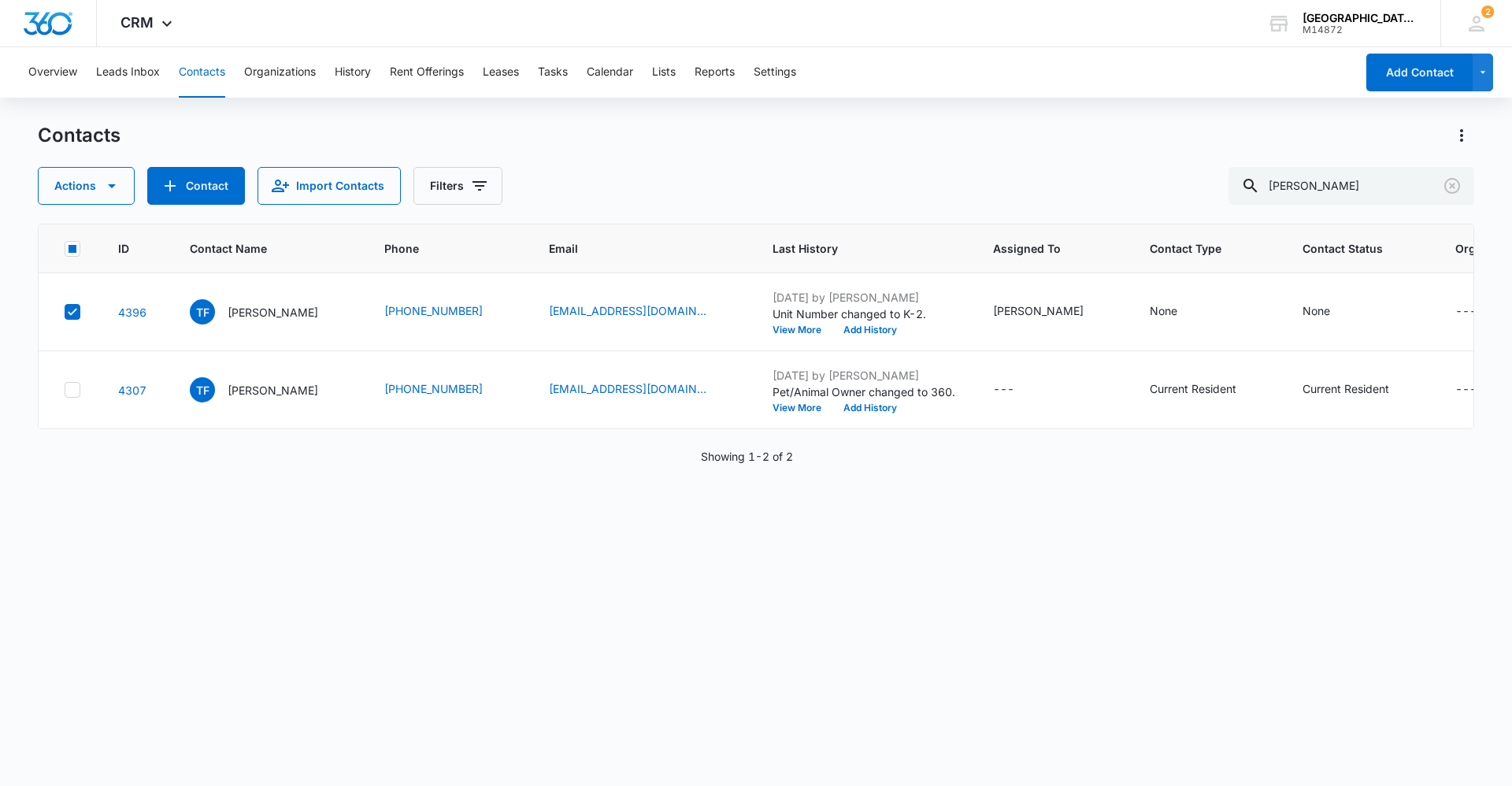
click at [371, 489] on div "ID Contact Name Phone Email Last History Assigned To Contact Type Contact Statu…" at bounding box center [756, 494] width 1436 height 541
